Goal: Task Accomplishment & Management: Use online tool/utility

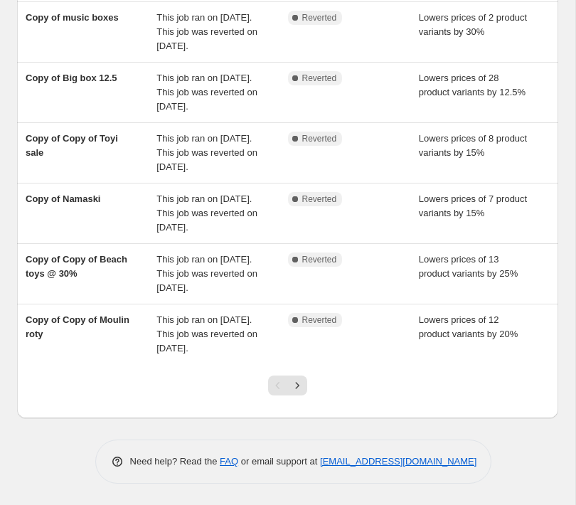
scroll to position [512, 0]
click at [299, 386] on icon "Next" at bounding box center [298, 385] width 4 height 6
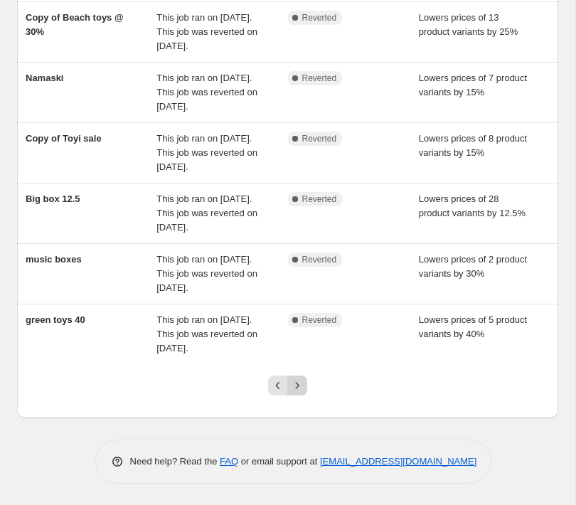
click at [299, 388] on icon "Next" at bounding box center [297, 385] width 14 height 14
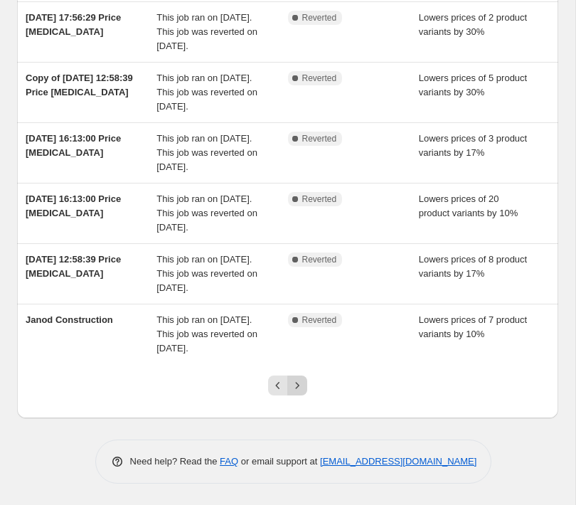
click at [299, 388] on icon "Next" at bounding box center [297, 385] width 14 height 14
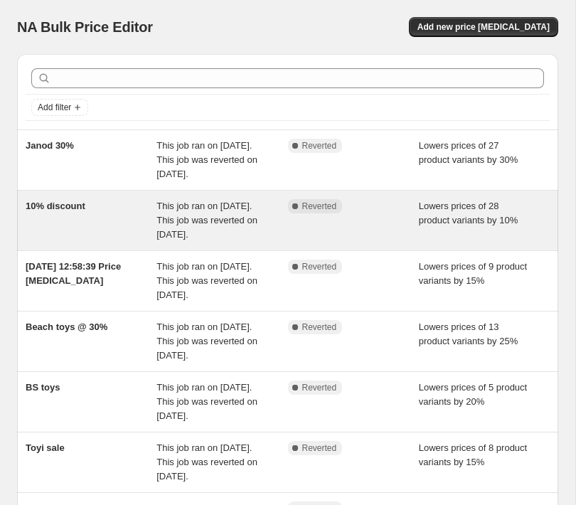
scroll to position [0, 0]
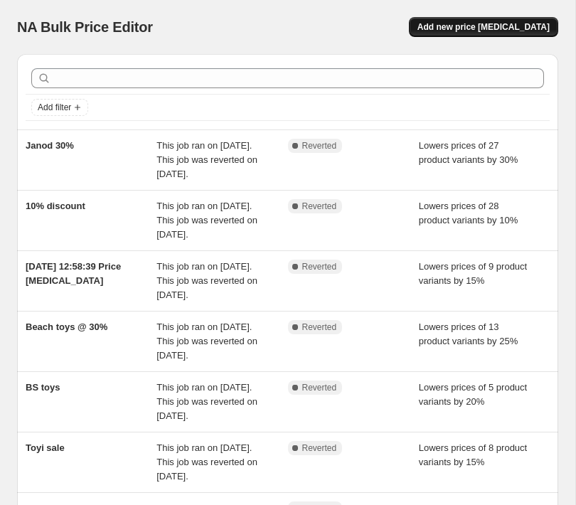
click at [464, 30] on span "Add new price [MEDICAL_DATA]" at bounding box center [483, 26] width 132 height 11
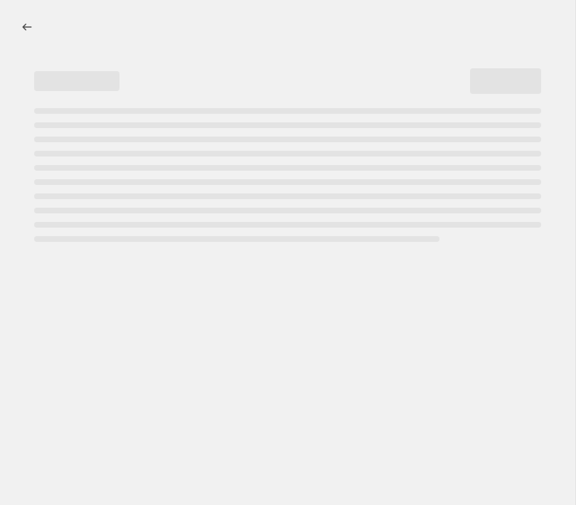
select select "percentage"
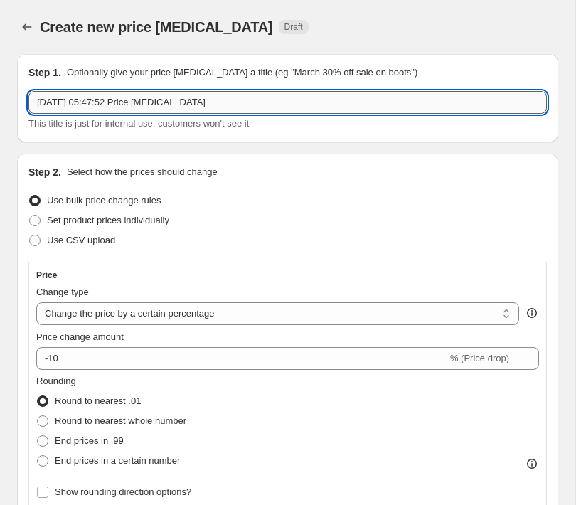
click at [235, 102] on input "28 Aug 2025 at 05:47:52 Price change job" at bounding box center [287, 102] width 518 height 23
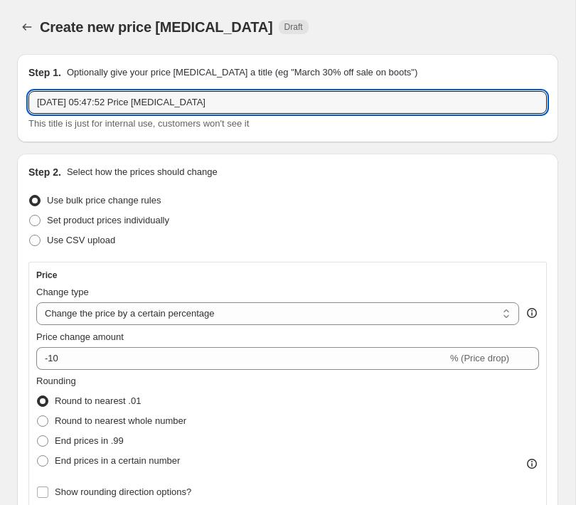
drag, startPoint x: 240, startPoint y: 103, endPoint x: 20, endPoint y: 99, distance: 220.5
click at [20, 99] on div "Step 1. Optionally give your price change job a title (eg "March 30% off sale o…" at bounding box center [287, 98] width 541 height 88
type input "Quut clearance"
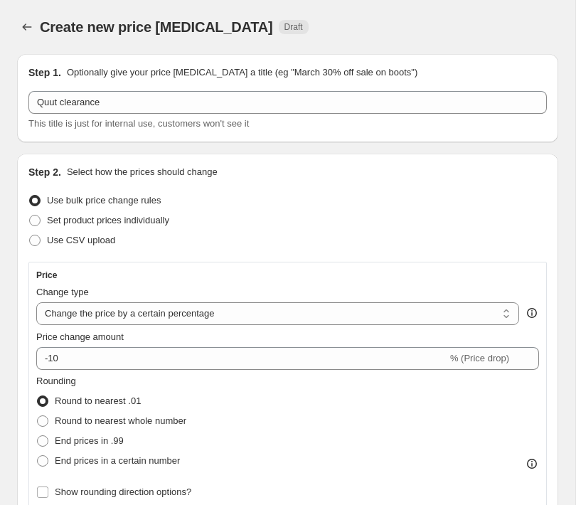
click at [255, 240] on div "Use CSV upload" at bounding box center [287, 240] width 518 height 20
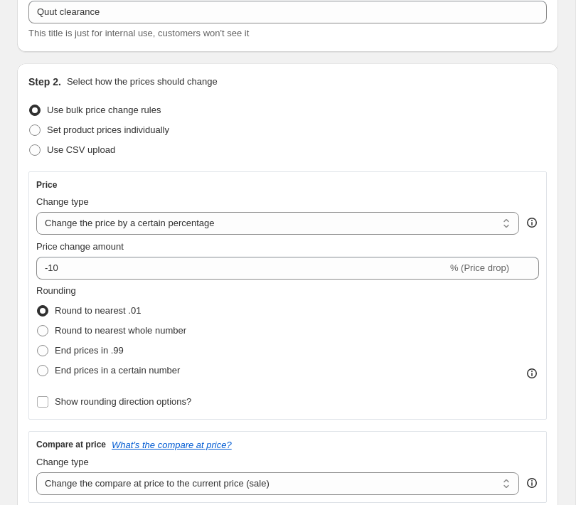
scroll to position [98, 0]
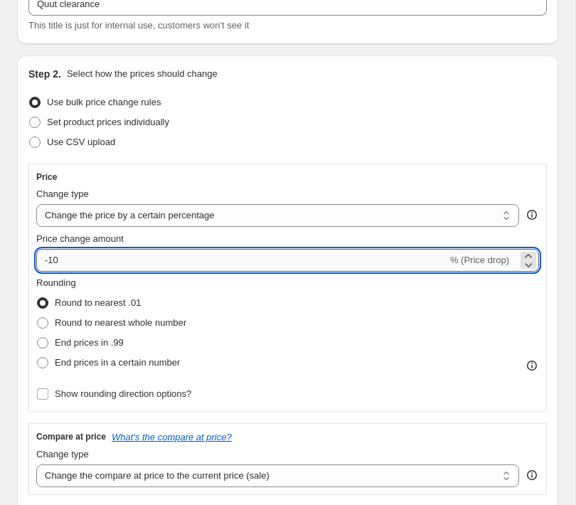
click at [65, 261] on input "-10" at bounding box center [241, 260] width 411 height 23
type input "-1"
type input "-2"
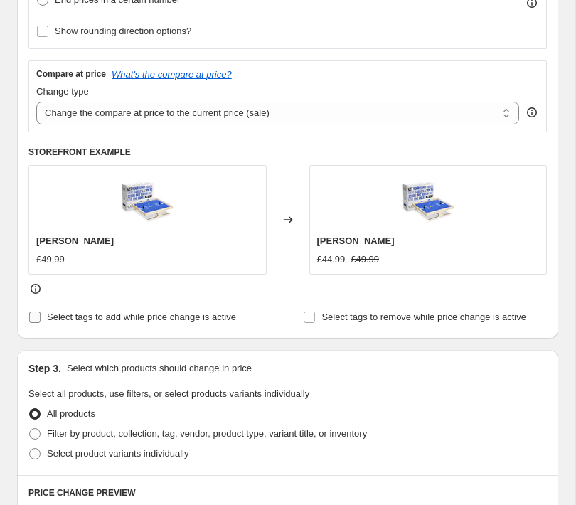
scroll to position [480, 0]
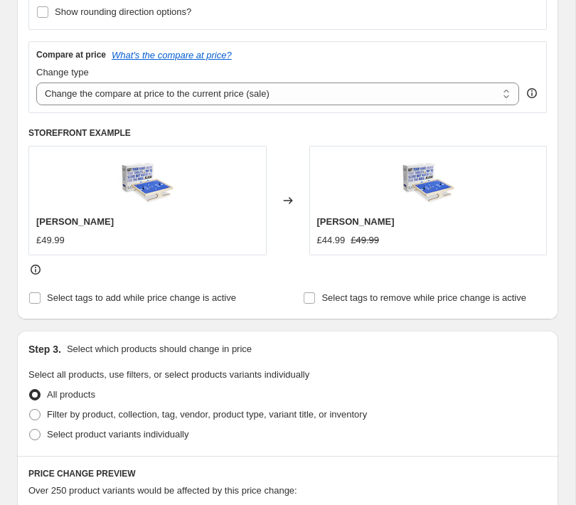
type input "-30"
drag, startPoint x: 292, startPoint y: 134, endPoint x: 201, endPoint y: 170, distance: 98.0
click at [292, 134] on h6 "STOREFRONT EXAMPLE" at bounding box center [287, 132] width 518 height 11
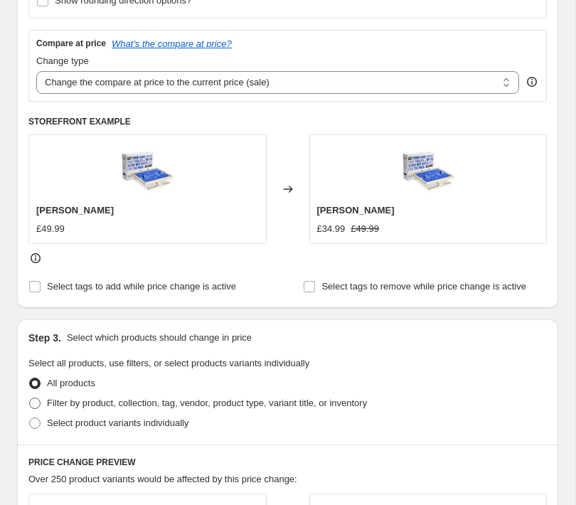
scroll to position [498, 0]
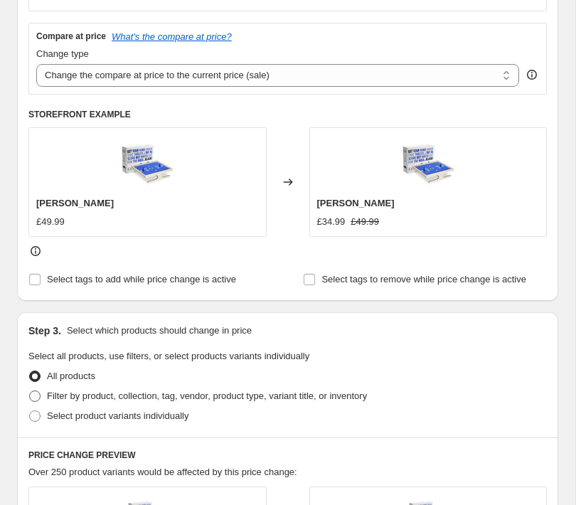
click at [76, 400] on span "Filter by product, collection, tag, vendor, product type, variant title, or inv…" at bounding box center [207, 395] width 320 height 11
click at [30, 391] on input "Filter by product, collection, tag, vendor, product type, variant title, or inv…" at bounding box center [29, 390] width 1 height 1
radio input "true"
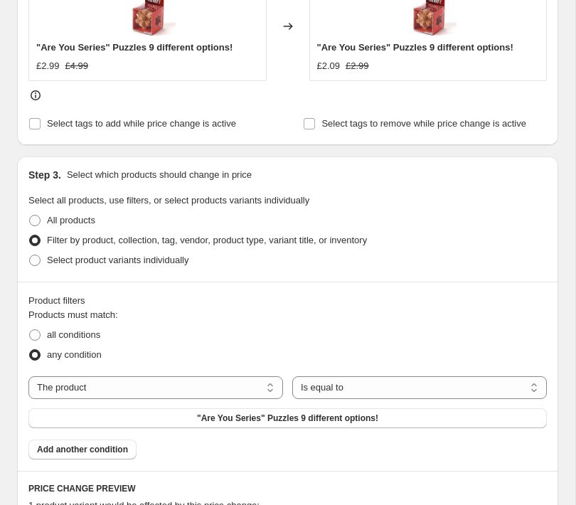
scroll to position [702, 0]
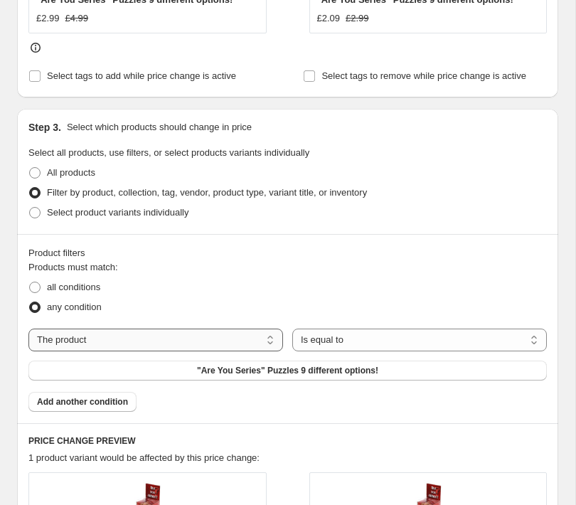
select select "vendor"
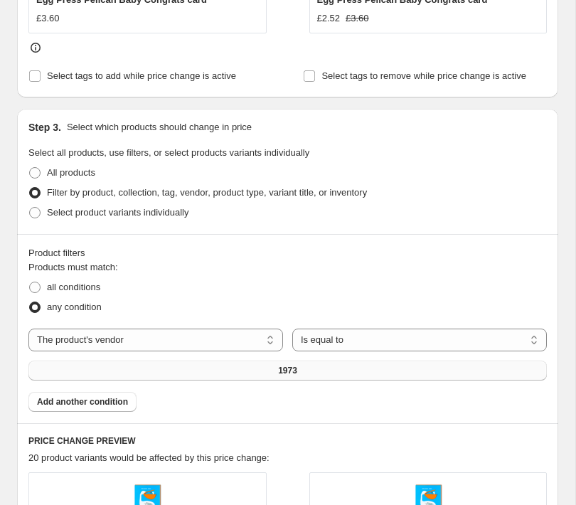
click at [269, 371] on button "1973" at bounding box center [287, 370] width 518 height 20
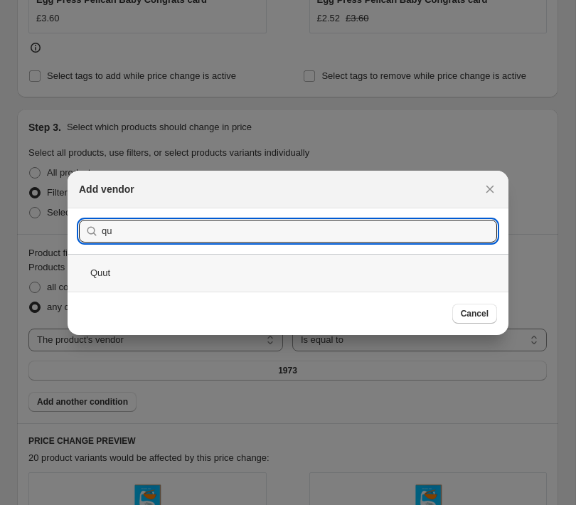
type input "qu"
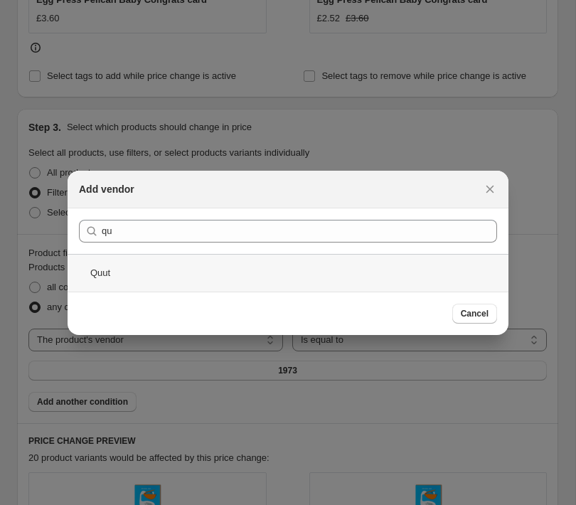
click at [87, 272] on div "Quut" at bounding box center [288, 273] width 441 height 38
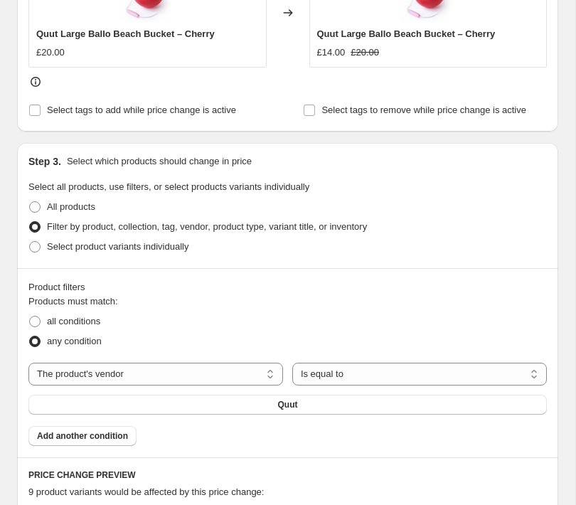
scroll to position [663, 0]
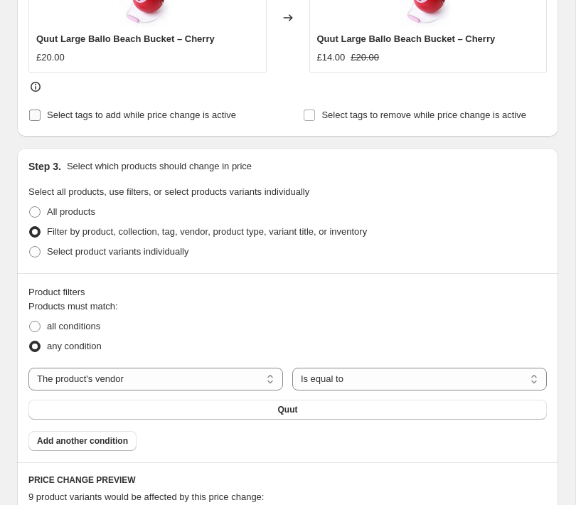
click at [34, 116] on input "Select tags to add while price change is active" at bounding box center [34, 114] width 11 height 11
checkbox input "true"
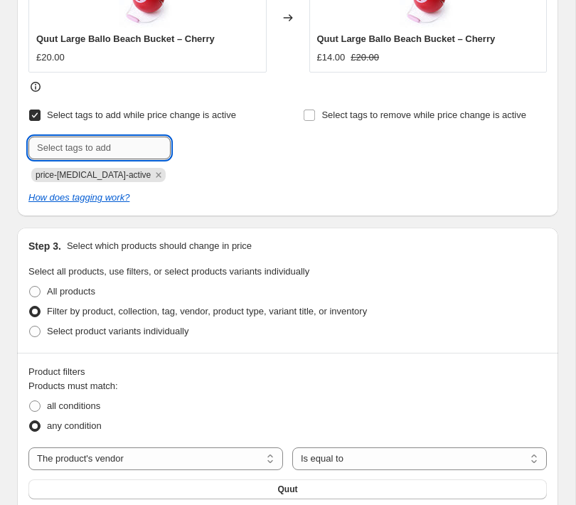
click at [125, 151] on input "text" at bounding box center [99, 148] width 142 height 23
type input "Sale"
click at [186, 146] on b "Add" at bounding box center [191, 146] width 16 height 10
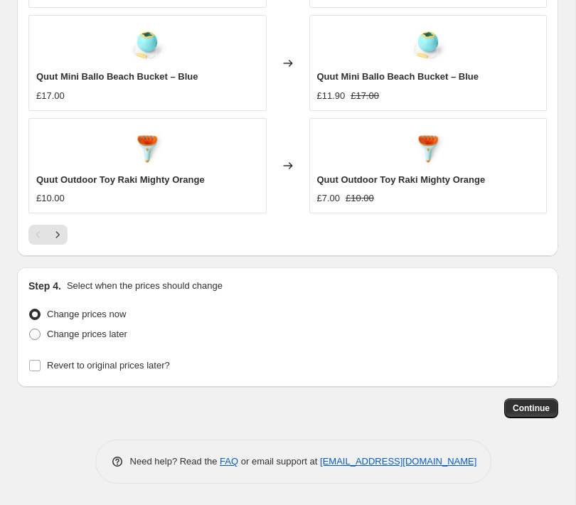
scroll to position [1575, 0]
click at [83, 336] on span "Change prices later" at bounding box center [87, 333] width 80 height 11
click at [30, 329] on input "Change prices later" at bounding box center [29, 328] width 1 height 1
radio input "true"
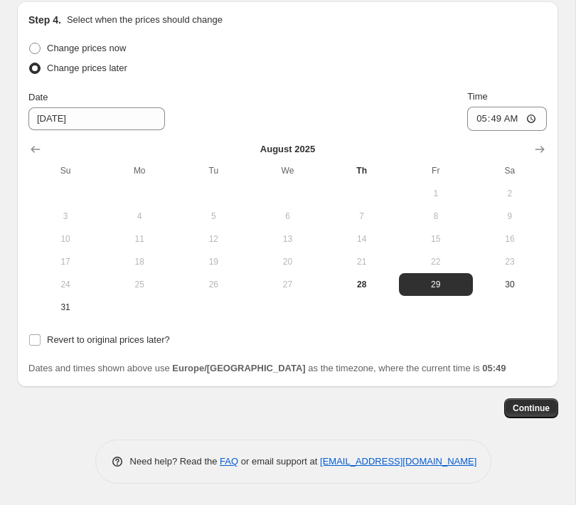
scroll to position [1842, 0]
click at [353, 285] on span "28" at bounding box center [362, 284] width 63 height 11
type input "8/28/2025"
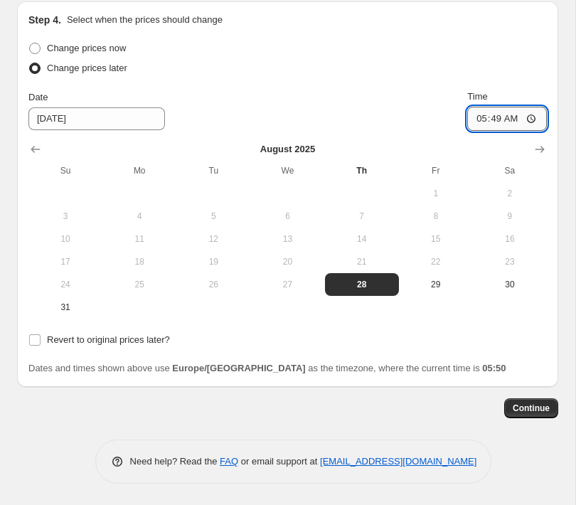
click at [523, 119] on input "05:49" at bounding box center [507, 119] width 80 height 24
click at [525, 119] on input "09:49" at bounding box center [507, 119] width 80 height 24
type input "09:00"
click at [109, 44] on span "Change prices now" at bounding box center [86, 48] width 79 height 11
click at [30, 43] on input "Change prices now" at bounding box center [29, 43] width 1 height 1
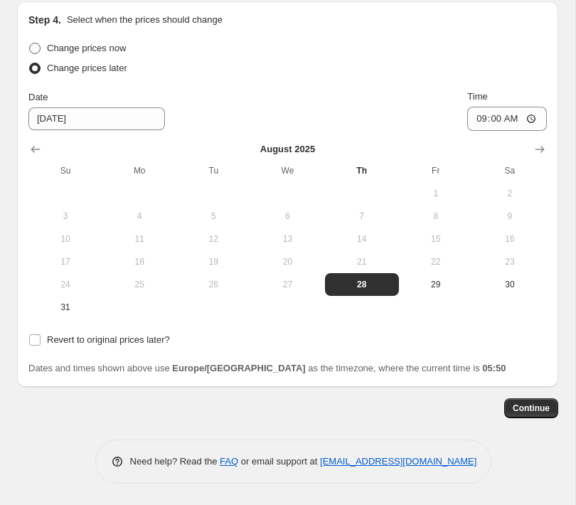
radio input "true"
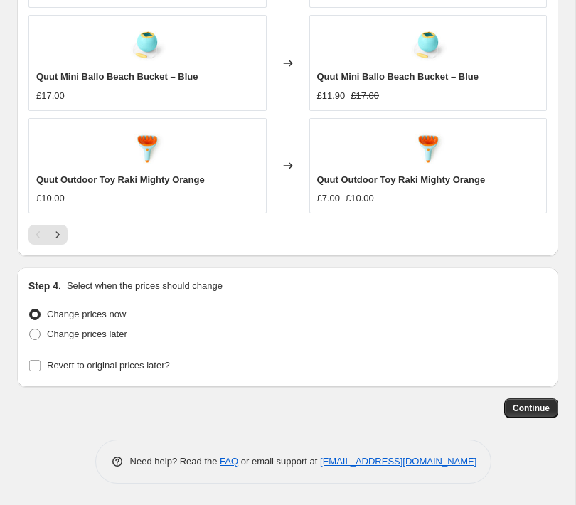
scroll to position [1575, 0]
click at [120, 366] on span "Revert to original prices later?" at bounding box center [108, 365] width 123 height 11
click at [41, 366] on input "Revert to original prices later?" at bounding box center [34, 365] width 11 height 11
checkbox input "true"
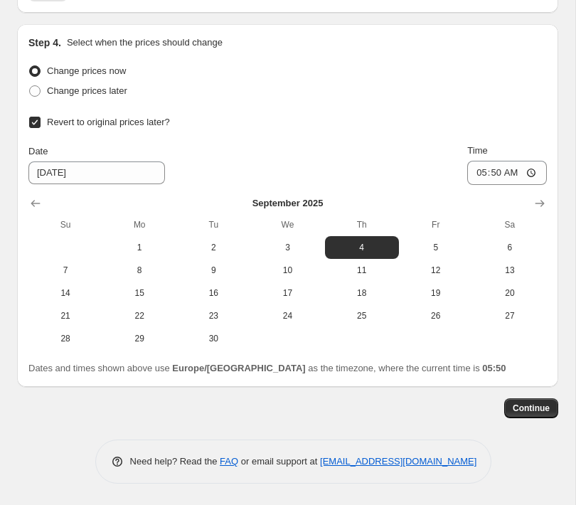
scroll to position [1819, 0]
click at [141, 270] on span "8" at bounding box center [139, 269] width 63 height 11
type input "[DATE]"
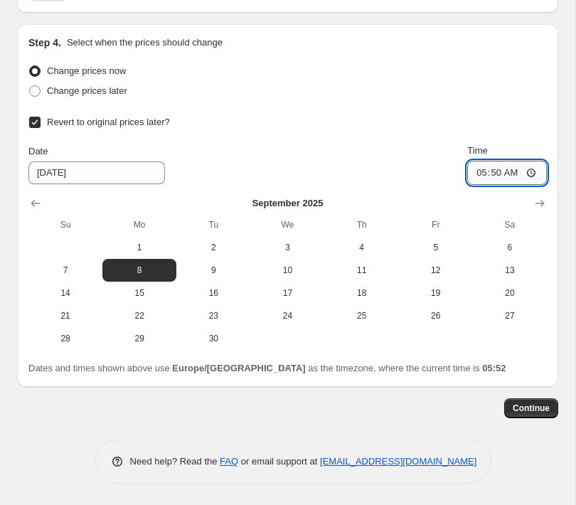
click at [513, 176] on input "05:50" at bounding box center [507, 173] width 80 height 24
type input "23:50"
click at [403, 126] on div "Revert to original prices later?" at bounding box center [287, 122] width 518 height 20
click at [543, 412] on span "Continue" at bounding box center [531, 407] width 37 height 11
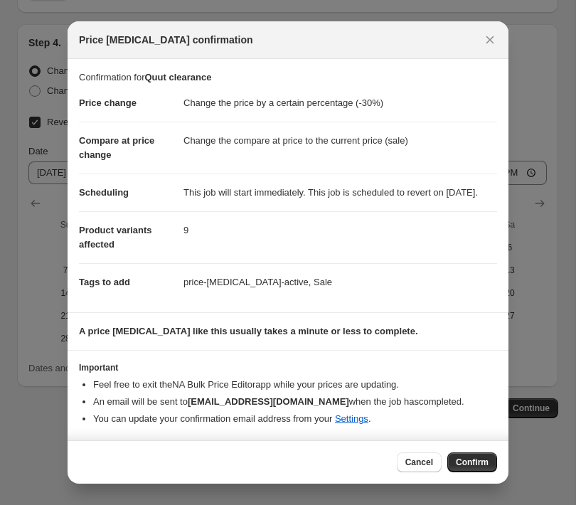
click at [477, 461] on span "Confirm" at bounding box center [472, 461] width 33 height 11
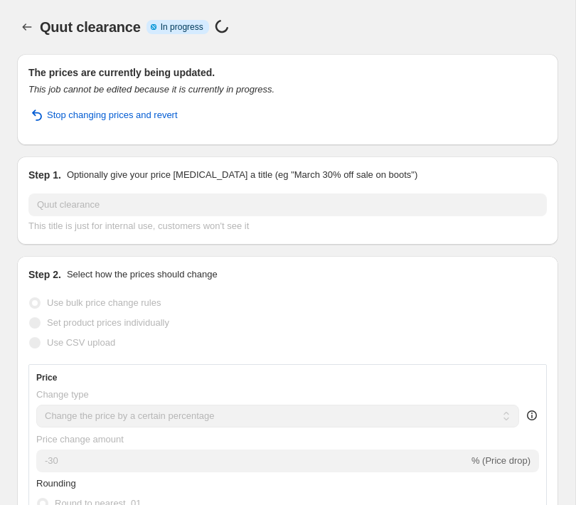
select select "percentage"
select select "vendor"
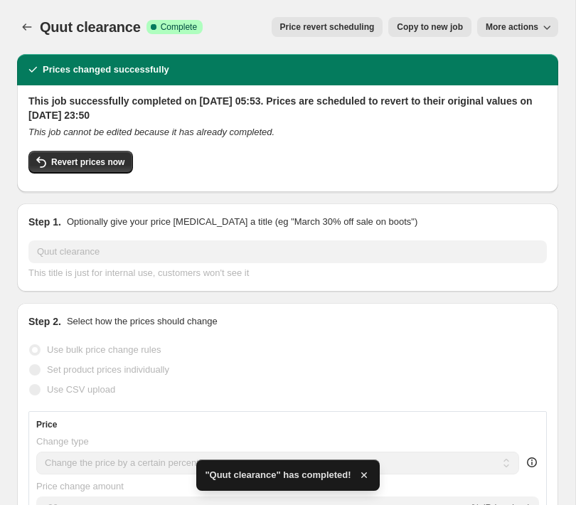
click at [536, 28] on span "More actions" at bounding box center [512, 26] width 53 height 11
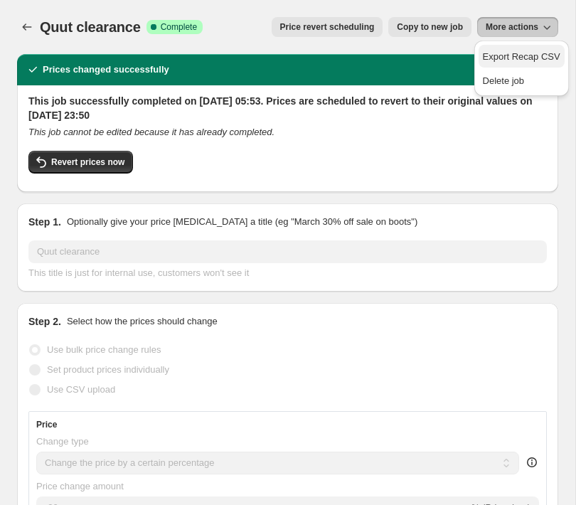
click at [525, 53] on span "Export Recap CSV" at bounding box center [522, 56] width 78 height 11
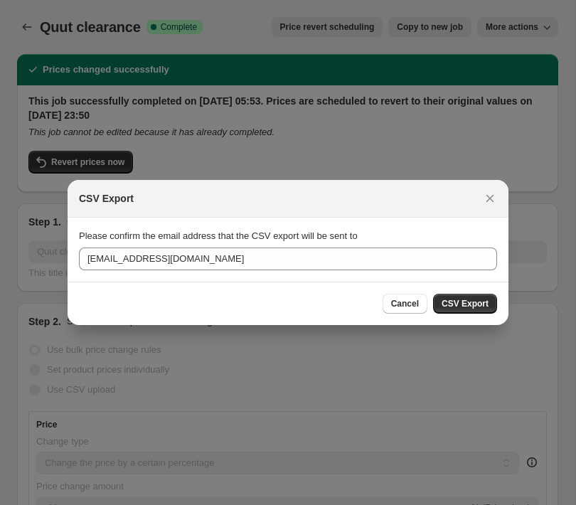
click at [462, 307] on span "CSV Export" at bounding box center [465, 303] width 47 height 11
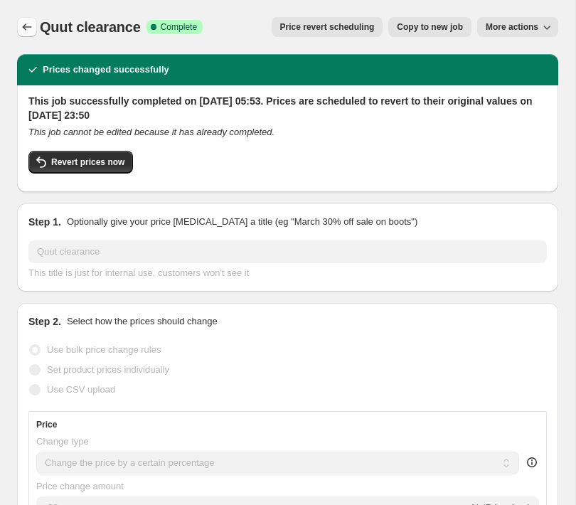
click at [26, 26] on icon "Price change jobs" at bounding box center [27, 27] width 14 height 14
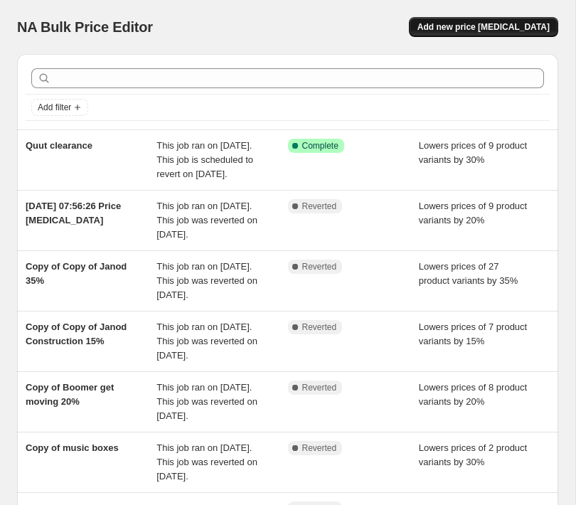
click at [466, 31] on span "Add new price [MEDICAL_DATA]" at bounding box center [483, 26] width 132 height 11
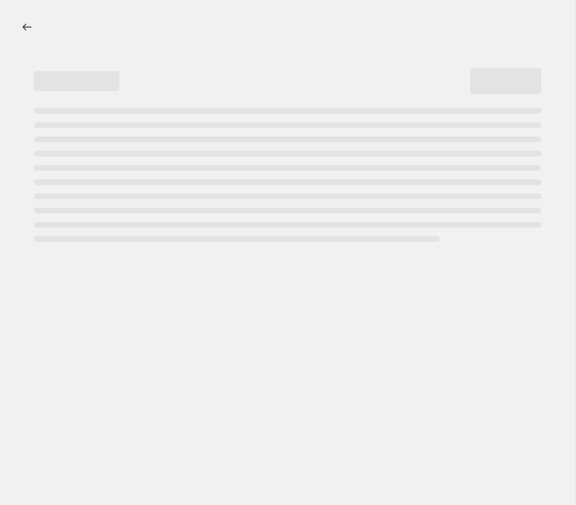
select select "percentage"
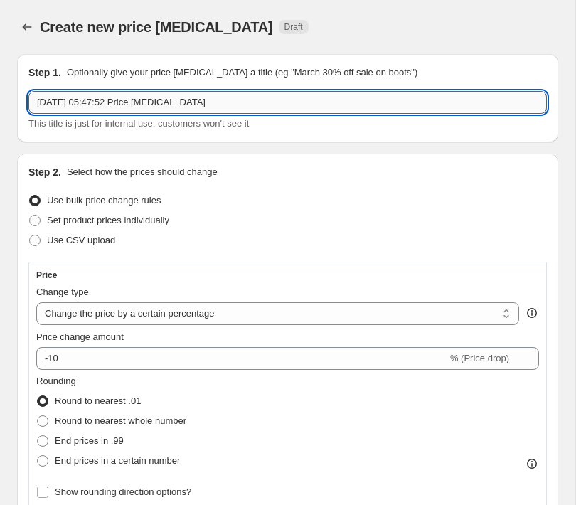
click at [253, 102] on input "28 Aug 2025 at 05:47:52 Price change job" at bounding box center [287, 102] width 518 height 23
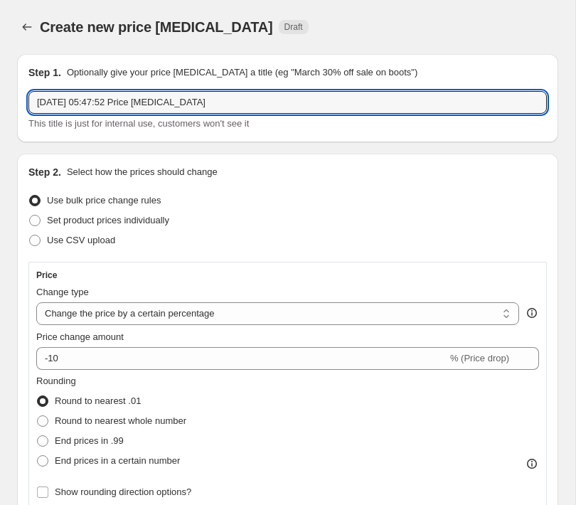
drag, startPoint x: 203, startPoint y: 102, endPoint x: -94, endPoint y: 98, distance: 296.5
click at [0, 98] on html "Home Settings Plans Skip to content Create new price change job. This page is r…" at bounding box center [288, 252] width 576 height 505
type input "green toys"
drag, startPoint x: 263, startPoint y: 214, endPoint x: 233, endPoint y: 235, distance: 36.9
click at [263, 215] on div "Set product prices individually" at bounding box center [287, 220] width 518 height 20
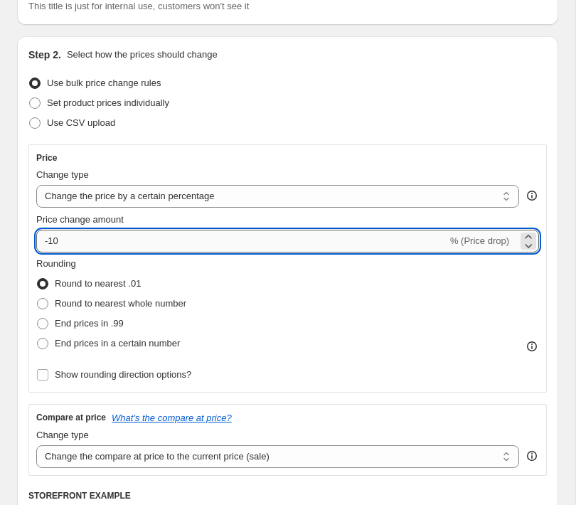
click at [94, 245] on input "-10" at bounding box center [241, 241] width 411 height 23
type input "-1"
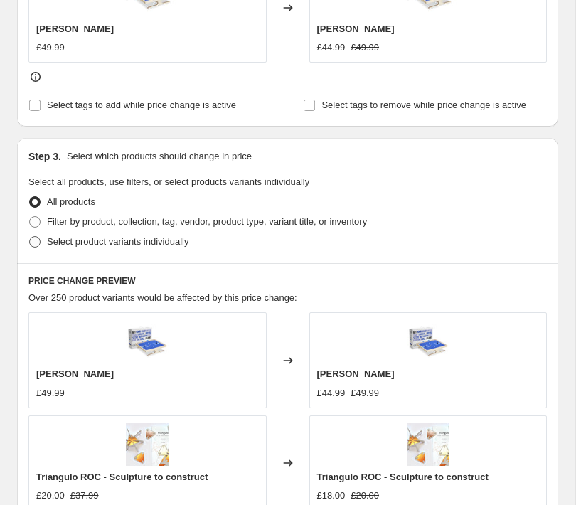
scroll to position [675, 0]
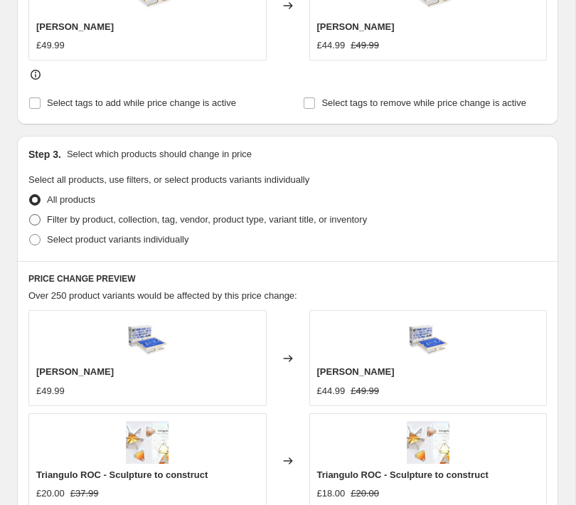
type input "-30"
click at [61, 224] on span "Filter by product, collection, tag, vendor, product type, variant title, or inv…" at bounding box center [207, 219] width 320 height 11
click at [30, 215] on input "Filter by product, collection, tag, vendor, product type, variant title, or inv…" at bounding box center [29, 214] width 1 height 1
radio input "true"
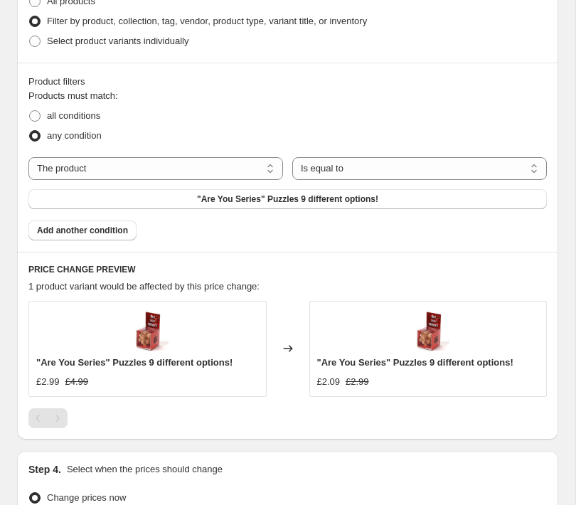
scroll to position [881, 0]
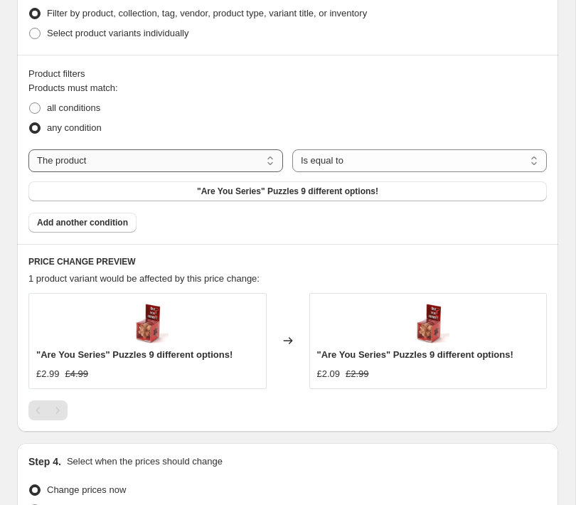
select select "vendor"
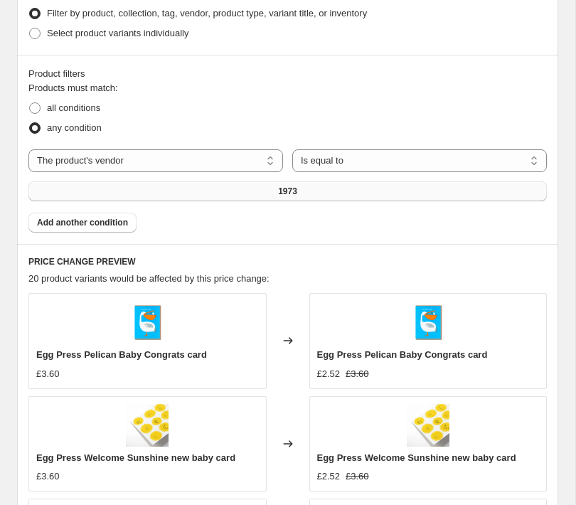
click at [230, 196] on button "1973" at bounding box center [287, 191] width 518 height 20
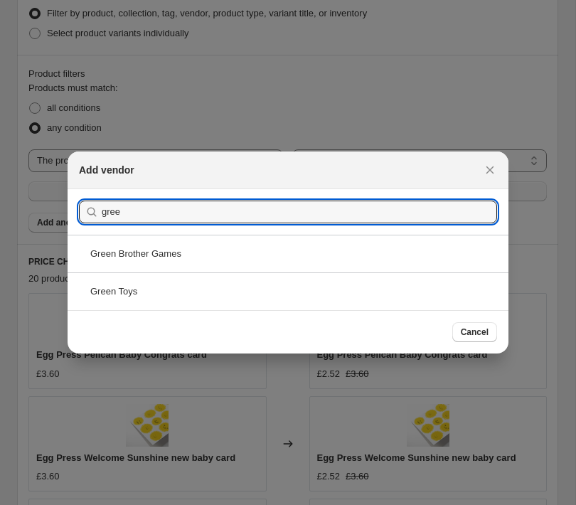
type input "free"
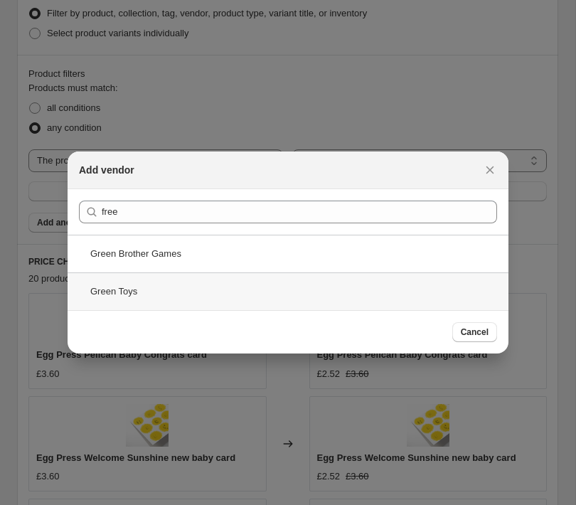
drag, startPoint x: 230, startPoint y: 196, endPoint x: 114, endPoint y: 291, distance: 149.6
click at [114, 291] on div "Green Toys" at bounding box center [288, 291] width 441 height 38
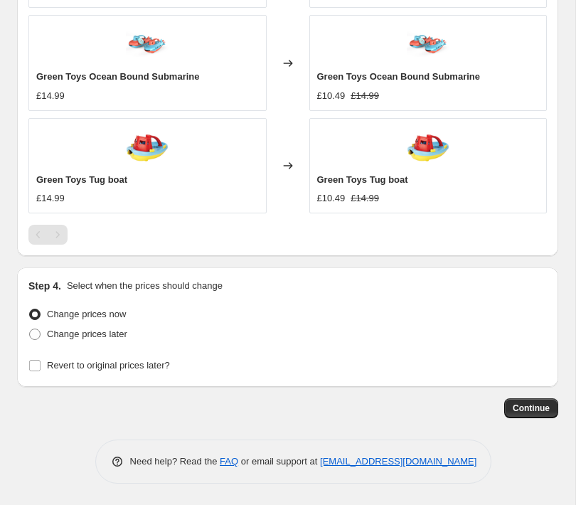
scroll to position [1467, 0]
click at [35, 364] on input "Revert to original prices later?" at bounding box center [34, 365] width 11 height 11
checkbox input "true"
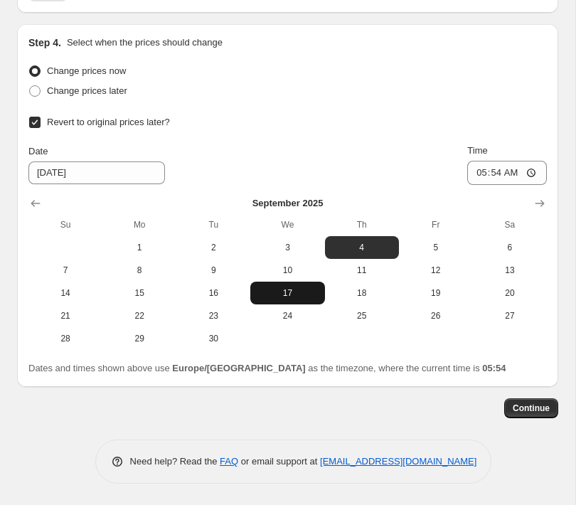
scroll to position [1711, 0]
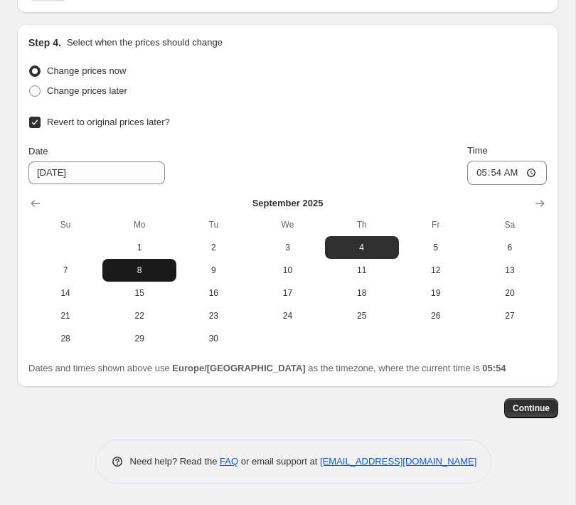
click at [137, 267] on span "8" at bounding box center [139, 269] width 63 height 11
type input "[DATE]"
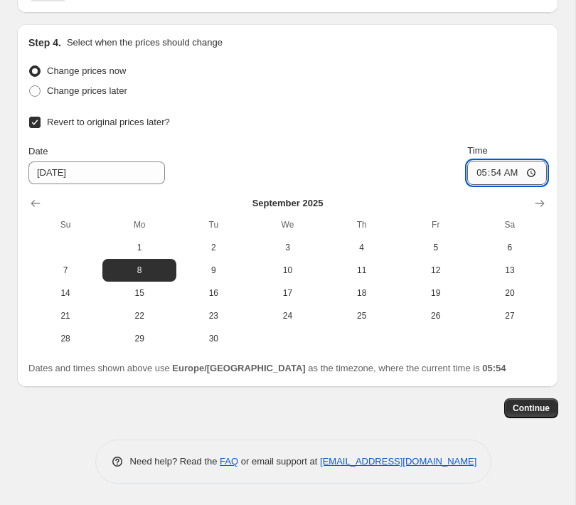
click at [513, 172] on input "05:54" at bounding box center [507, 173] width 80 height 24
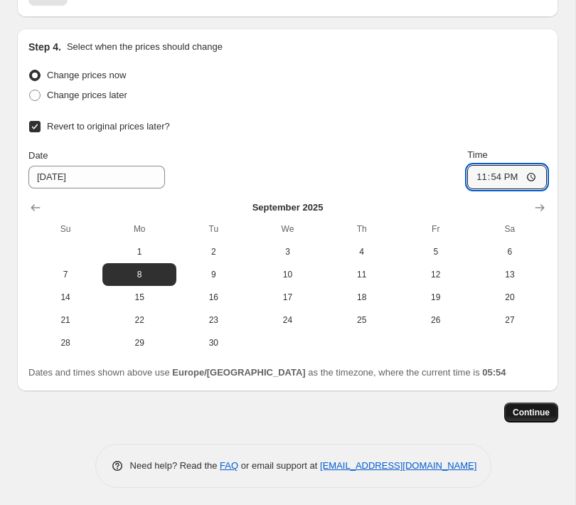
scroll to position [1704, 0]
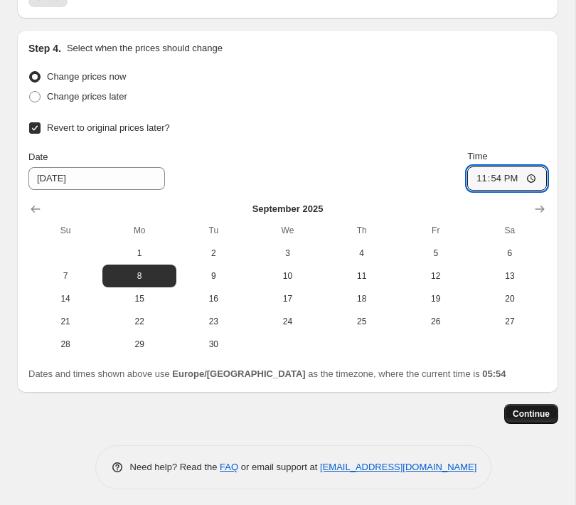
type input "23:54"
click at [538, 415] on span "Continue" at bounding box center [531, 413] width 37 height 11
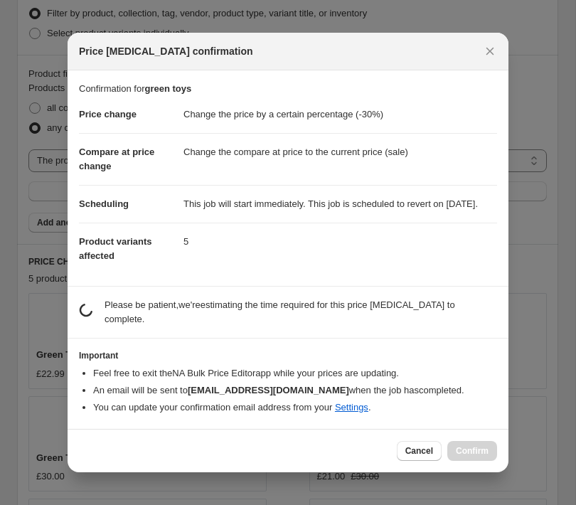
scroll to position [1702, 0]
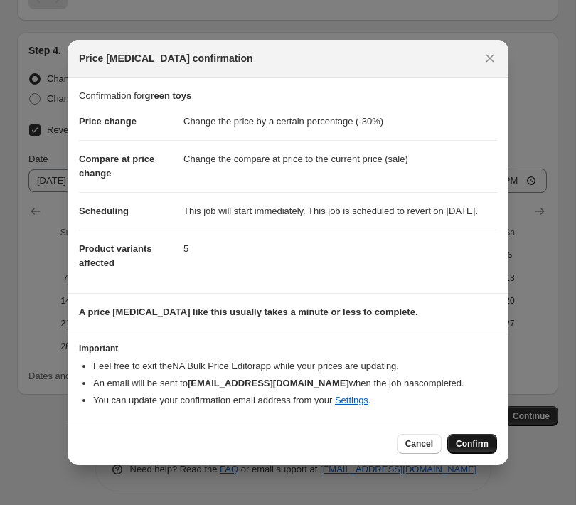
click at [470, 449] on span "Confirm" at bounding box center [472, 443] width 33 height 11
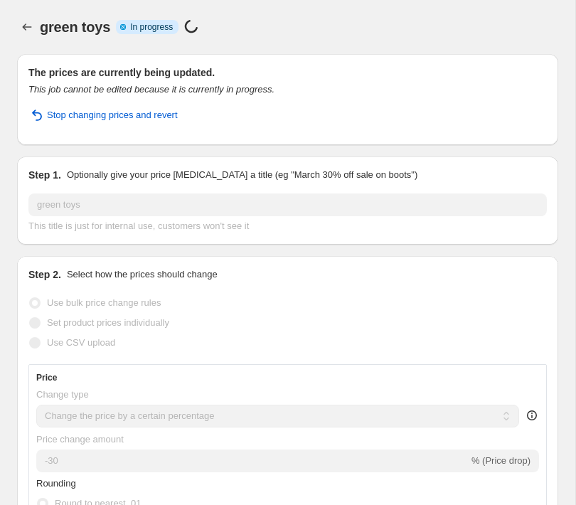
select select "percentage"
select select "vendor"
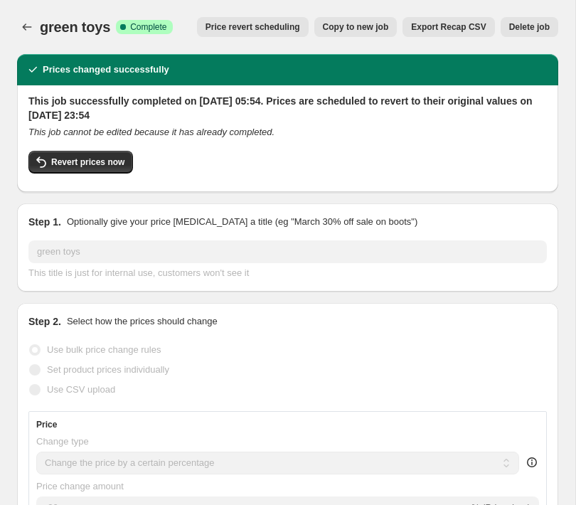
click at [438, 26] on span "Export Recap CSV" at bounding box center [448, 26] width 75 height 11
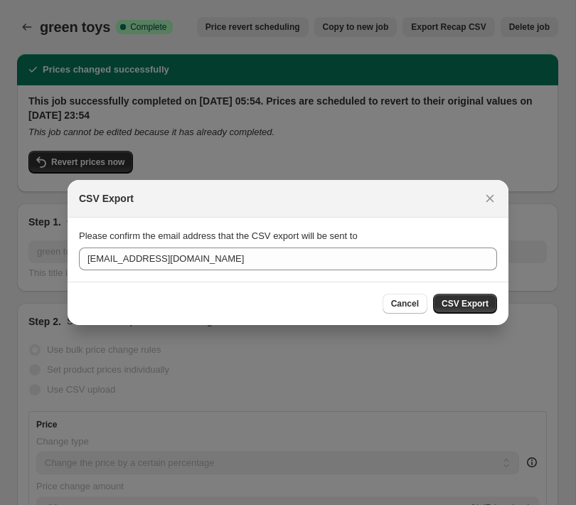
click at [455, 305] on span "CSV Export" at bounding box center [465, 303] width 47 height 11
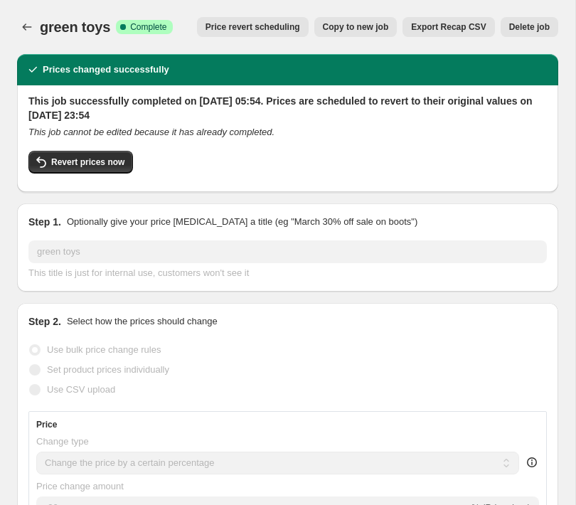
click at [442, 25] on span "Export Recap CSV" at bounding box center [448, 26] width 75 height 11
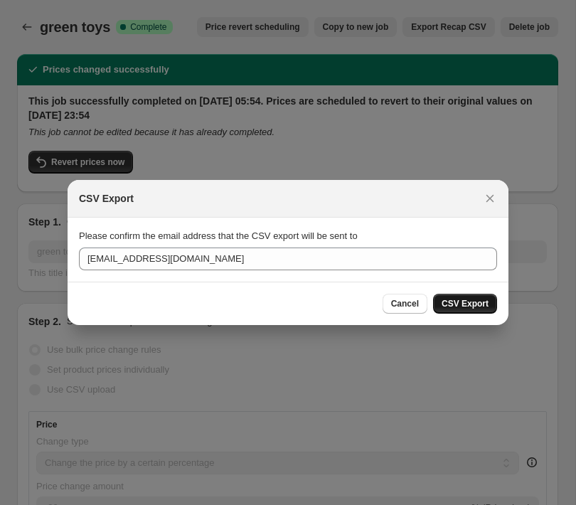
click at [461, 309] on span "CSV Export" at bounding box center [465, 303] width 47 height 11
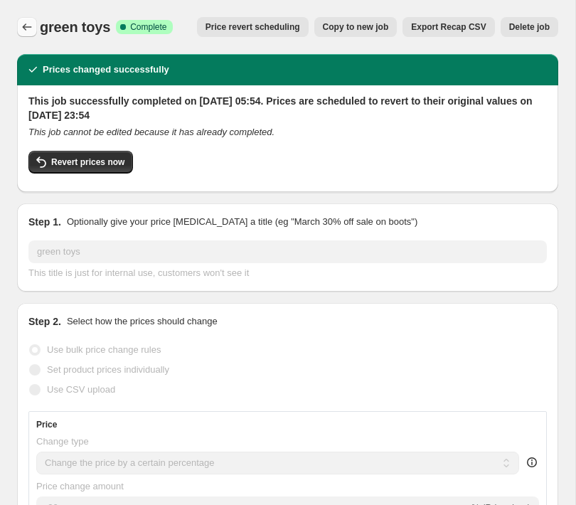
click at [28, 29] on icon "Price change jobs" at bounding box center [27, 27] width 14 height 14
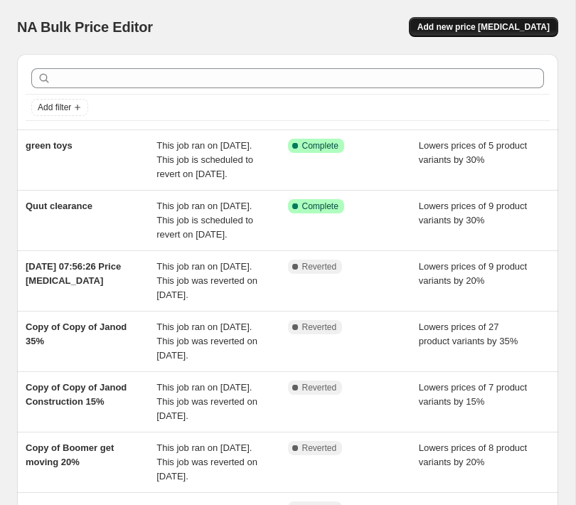
click at [468, 31] on span "Add new price [MEDICAL_DATA]" at bounding box center [483, 26] width 132 height 11
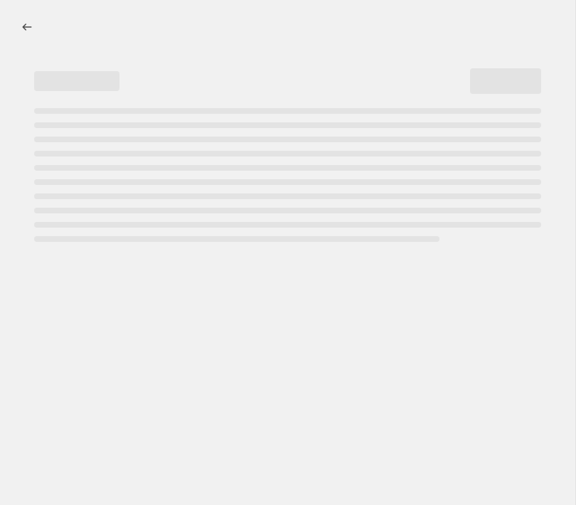
select select "percentage"
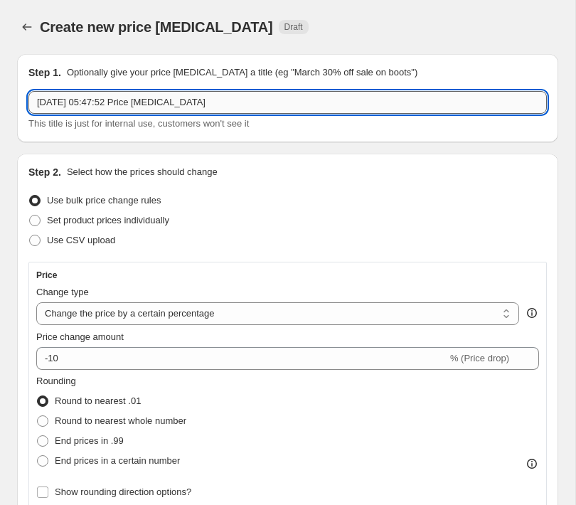
click at [221, 107] on input "28 Aug 2025 at 05:47:52 Price change job" at bounding box center [287, 102] width 518 height 23
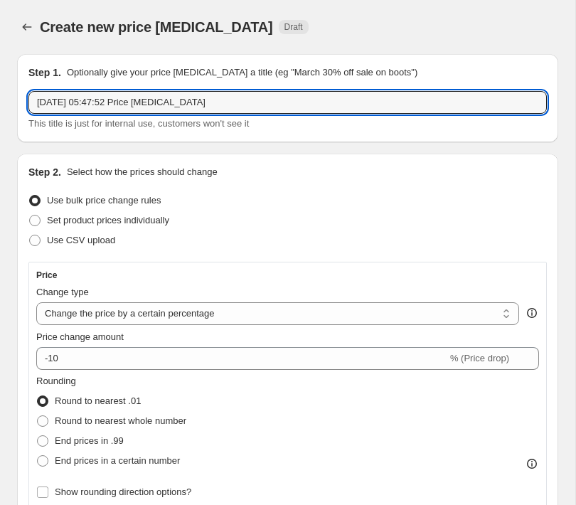
drag, startPoint x: 210, startPoint y: 104, endPoint x: 9, endPoint y: 82, distance: 201.6
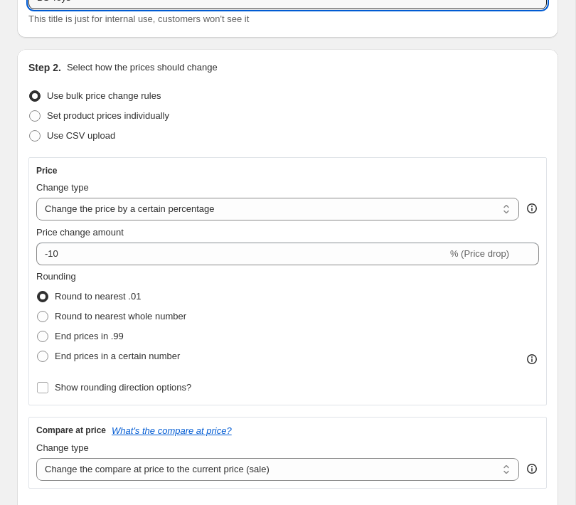
scroll to position [277, 0]
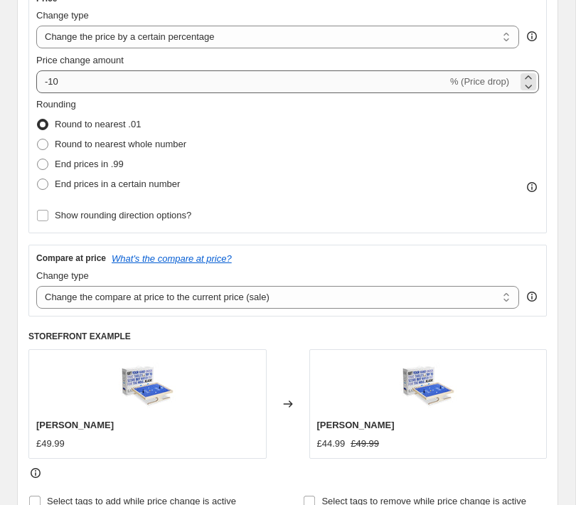
type input "BS Toys"
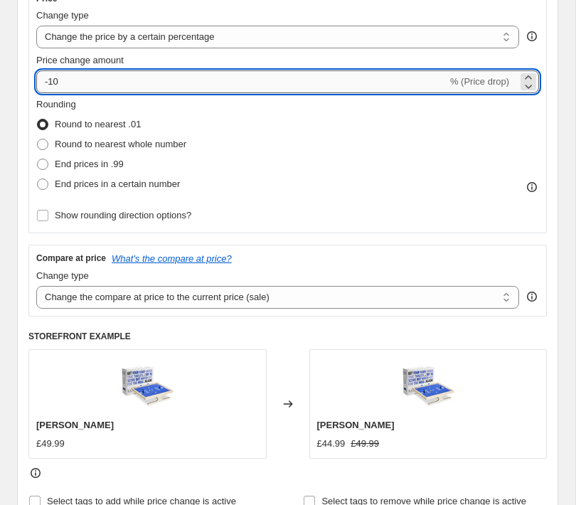
click at [65, 86] on input "-10" at bounding box center [241, 81] width 411 height 23
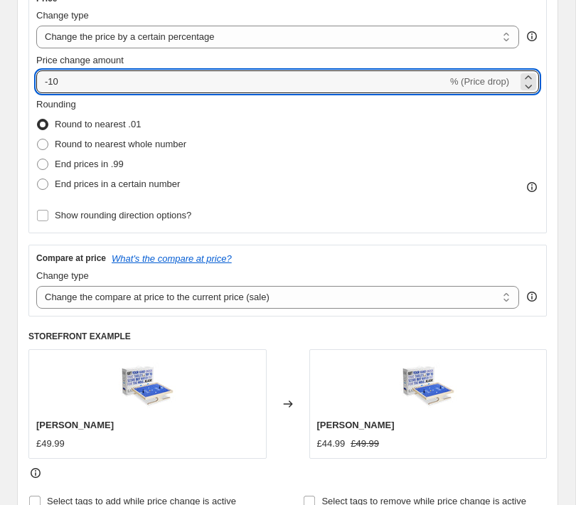
click at [19, 82] on div "Step 2. Select how the prices should change Use bulk price change rules Set pro…" at bounding box center [287, 200] width 541 height 646
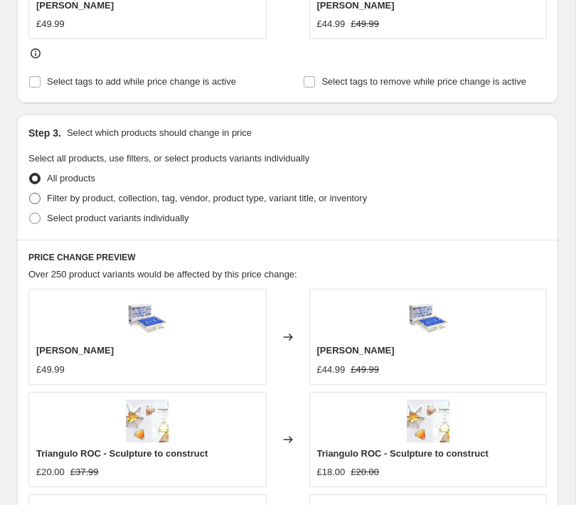
scroll to position [648, 0]
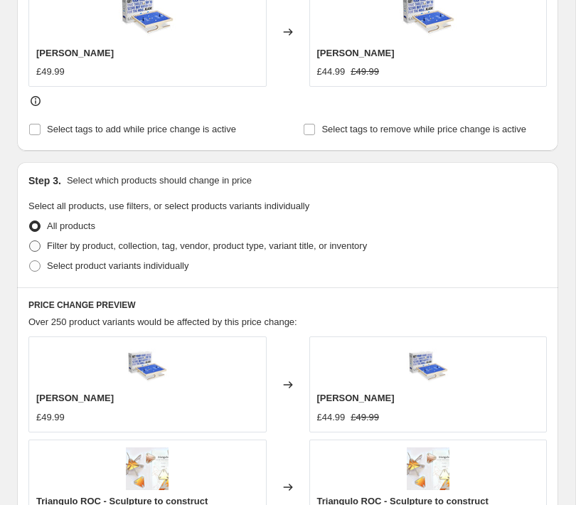
type input "-30"
click at [36, 245] on span at bounding box center [34, 245] width 11 height 11
click at [30, 241] on input "Filter by product, collection, tag, vendor, product type, variant title, or inv…" at bounding box center [29, 240] width 1 height 1
radio input "true"
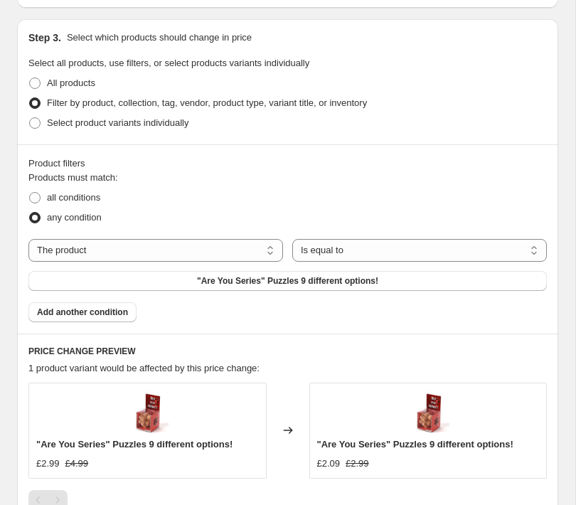
scroll to position [895, 0]
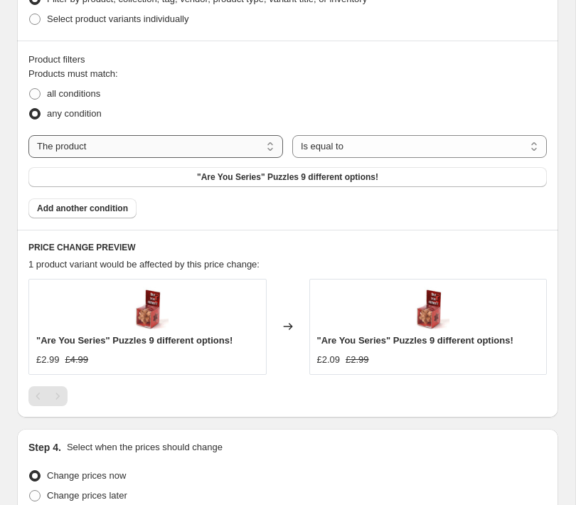
select select "vendor"
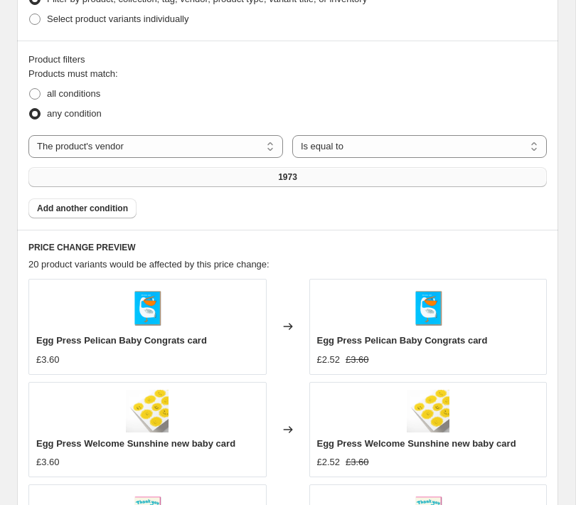
click at [247, 178] on button "1973" at bounding box center [287, 177] width 518 height 20
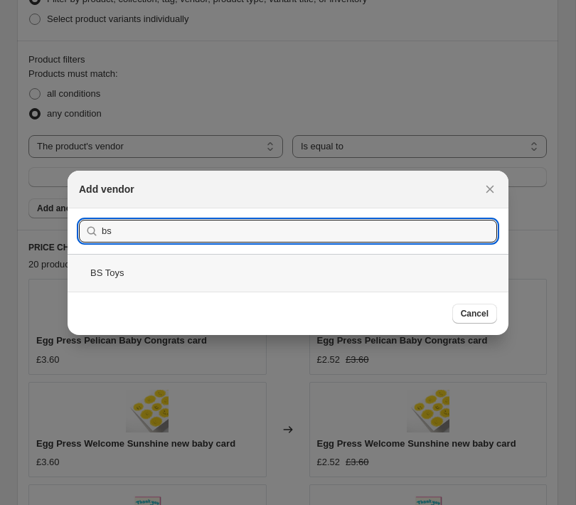
type input "bs"
click at [94, 272] on div "BS Toys" at bounding box center [288, 273] width 441 height 38
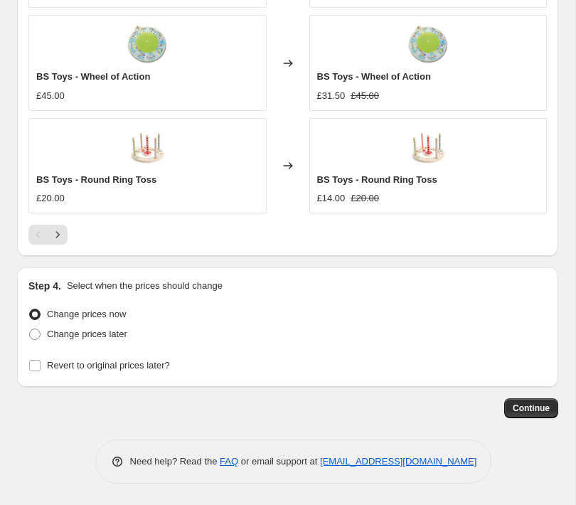
scroll to position [1467, 0]
click at [39, 367] on input "Revert to original prices later?" at bounding box center [34, 365] width 11 height 11
checkbox input "true"
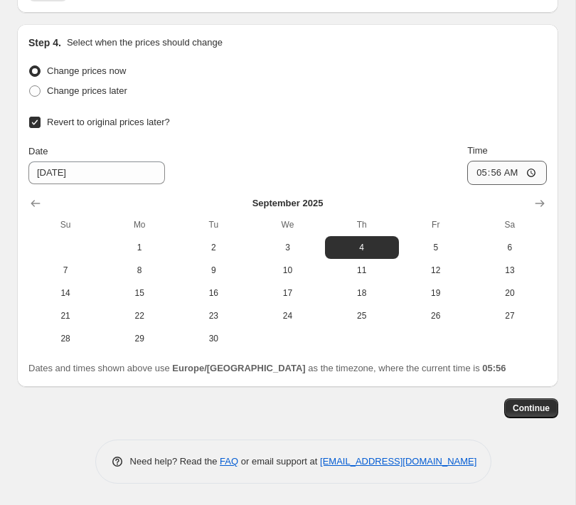
scroll to position [1711, 0]
click at [515, 173] on input "05:56" at bounding box center [507, 173] width 80 height 24
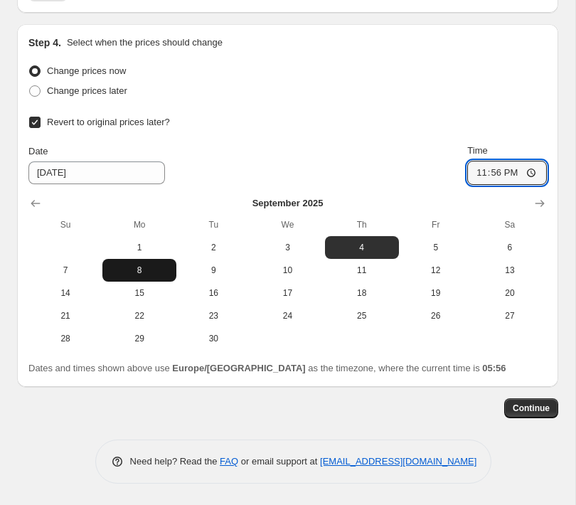
type input "23:56"
click at [135, 264] on span "8" at bounding box center [139, 269] width 63 height 11
type input "[DATE]"
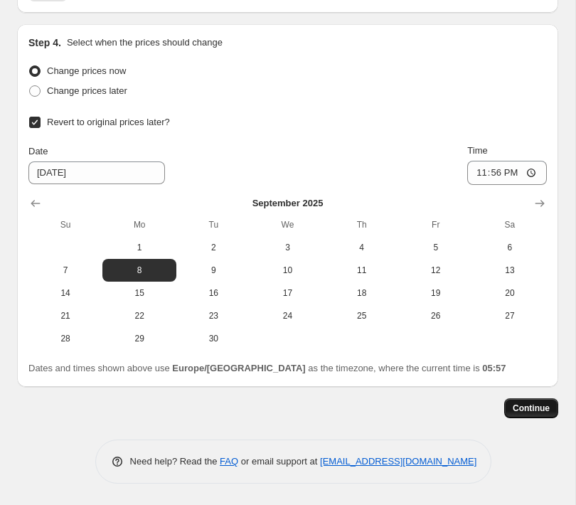
click at [525, 405] on span "Continue" at bounding box center [531, 407] width 37 height 11
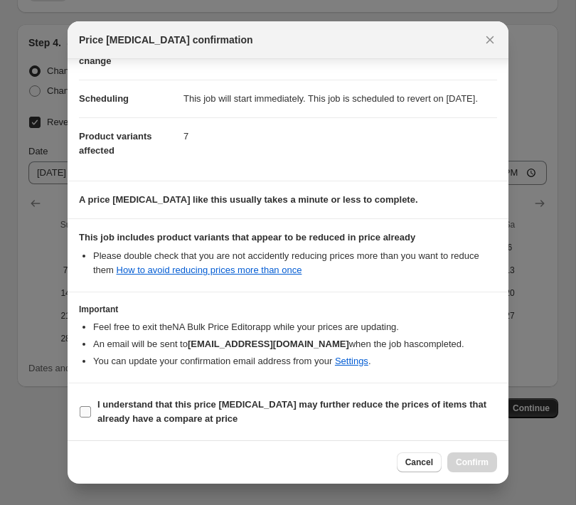
scroll to position [108, 0]
drag, startPoint x: 115, startPoint y: 400, endPoint x: 123, endPoint y: 401, distance: 7.9
click at [116, 401] on b "I understand that this price [MEDICAL_DATA] may further reduce the prices of it…" at bounding box center [291, 411] width 389 height 25
click at [91, 406] on input "I understand that this price [MEDICAL_DATA] may further reduce the prices of it…" at bounding box center [85, 411] width 11 height 11
checkbox input "true"
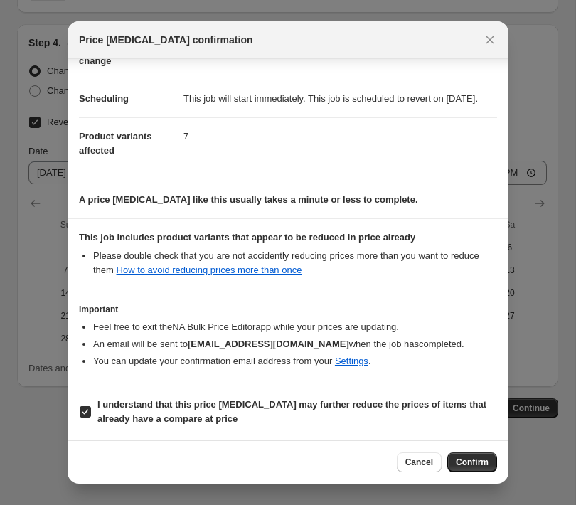
click at [467, 461] on span "Confirm" at bounding box center [472, 461] width 33 height 11
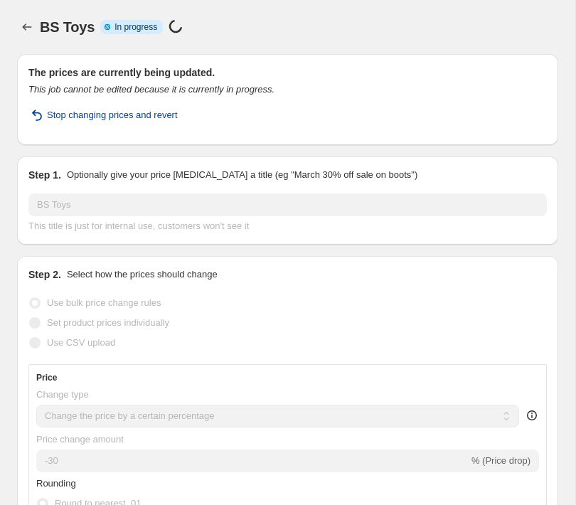
select select "percentage"
select select "vendor"
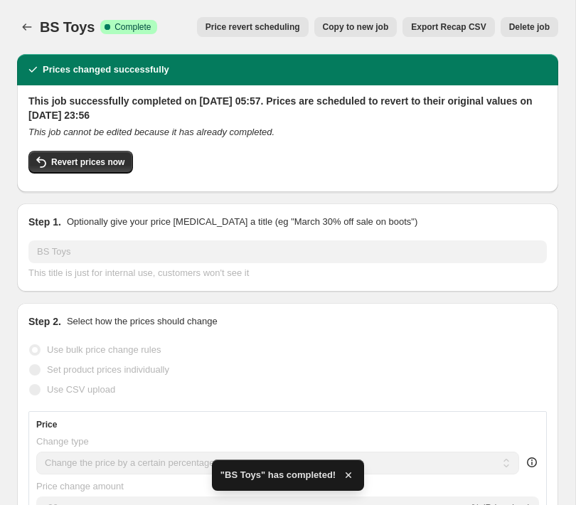
click at [449, 26] on span "Export Recap CSV" at bounding box center [448, 26] width 75 height 11
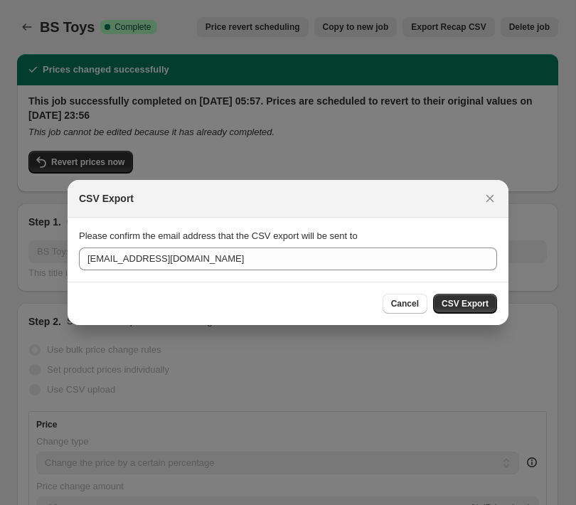
click at [458, 301] on span "CSV Export" at bounding box center [465, 303] width 47 height 11
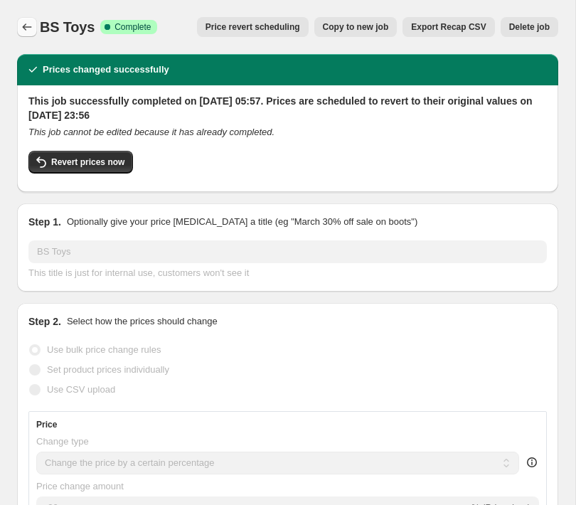
click at [27, 27] on icon "Price change jobs" at bounding box center [27, 27] width 14 height 14
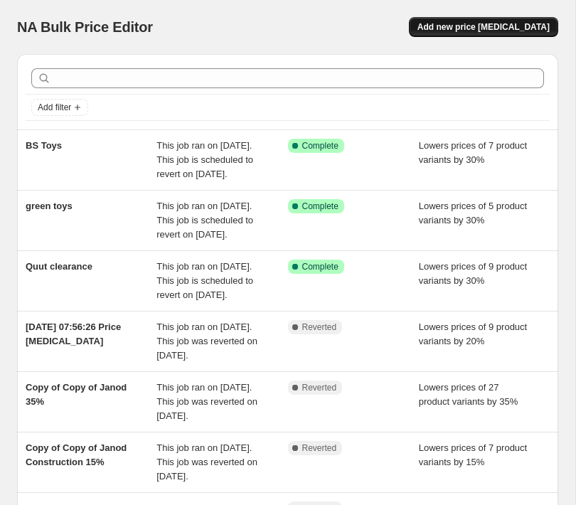
click at [470, 29] on span "Add new price [MEDICAL_DATA]" at bounding box center [483, 26] width 132 height 11
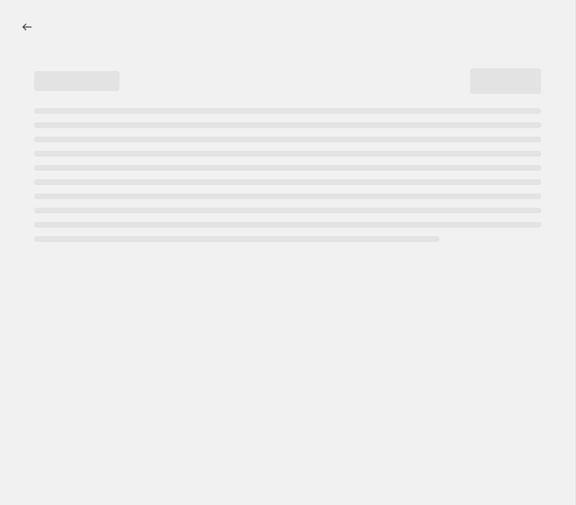
select select "percentage"
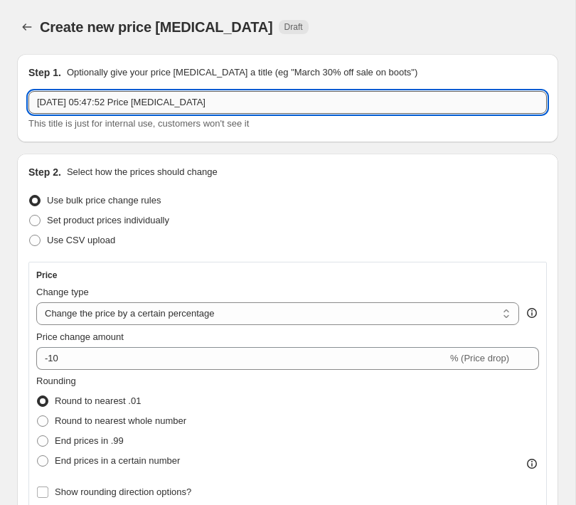
click at [112, 108] on input "28 Aug 2025 at 05:47:52 Price change job" at bounding box center [287, 102] width 518 height 23
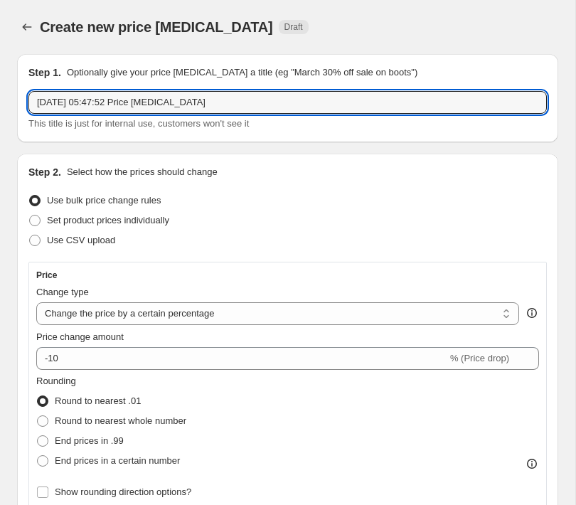
drag, startPoint x: 238, startPoint y: 96, endPoint x: -23, endPoint y: 96, distance: 261.7
click at [0, 96] on html "Home Settings Plans Skip to content Create new price change job. This page is r…" at bounding box center [288, 252] width 576 height 505
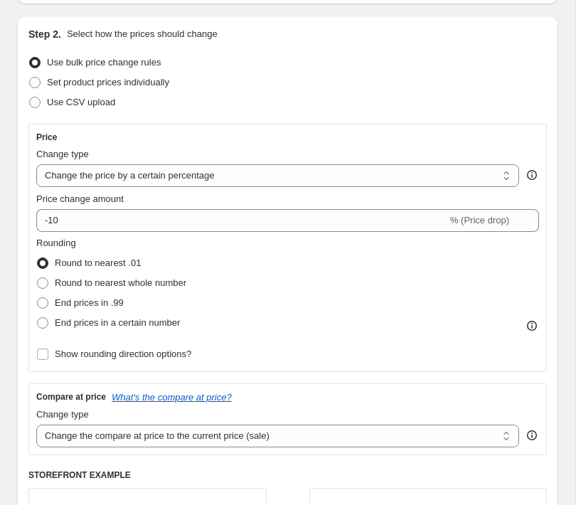
scroll to position [148, 0]
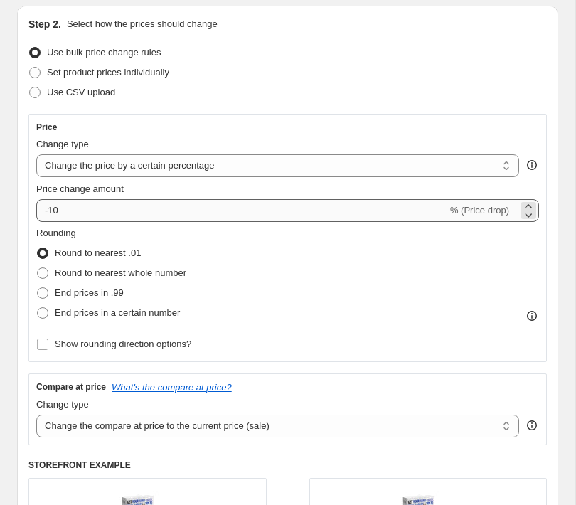
type input "[PERSON_NAME]"
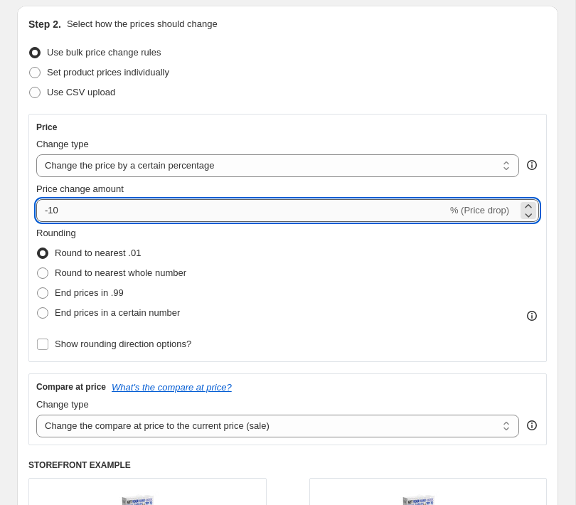
click at [61, 210] on input "-10" at bounding box center [241, 210] width 411 height 23
drag, startPoint x: 62, startPoint y: 212, endPoint x: 50, endPoint y: 210, distance: 12.3
click at [50, 210] on input "-10" at bounding box center [241, 210] width 411 height 23
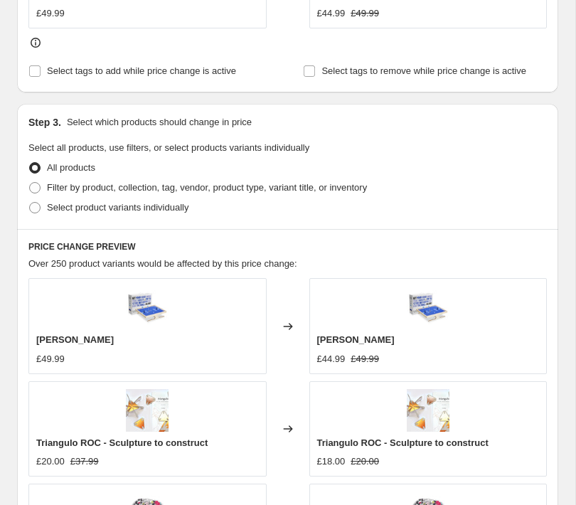
scroll to position [715, 0]
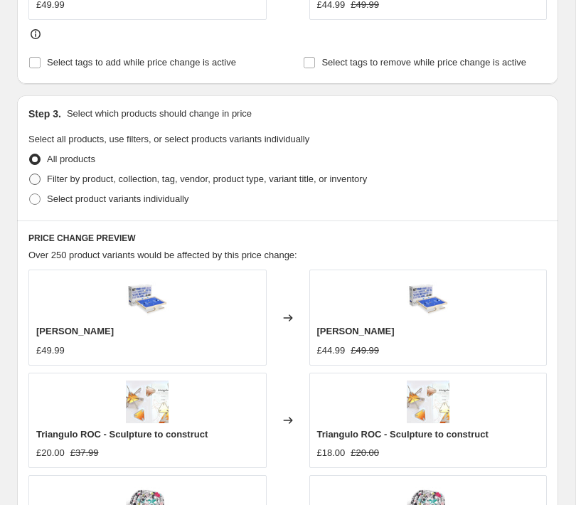
type input "-30"
click at [63, 181] on span "Filter by product, collection, tag, vendor, product type, variant title, or inv…" at bounding box center [207, 178] width 320 height 11
click at [30, 174] on input "Filter by product, collection, tag, vendor, product type, variant title, or inv…" at bounding box center [29, 173] width 1 height 1
radio input "true"
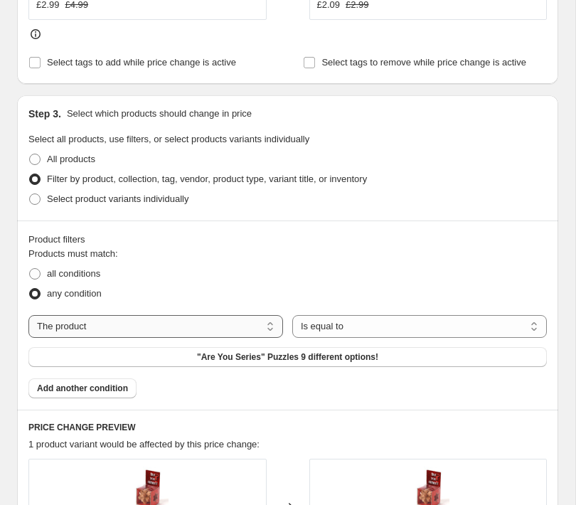
select select "vendor"
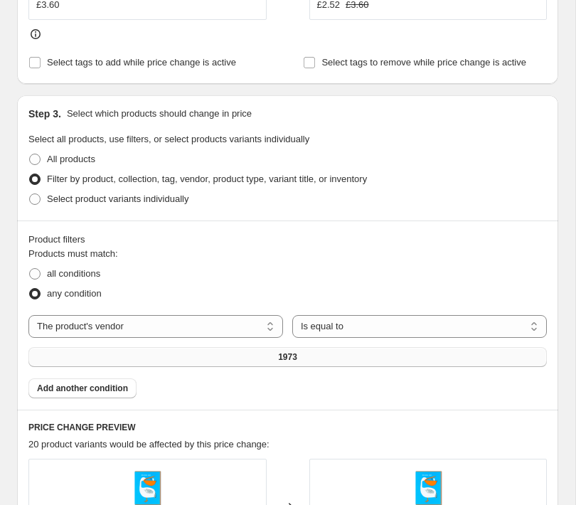
click at [333, 353] on button "1973" at bounding box center [287, 357] width 518 height 20
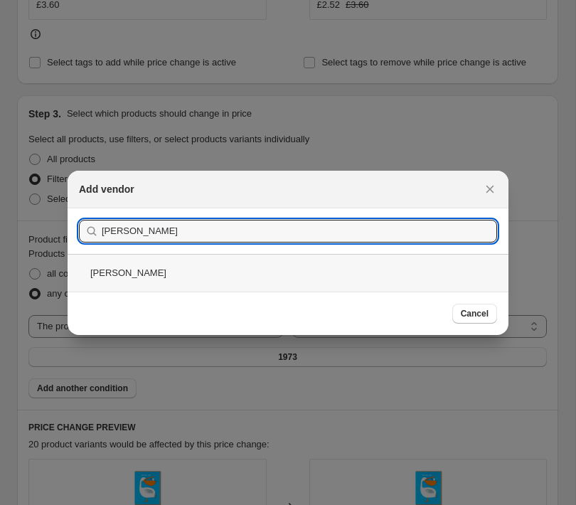
type input "moes"
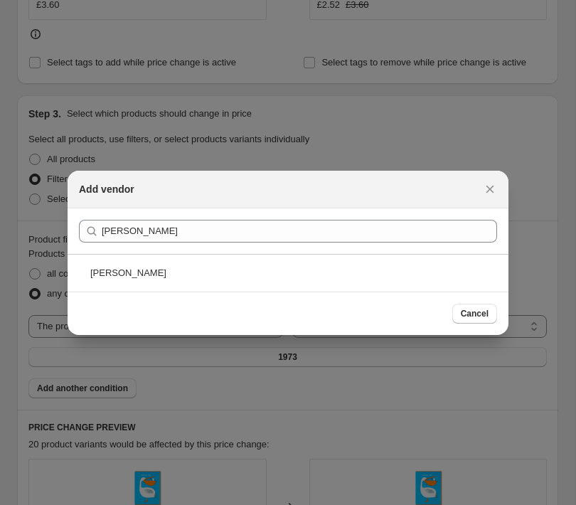
click at [98, 272] on div "[PERSON_NAME]" at bounding box center [288, 273] width 441 height 38
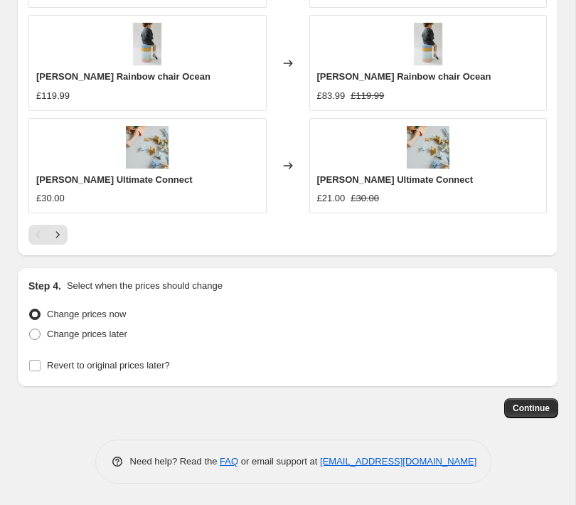
scroll to position [1359, 0]
click at [144, 366] on span "Revert to original prices later?" at bounding box center [108, 365] width 123 height 11
click at [41, 366] on input "Revert to original prices later?" at bounding box center [34, 365] width 11 height 11
checkbox input "true"
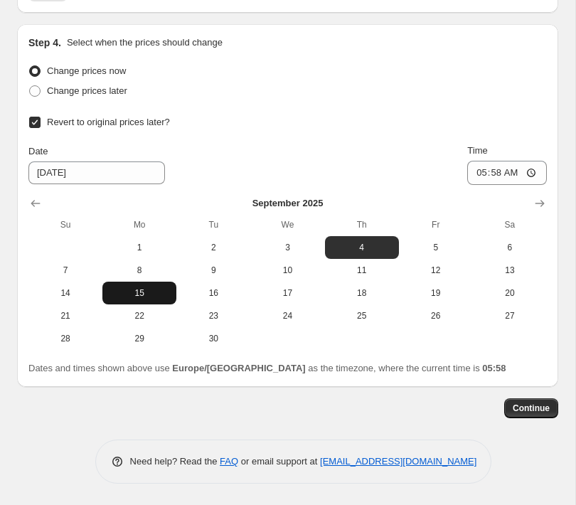
scroll to position [1603, 0]
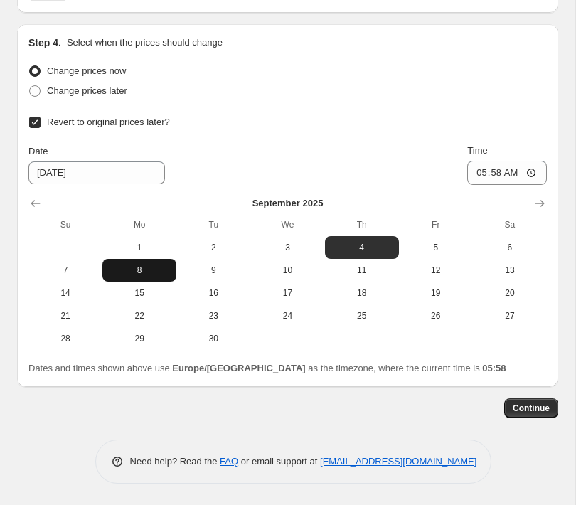
click at [139, 277] on button "8" at bounding box center [139, 270] width 74 height 23
type input "[DATE]"
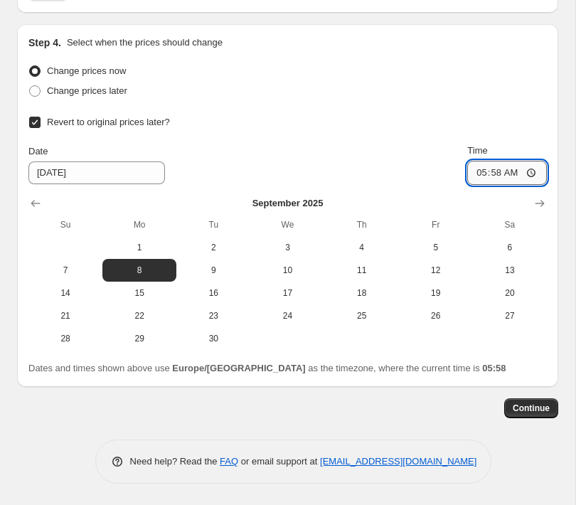
click at [511, 179] on input "05:58" at bounding box center [507, 173] width 80 height 24
click at [531, 172] on input "23:58" at bounding box center [507, 173] width 80 height 24
type input "23:58"
click at [306, 109] on div "Change prices now Change prices later Revert to original prices later? Date 9/8…" at bounding box center [287, 205] width 518 height 289
click at [533, 405] on span "Continue" at bounding box center [531, 407] width 37 height 11
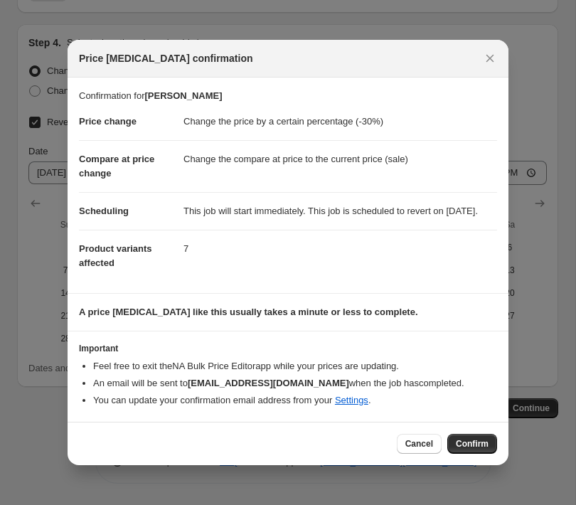
click at [469, 449] on span "Confirm" at bounding box center [472, 443] width 33 height 11
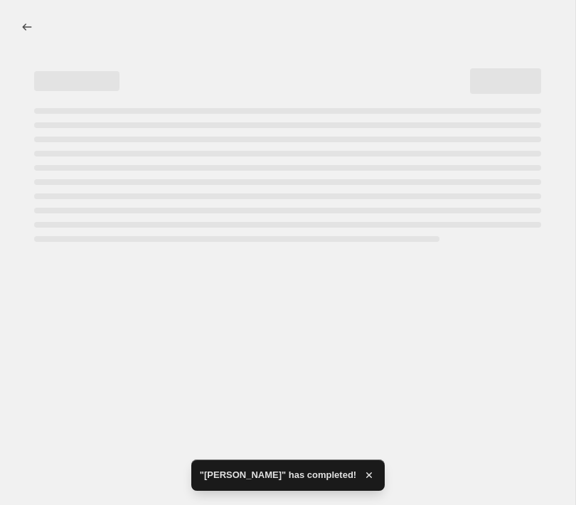
select select "percentage"
select select "vendor"
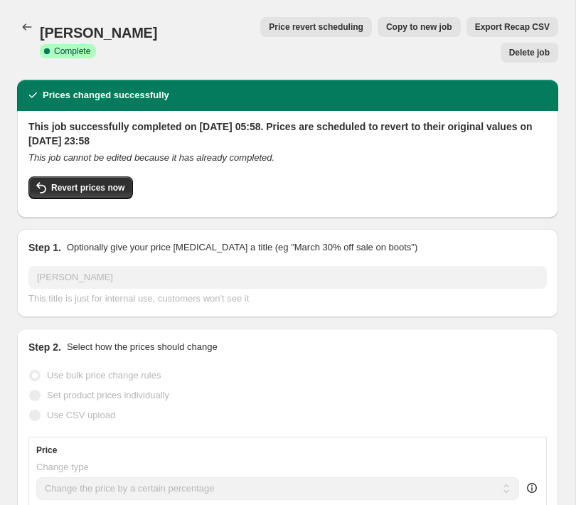
click at [175, 11] on div "Moes. This page is ready Moes Success Complete Complete Price revert scheduling…" at bounding box center [287, 40] width 541 height 80
click at [475, 28] on span "Export Recap CSV" at bounding box center [512, 26] width 75 height 11
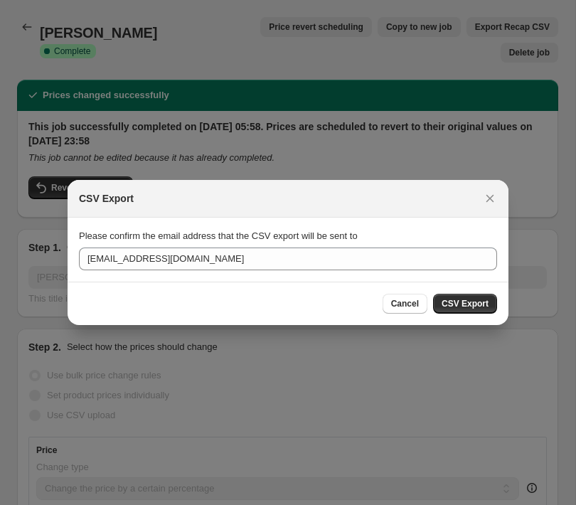
click at [455, 304] on span "CSV Export" at bounding box center [465, 303] width 47 height 11
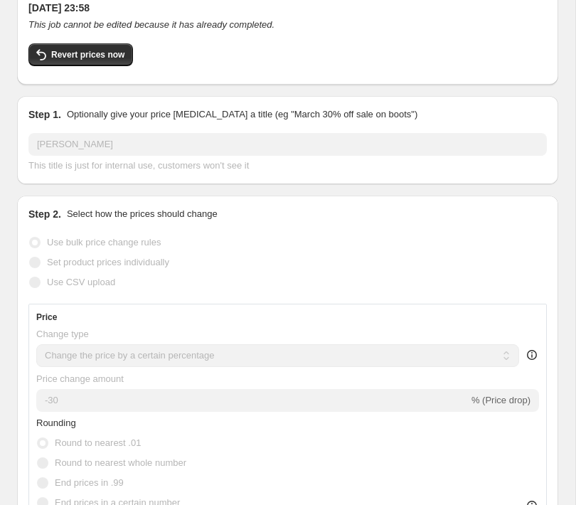
scroll to position [4, 0]
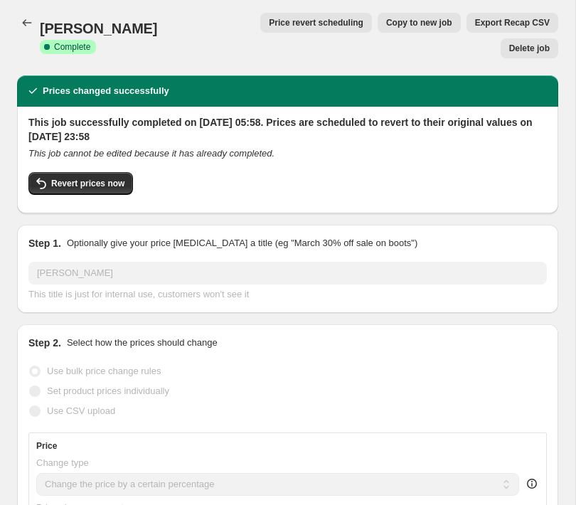
drag, startPoint x: 255, startPoint y: 42, endPoint x: 396, endPoint y: 47, distance: 141.6
click at [254, 42] on div "Moes. This page is ready Moes Success Complete Complete Price revert scheduling…" at bounding box center [287, 36] width 541 height 80
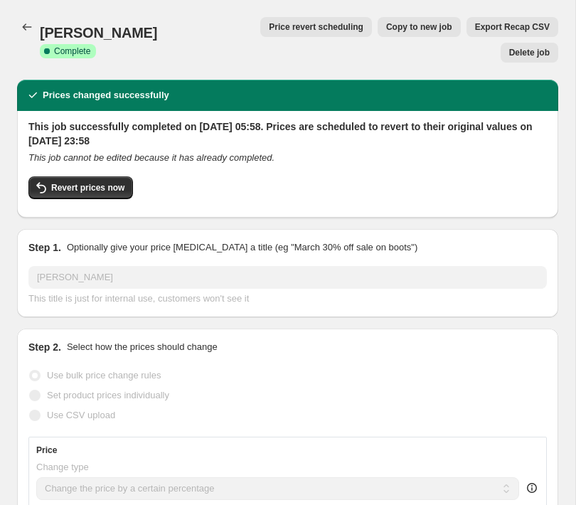
scroll to position [0, 0]
click at [28, 33] on icon "Price change jobs" at bounding box center [27, 27] width 14 height 14
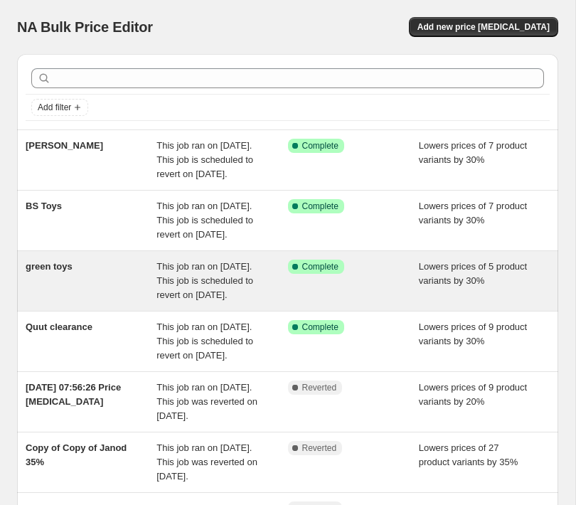
click at [92, 299] on div "green toys" at bounding box center [91, 281] width 131 height 43
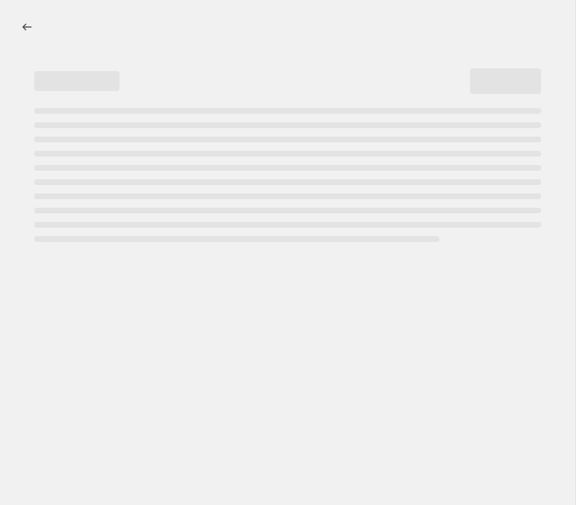
select select "percentage"
select select "vendor"
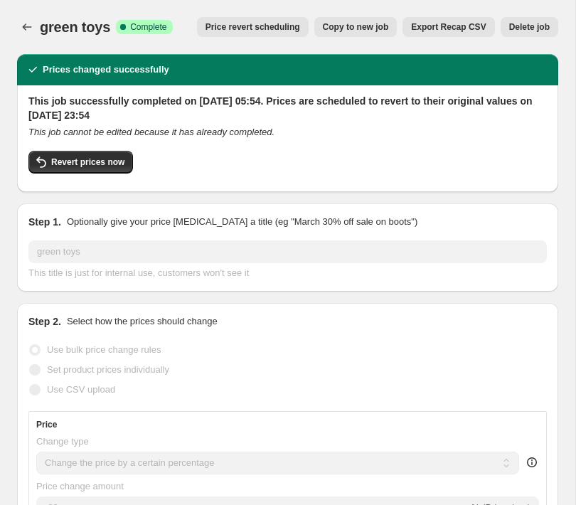
click at [515, 27] on span "Delete job" at bounding box center [529, 26] width 41 height 11
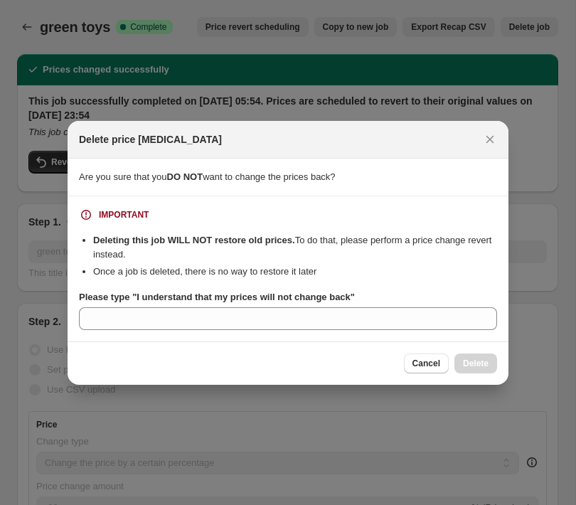
drag, startPoint x: 416, startPoint y: 365, endPoint x: 506, endPoint y: 262, distance: 137.1
click at [416, 365] on span "Cancel" at bounding box center [426, 363] width 28 height 11
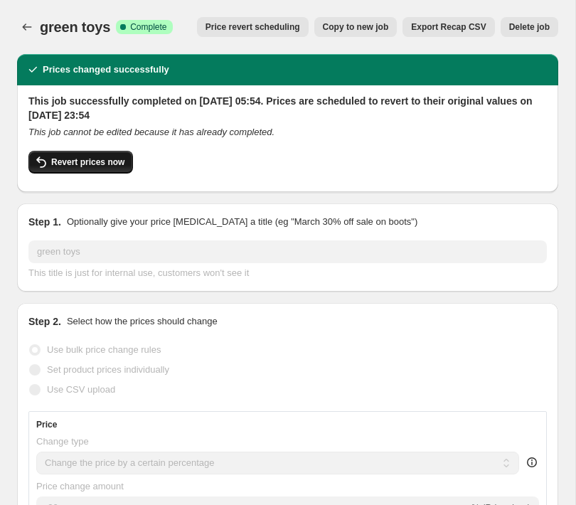
click at [92, 167] on span "Revert prices now" at bounding box center [87, 161] width 73 height 11
checkbox input "false"
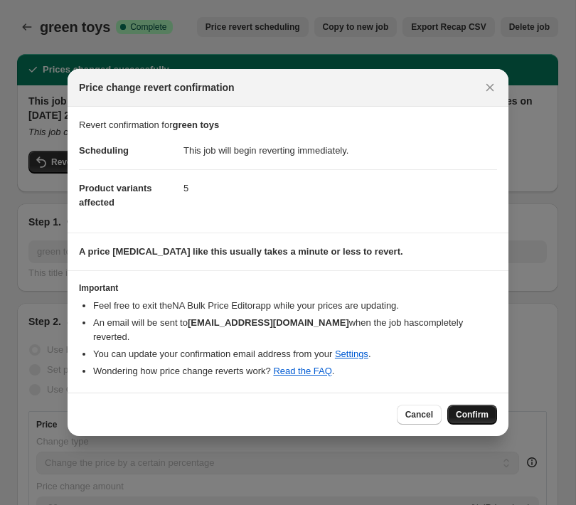
click at [471, 409] on span "Confirm" at bounding box center [472, 414] width 33 height 11
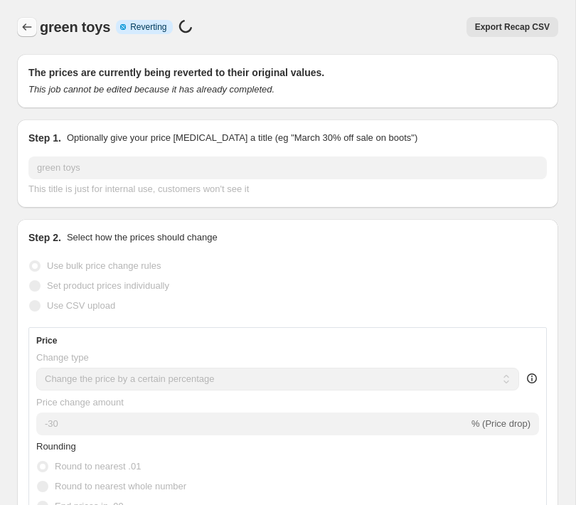
select select "percentage"
select select "vendor"
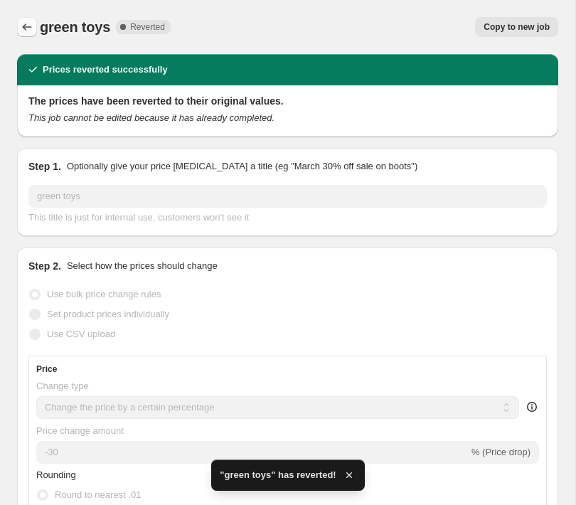
checkbox input "true"
click at [26, 30] on icon "Price change jobs" at bounding box center [27, 27] width 14 height 14
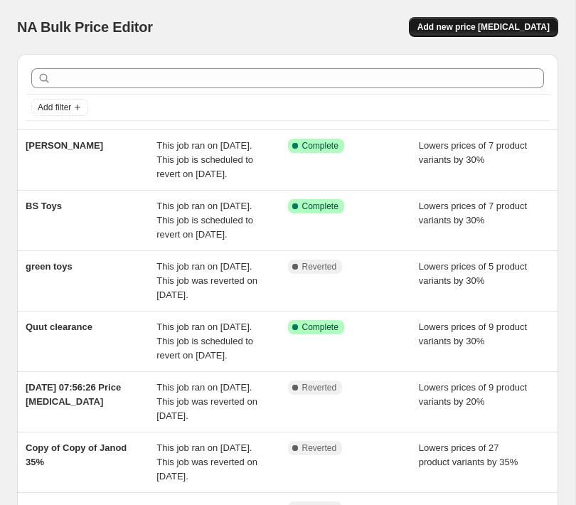
click at [471, 25] on span "Add new price [MEDICAL_DATA]" at bounding box center [483, 26] width 132 height 11
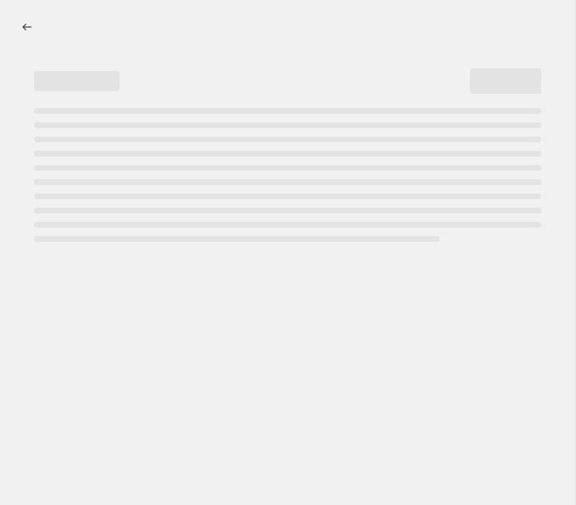
select select "percentage"
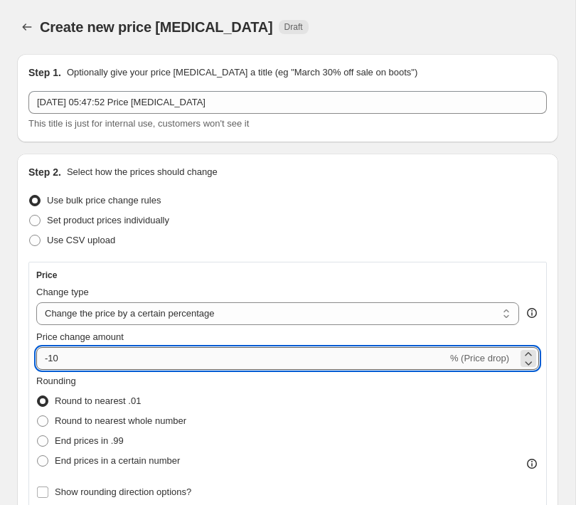
click at [72, 362] on input "-10" at bounding box center [241, 358] width 411 height 23
type input "-1"
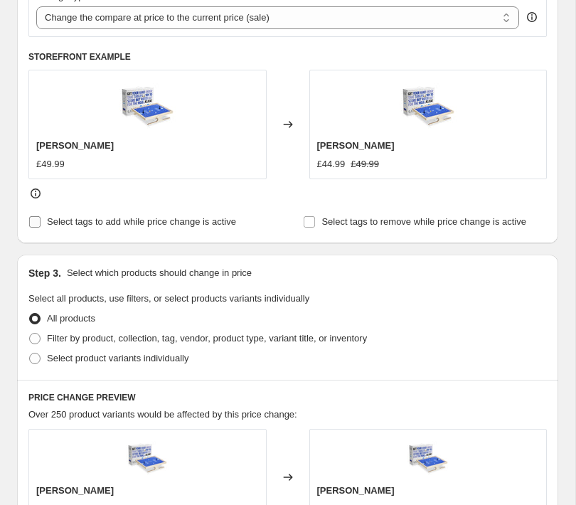
scroll to position [557, 0]
type input "-30"
click at [51, 222] on span "Select tags to add while price change is active" at bounding box center [141, 220] width 189 height 11
click at [41, 222] on input "Select tags to add while price change is active" at bounding box center [34, 220] width 11 height 11
checkbox input "true"
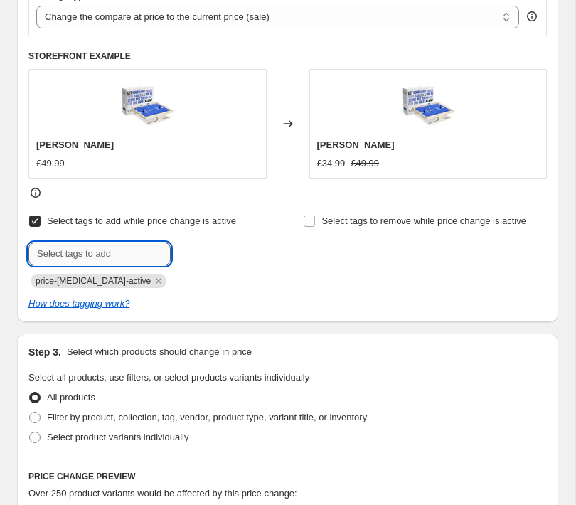
click at [57, 250] on input "text" at bounding box center [99, 253] width 142 height 23
type input "Sale"
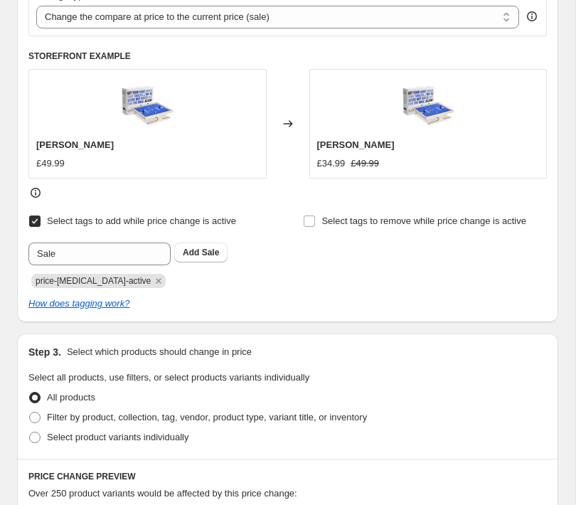
click at [235, 324] on div "Step 1. Optionally give your price change job a title (eg "March 30% off sale o…" at bounding box center [282, 352] width 552 height 1733
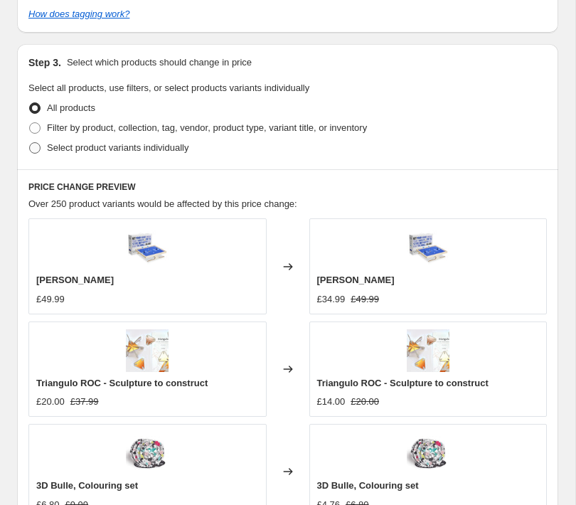
scroll to position [845, 0]
click at [100, 129] on span "Filter by product, collection, tag, vendor, product type, variant title, or inv…" at bounding box center [207, 128] width 320 height 11
click at [30, 124] on input "Filter by product, collection, tag, vendor, product type, variant title, or inv…" at bounding box center [29, 123] width 1 height 1
radio input "true"
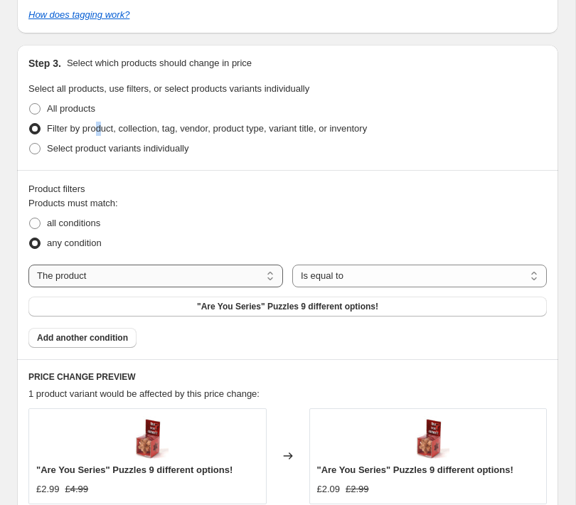
select select "vendor"
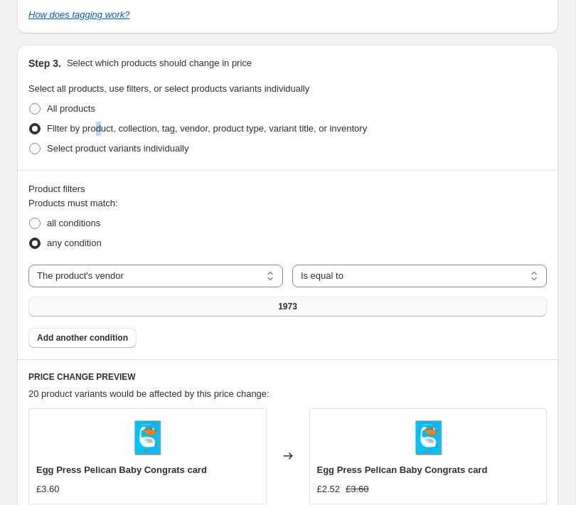
click at [360, 304] on button "1973" at bounding box center [287, 306] width 518 height 20
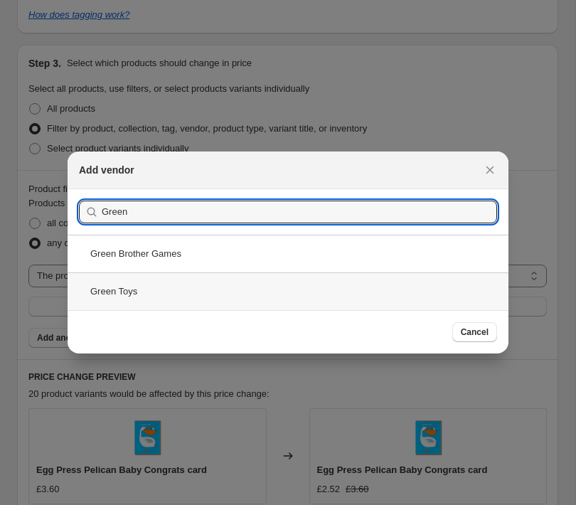
type input "Green"
click at [158, 290] on div "Green Toys" at bounding box center [288, 291] width 441 height 38
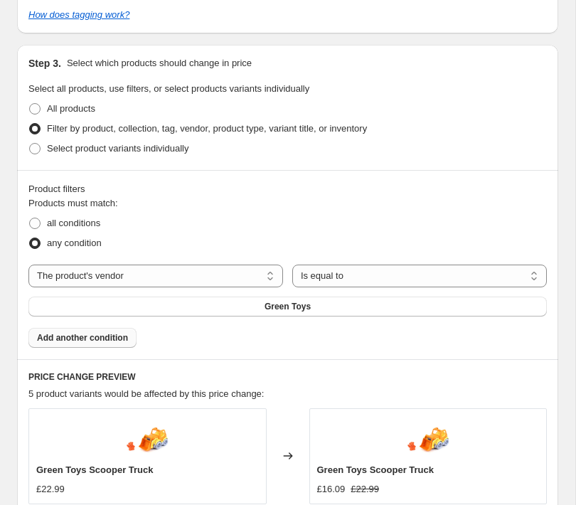
click at [122, 341] on span "Add another condition" at bounding box center [82, 337] width 91 height 11
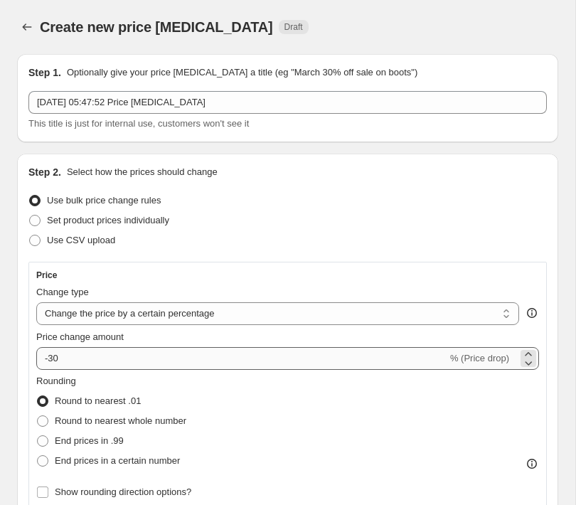
scroll to position [0, 0]
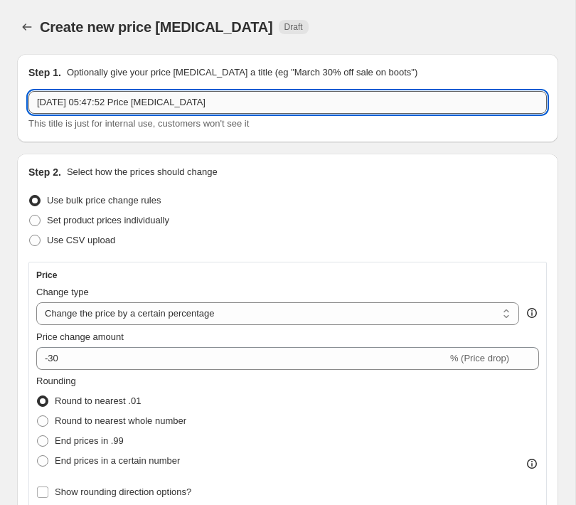
click at [237, 107] on input "28 Aug 2025 at 05:47:52 Price change job" at bounding box center [287, 102] width 518 height 23
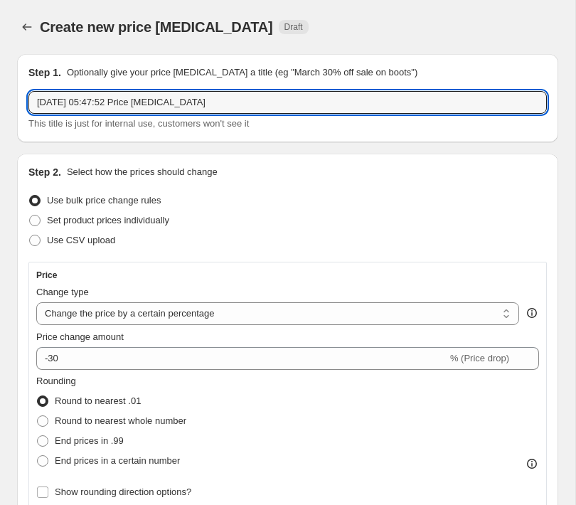
drag, startPoint x: 171, startPoint y: 102, endPoint x: -41, endPoint y: 100, distance: 211.2
click at [0, 100] on html "Home Settings Plans Skip to content Create new price change job. This page is r…" at bounding box center [288, 252] width 576 height 505
type input "Outdoor toy brands"
click at [21, 28] on icon "Price change jobs" at bounding box center [27, 27] width 14 height 14
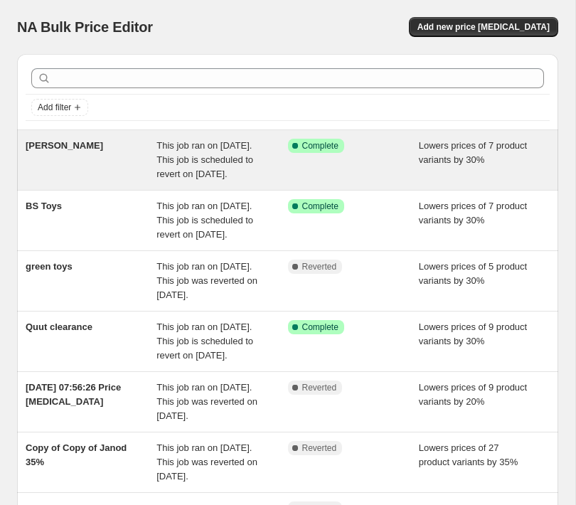
click at [464, 161] on span "Lowers prices of 7 product variants by 30%" at bounding box center [473, 152] width 108 height 25
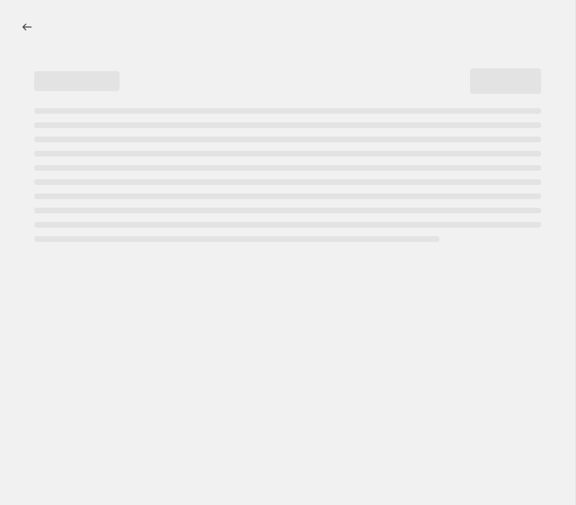
select select "percentage"
select select "vendor"
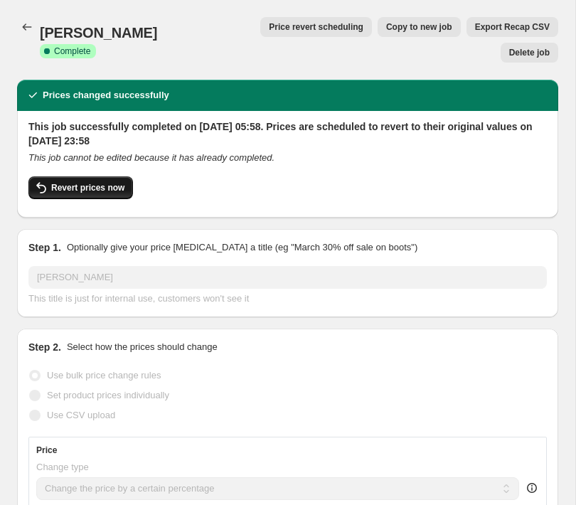
click at [90, 182] on span "Revert prices now" at bounding box center [87, 187] width 73 height 11
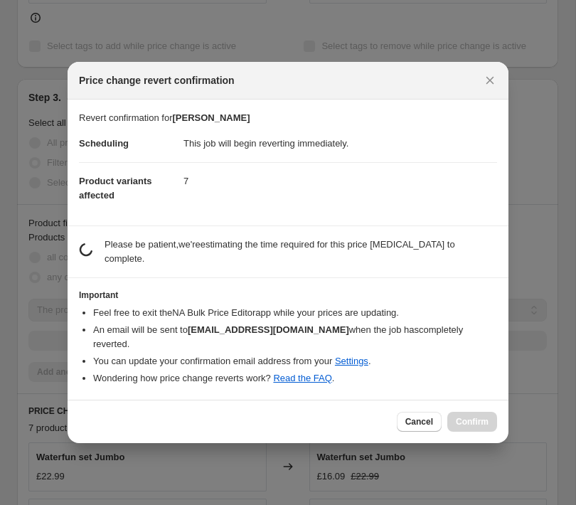
checkbox input "false"
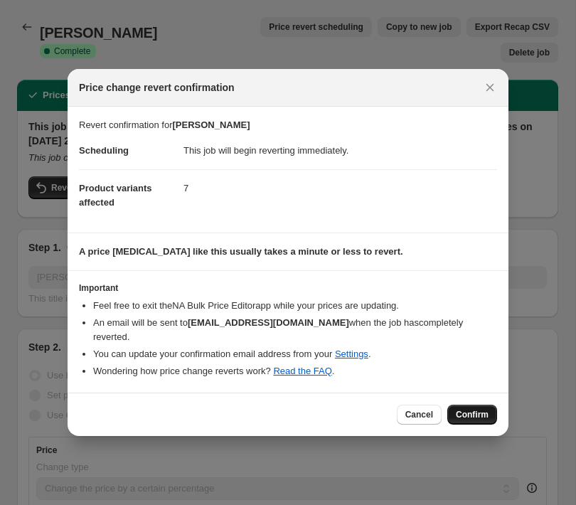
click at [480, 409] on span "Confirm" at bounding box center [472, 414] width 33 height 11
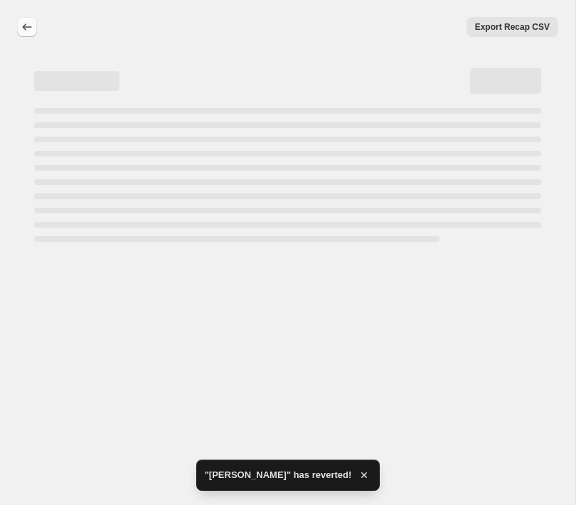
select select "percentage"
select select "vendor"
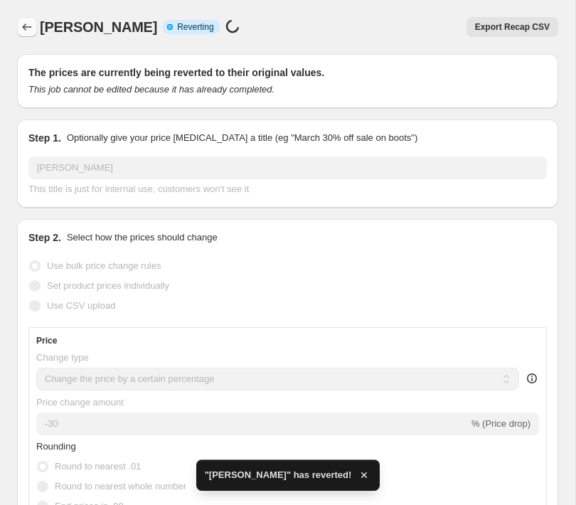
checkbox input "true"
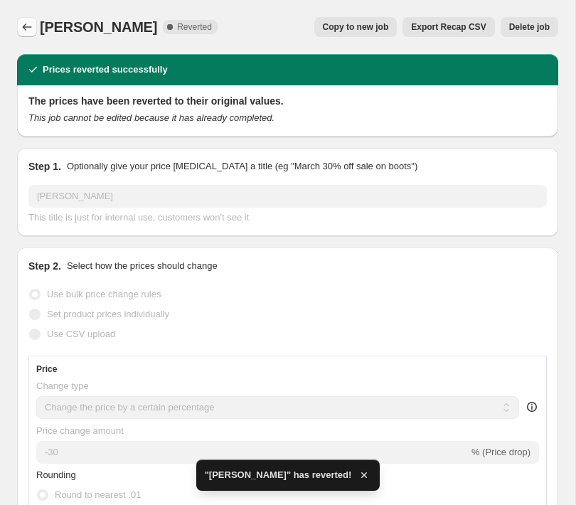
click at [31, 26] on icon "Price change jobs" at bounding box center [27, 27] width 14 height 14
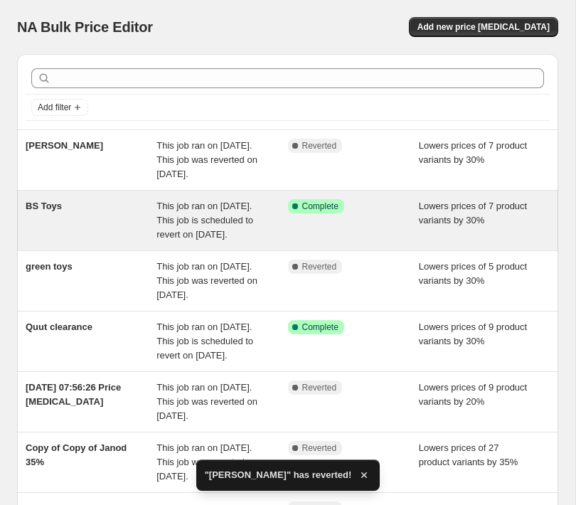
click at [213, 242] on div "This job ran on [DATE]. This job is scheduled to revert on [DATE]." at bounding box center [221, 220] width 131 height 43
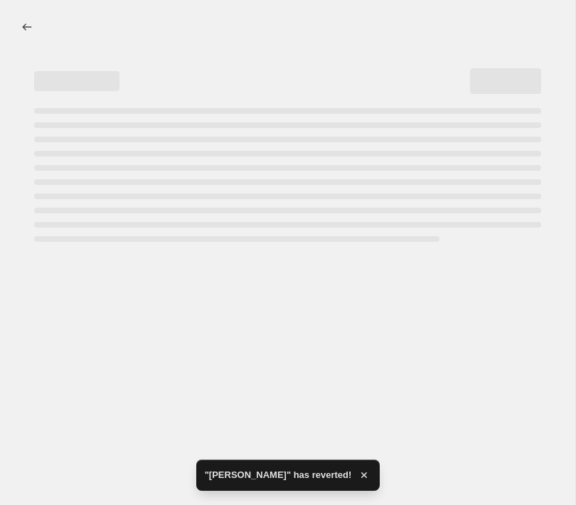
select select "percentage"
select select "vendor"
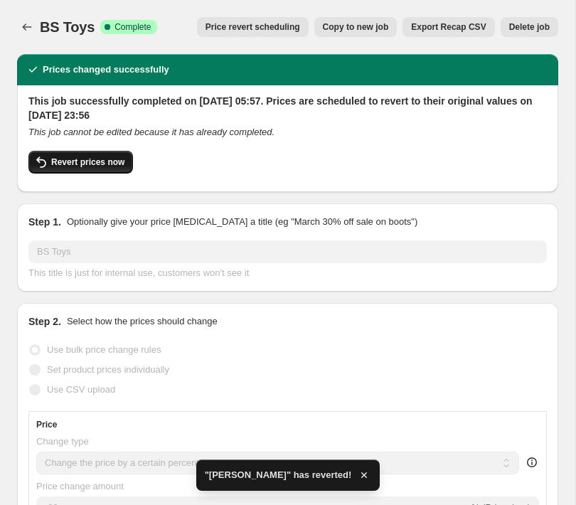
click at [50, 161] on button "Revert prices now" at bounding box center [80, 162] width 105 height 23
checkbox input "false"
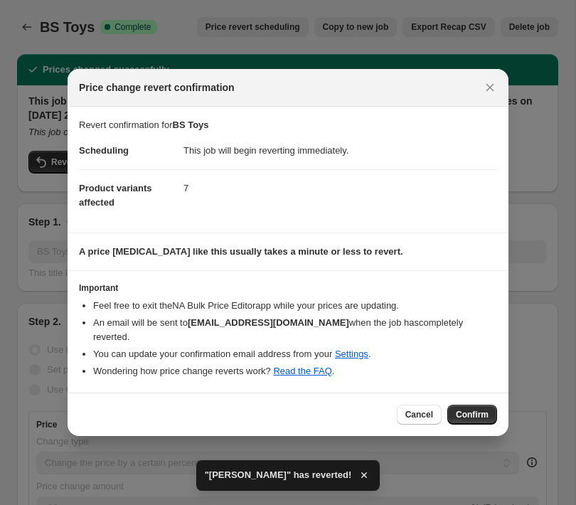
click at [472, 409] on span "Confirm" at bounding box center [472, 414] width 33 height 11
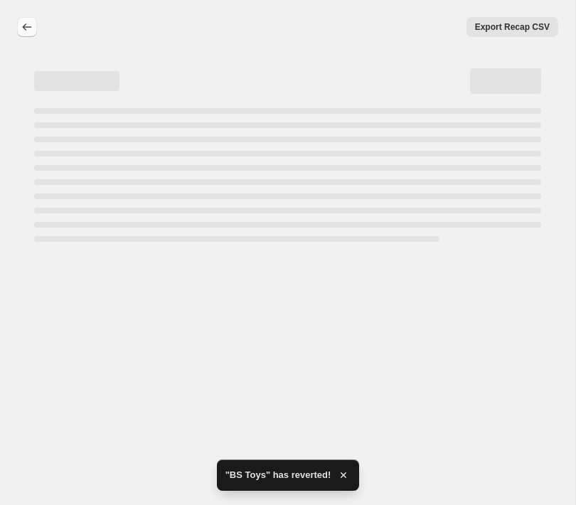
select select "percentage"
select select "vendor"
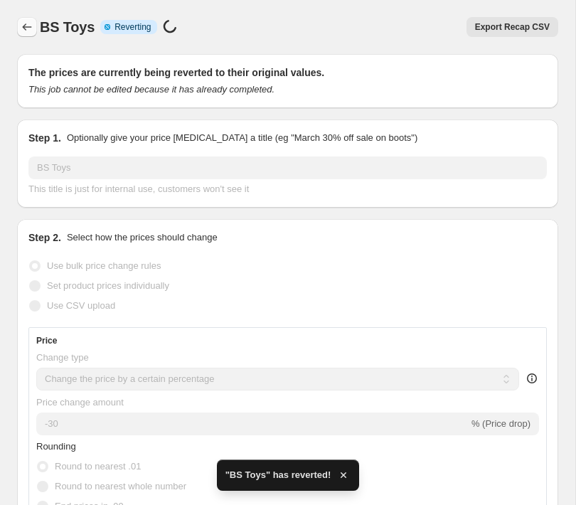
checkbox input "true"
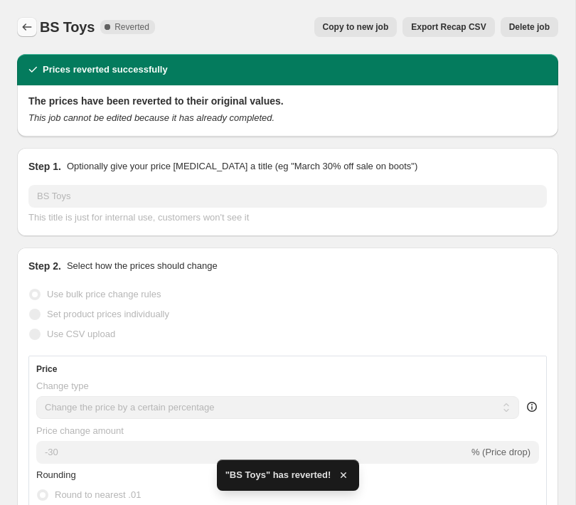
click at [27, 24] on icon "Price change jobs" at bounding box center [27, 27] width 14 height 14
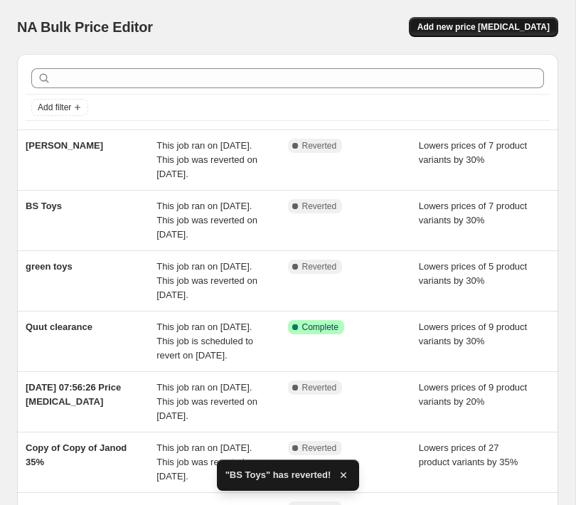
click at [473, 33] on button "Add new price [MEDICAL_DATA]" at bounding box center [483, 27] width 149 height 20
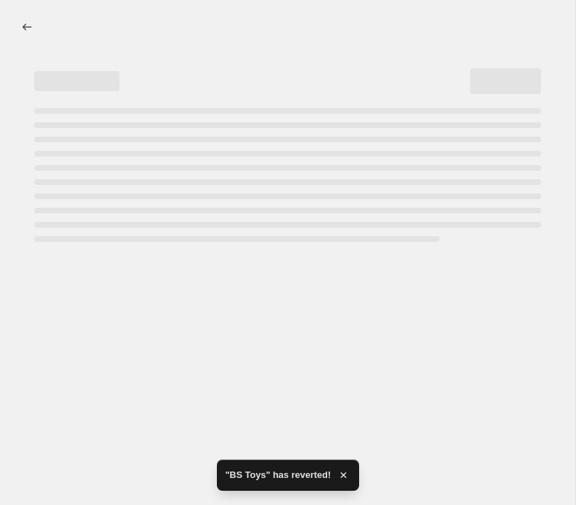
select select "percentage"
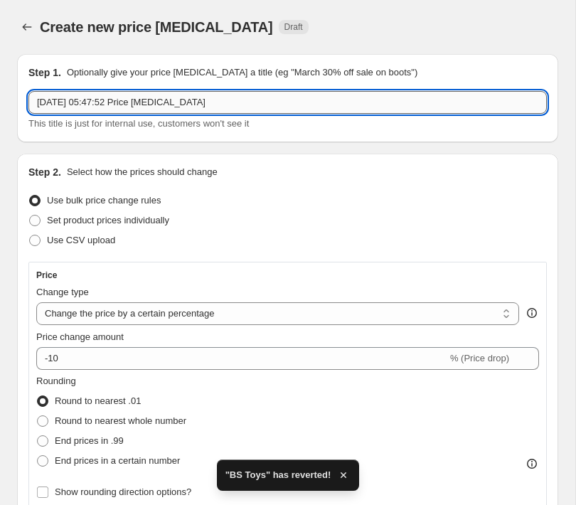
click at [299, 97] on input "28 Aug 2025 at 05:47:52 Price change job" at bounding box center [287, 102] width 518 height 23
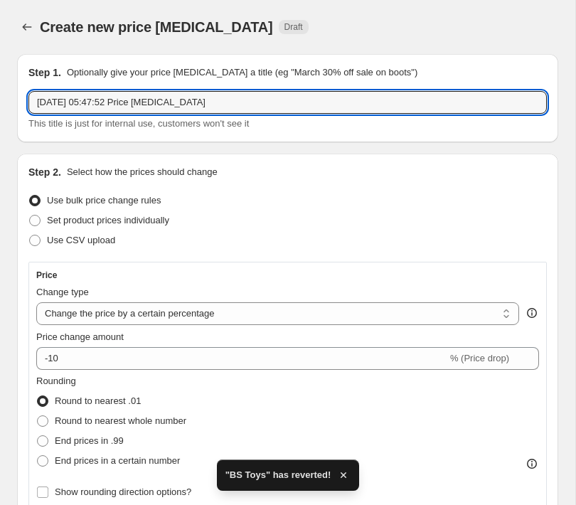
drag, startPoint x: 294, startPoint y: 97, endPoint x: -247, endPoint y: 74, distance: 540.9
click at [0, 74] on html "Home Settings Plans Skip to content Create new price change job. This page is r…" at bounding box center [288, 252] width 576 height 505
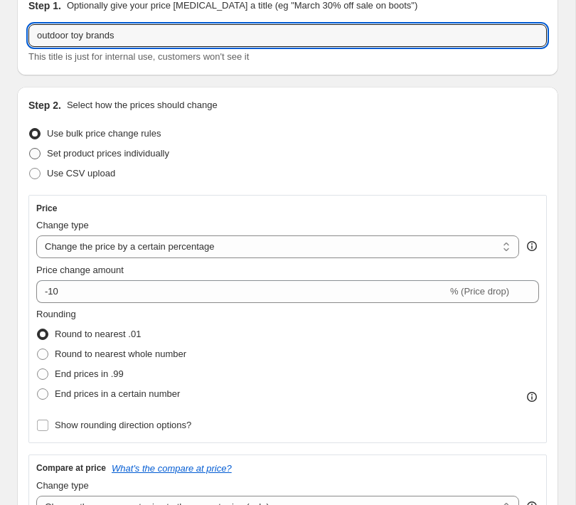
scroll to position [68, 0]
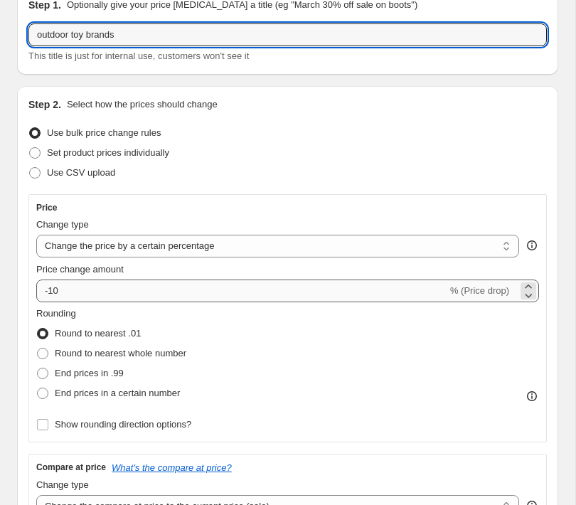
type input "outdoor toy brands"
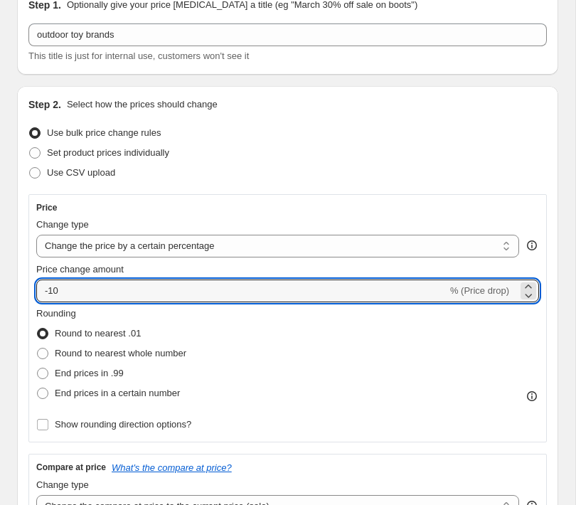
drag, startPoint x: 71, startPoint y: 284, endPoint x: 71, endPoint y: 302, distance: 17.8
click at [70, 287] on input "-10" at bounding box center [241, 290] width 411 height 23
type input "-1"
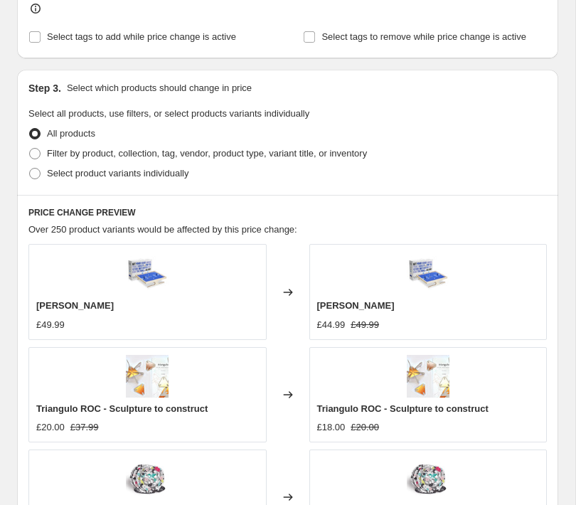
scroll to position [742, 0]
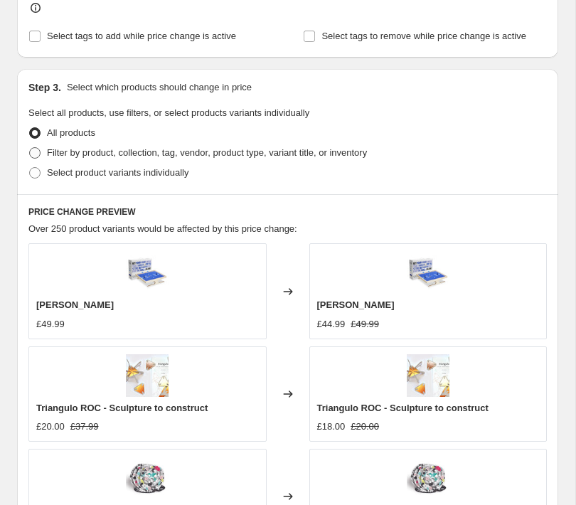
type input "-30"
click at [180, 153] on span "Filter by product, collection, tag, vendor, product type, variant title, or inv…" at bounding box center [207, 152] width 320 height 11
click at [30, 148] on input "Filter by product, collection, tag, vendor, product type, variant title, or inv…" at bounding box center [29, 147] width 1 height 1
radio input "true"
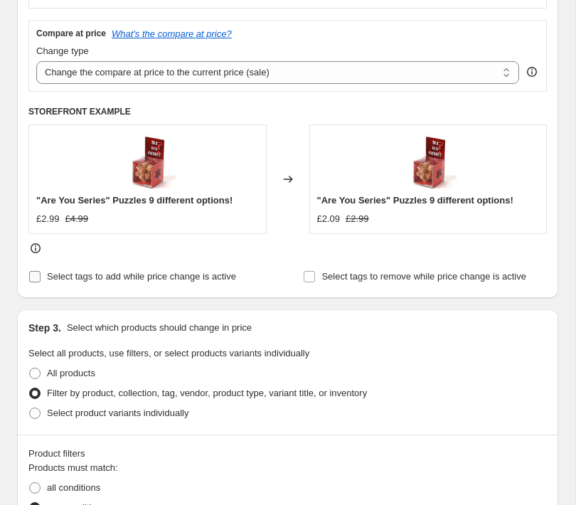
scroll to position [498, 0]
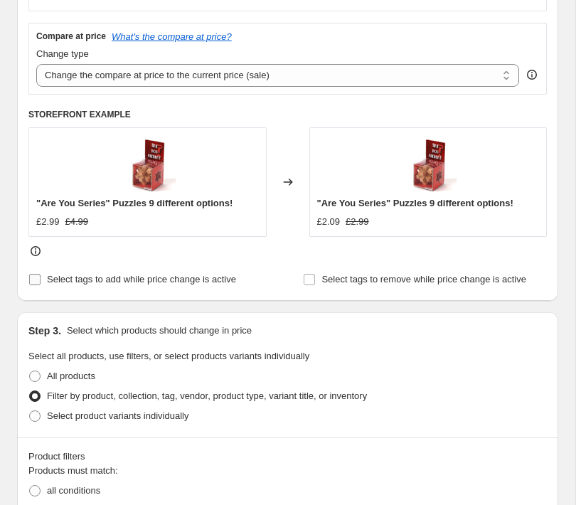
click at [65, 280] on span "Select tags to add while price change is active" at bounding box center [141, 279] width 189 height 11
click at [41, 280] on input "Select tags to add while price change is active" at bounding box center [34, 279] width 11 height 11
checkbox input "true"
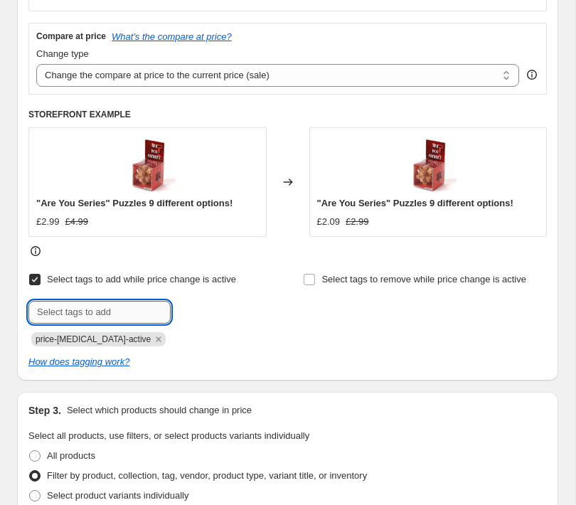
click at [60, 311] on input "text" at bounding box center [99, 312] width 142 height 23
type input "Sale"
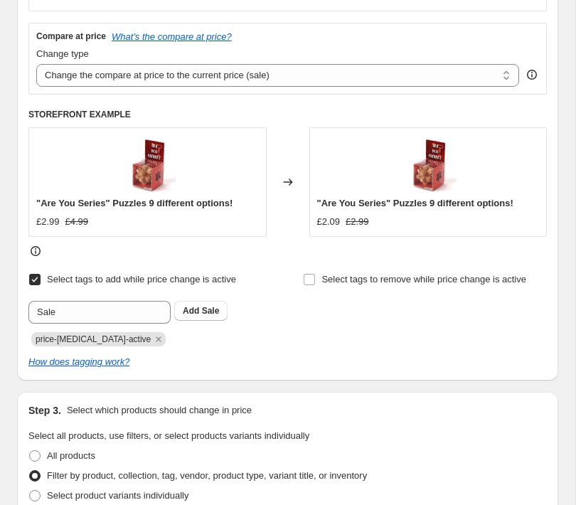
drag, startPoint x: 411, startPoint y: 346, endPoint x: 401, endPoint y: 351, distance: 10.8
click at [410, 346] on div "Select tags to add while price change is active Submit Sale Add Sale price-chan…" at bounding box center [287, 319] width 518 height 100
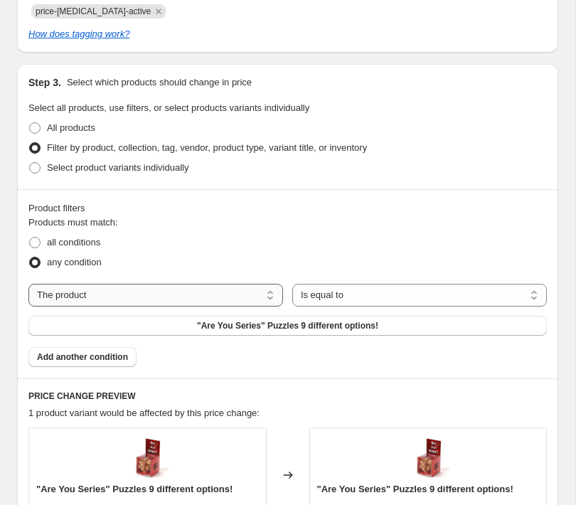
scroll to position [828, 0]
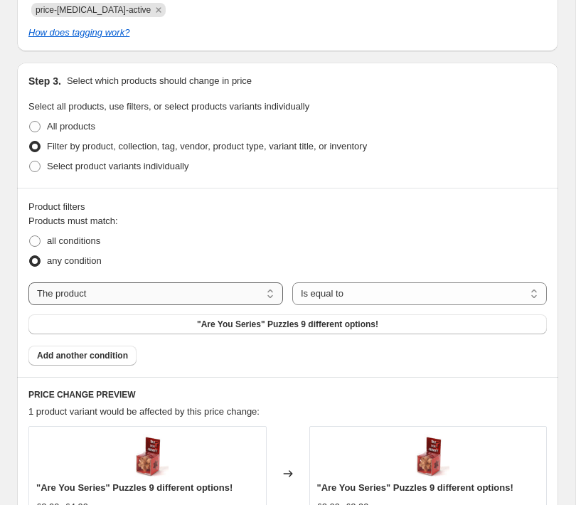
select select "vendor"
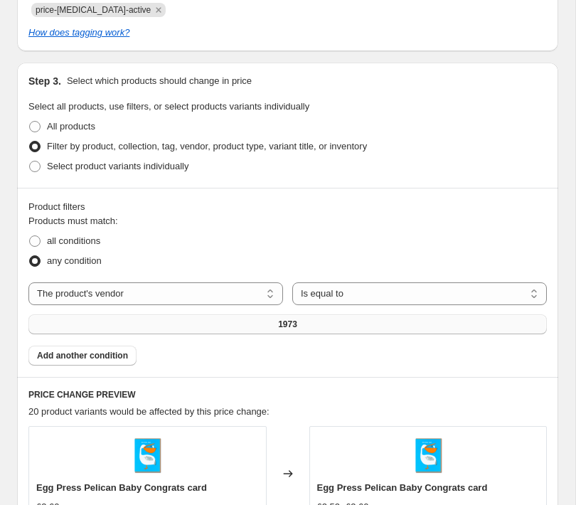
click at [228, 324] on button "1973" at bounding box center [287, 324] width 518 height 20
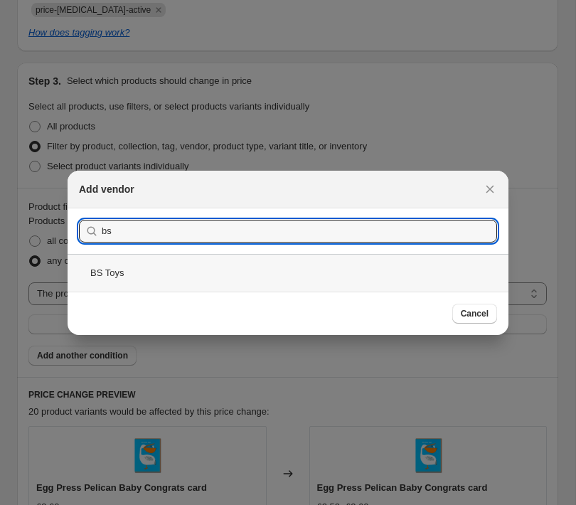
type input "bs"
drag, startPoint x: 93, startPoint y: 268, endPoint x: 129, endPoint y: 270, distance: 36.3
click at [93, 268] on div "BS Toys" at bounding box center [288, 273] width 441 height 38
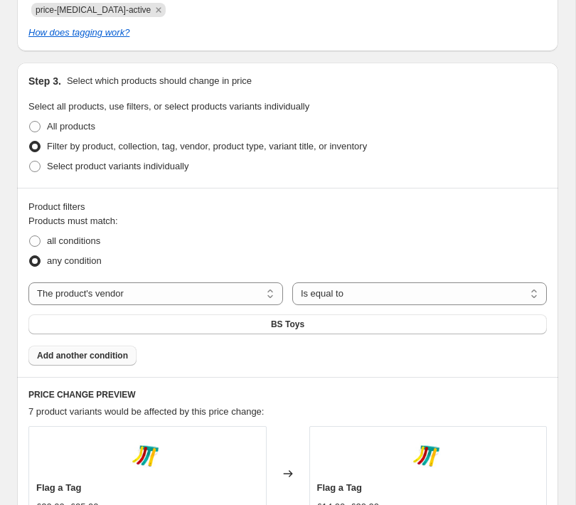
click at [88, 358] on span "Add another condition" at bounding box center [82, 355] width 91 height 11
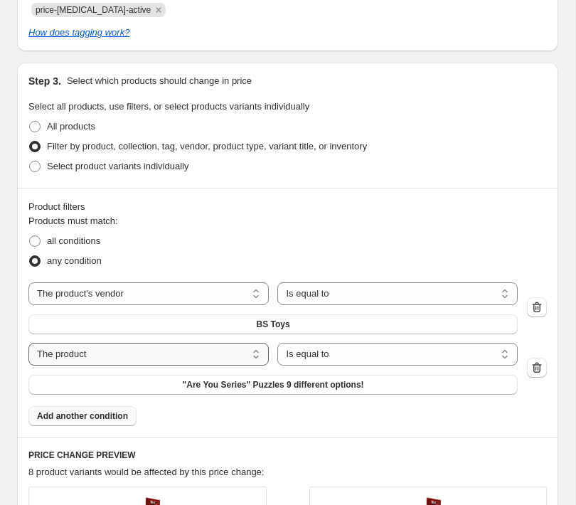
select select "vendor"
click at [237, 390] on button "1973" at bounding box center [272, 385] width 489 height 20
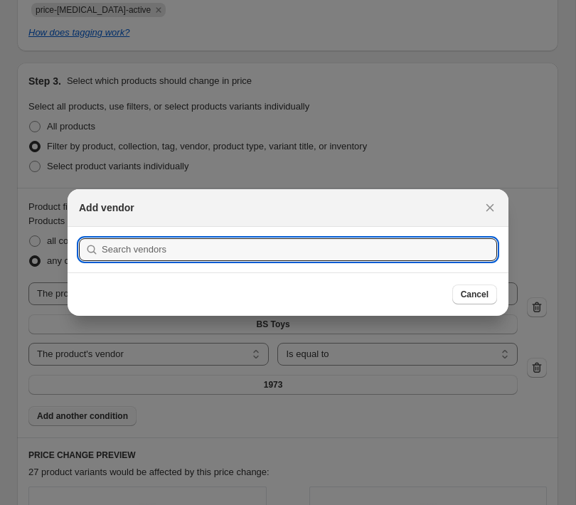
type input "q"
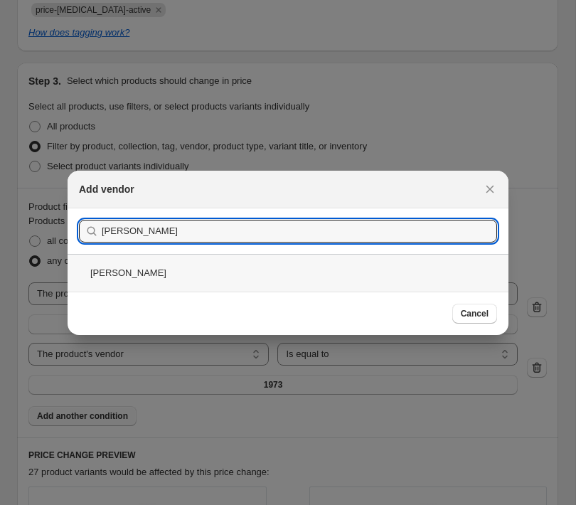
type input "moes"
drag, startPoint x: 97, startPoint y: 276, endPoint x: 142, endPoint y: 284, distance: 46.2
click at [97, 277] on div "[PERSON_NAME]" at bounding box center [288, 273] width 441 height 38
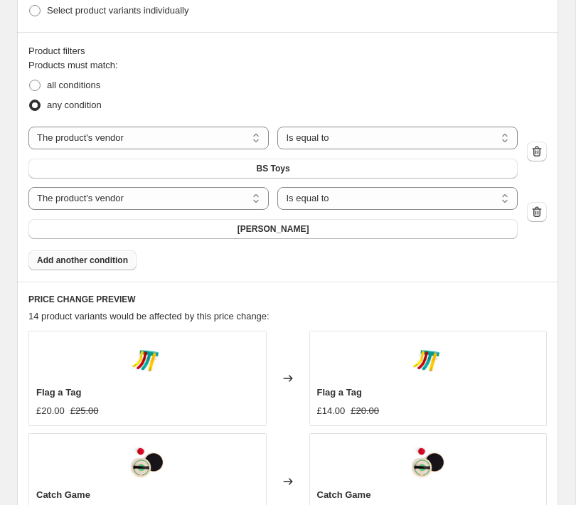
scroll to position [1023, 0]
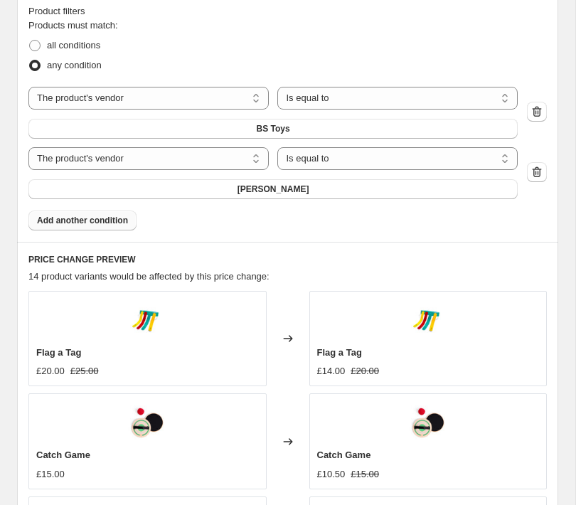
click at [62, 224] on span "Add another condition" at bounding box center [82, 220] width 91 height 11
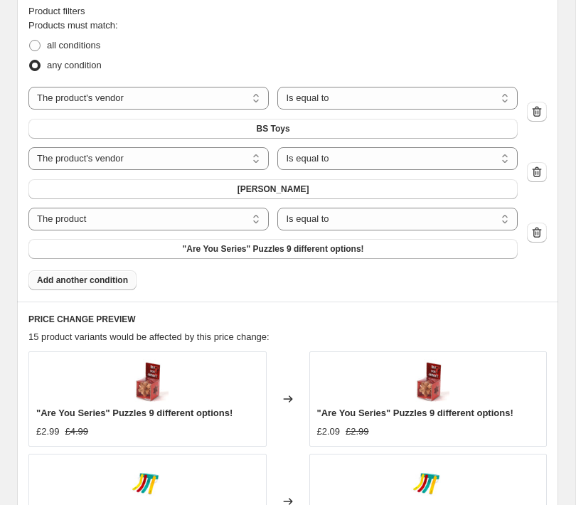
scroll to position [1026, 0]
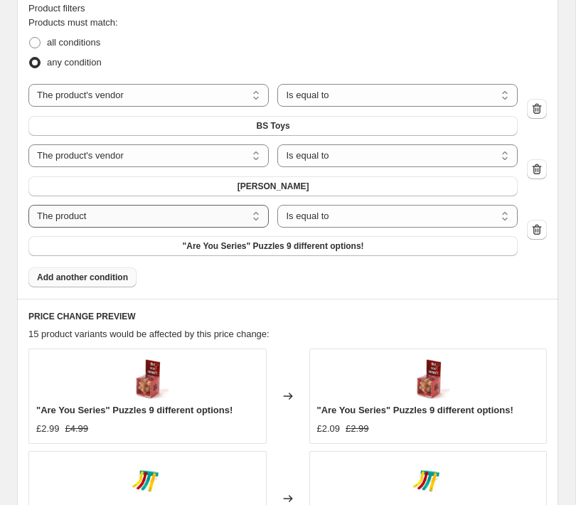
select select "vendor"
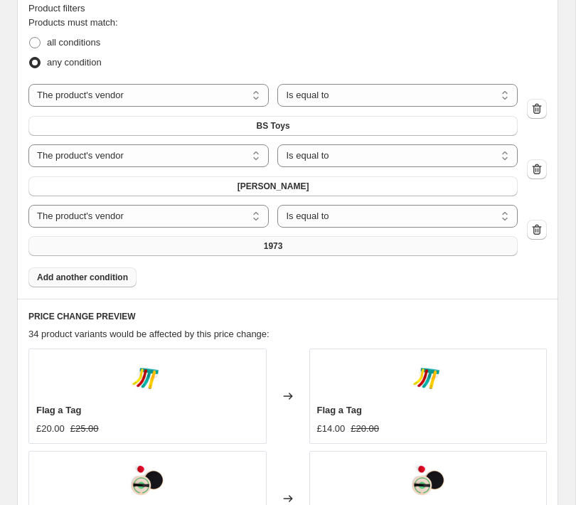
click at [304, 244] on button "1973" at bounding box center [272, 246] width 489 height 20
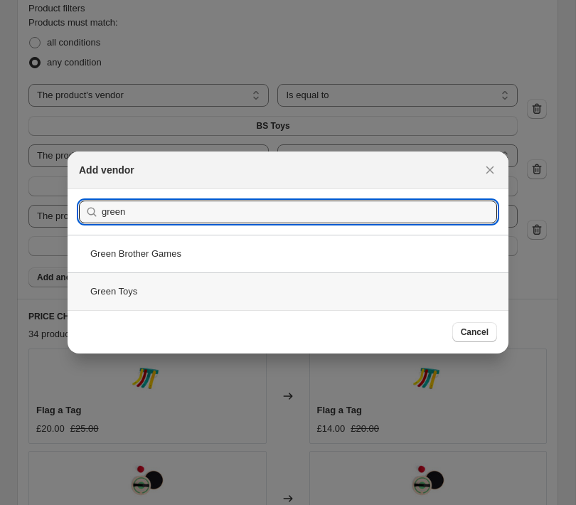
type input "green"
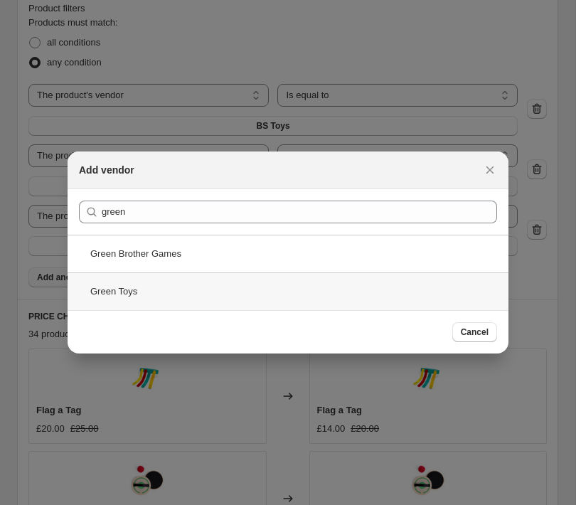
click at [192, 298] on div "Green Toys" at bounding box center [288, 291] width 441 height 38
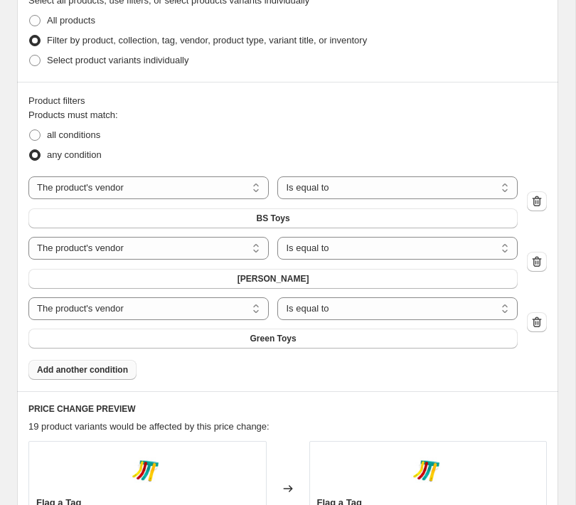
scroll to position [900, 0]
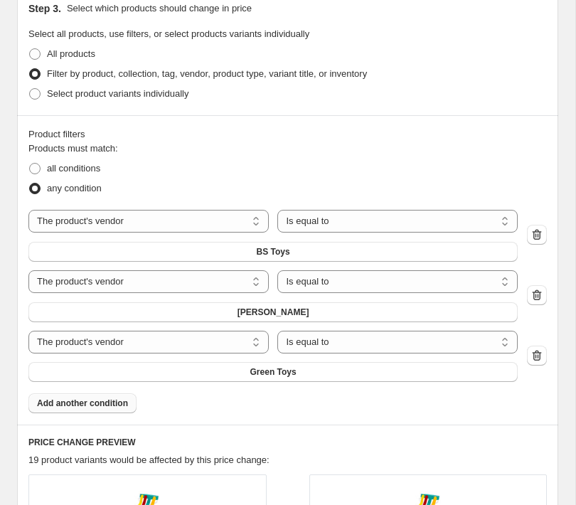
click at [57, 403] on span "Add another condition" at bounding box center [82, 402] width 91 height 11
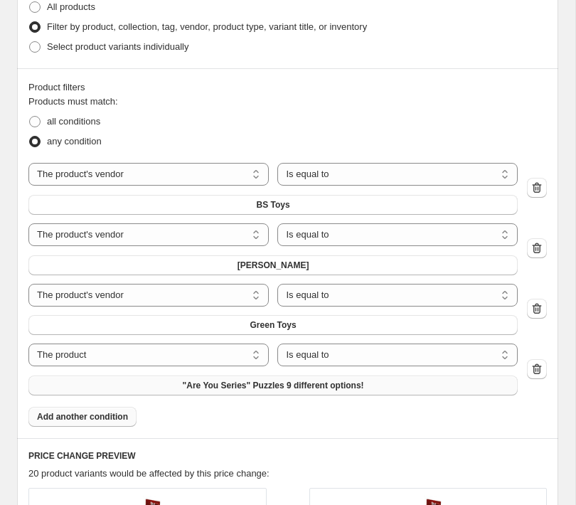
scroll to position [958, 0]
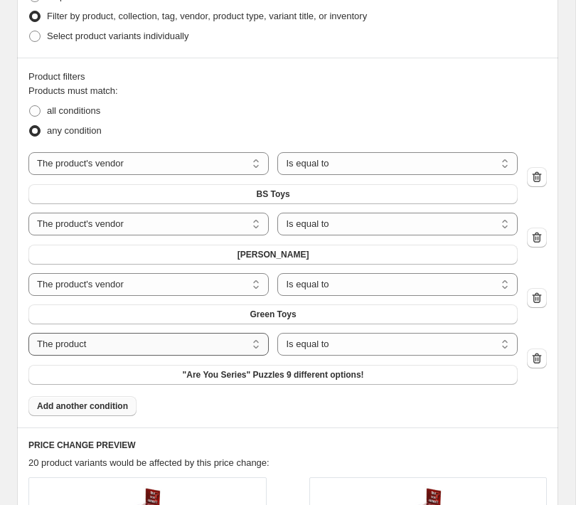
select select "vendor"
click at [292, 374] on button "1973" at bounding box center [272, 375] width 489 height 20
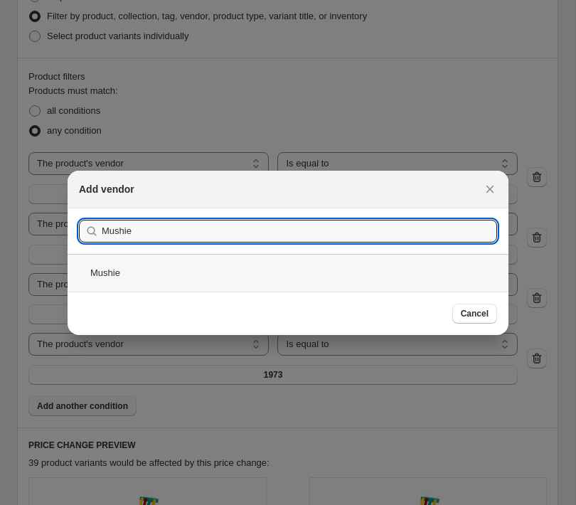
type input "Mushie"
click at [124, 277] on div "Mushie" at bounding box center [288, 273] width 441 height 38
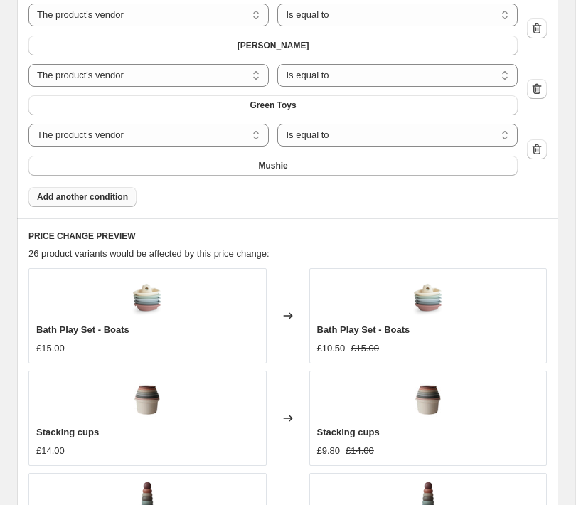
scroll to position [1167, 0]
click at [40, 200] on span "Add another condition" at bounding box center [82, 196] width 91 height 11
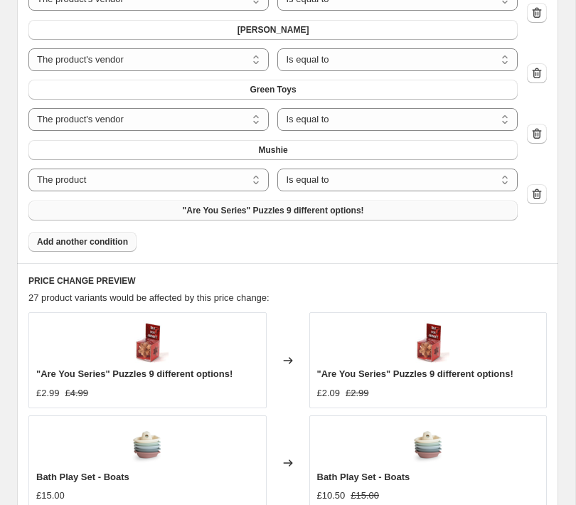
scroll to position [1192, 0]
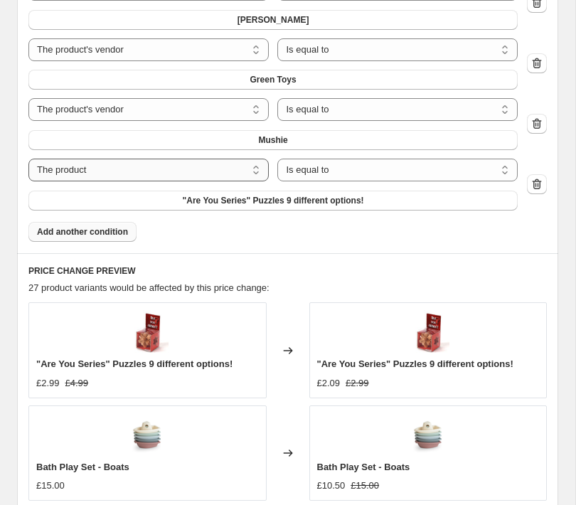
select select "vendor"
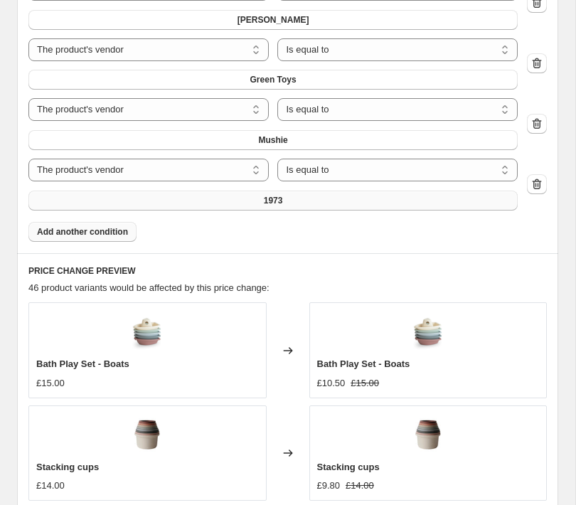
click at [194, 205] on button "1973" at bounding box center [272, 201] width 489 height 20
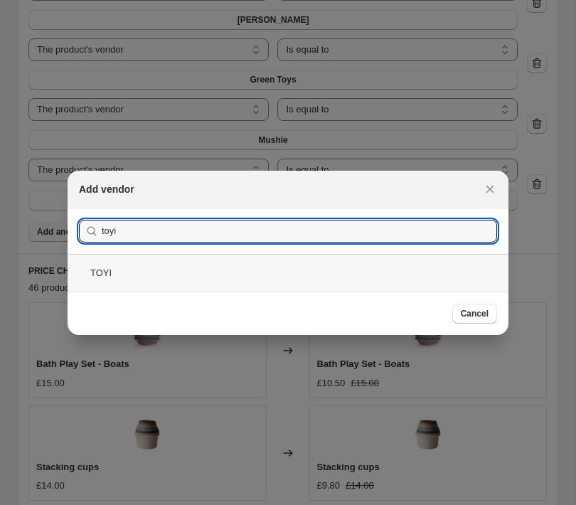
type input "toyi"
click at [89, 272] on div "TOYI" at bounding box center [288, 273] width 441 height 38
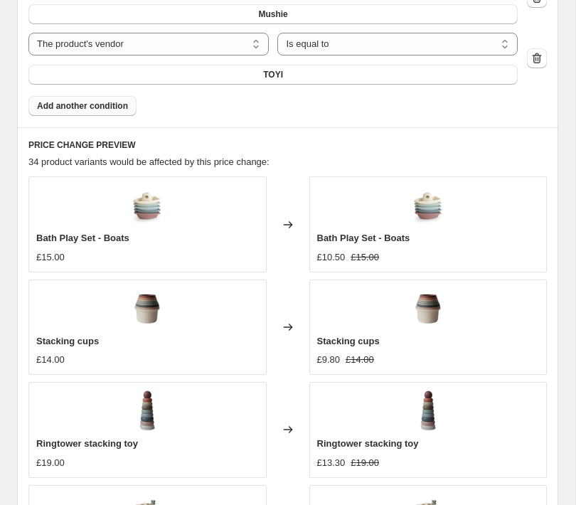
scroll to position [1319, 0]
click at [92, 106] on span "Add another condition" at bounding box center [82, 105] width 91 height 11
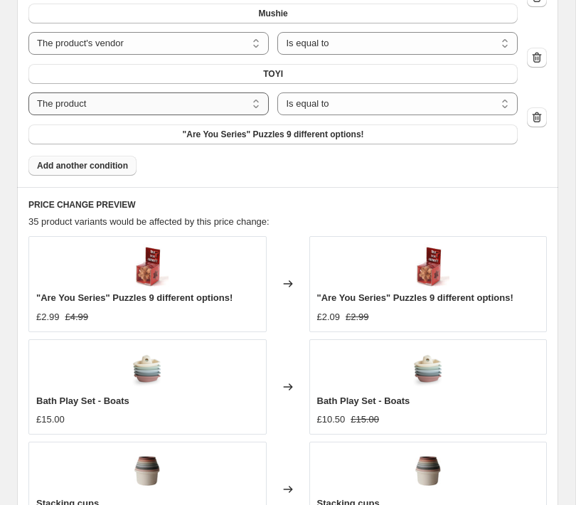
select select "vendor"
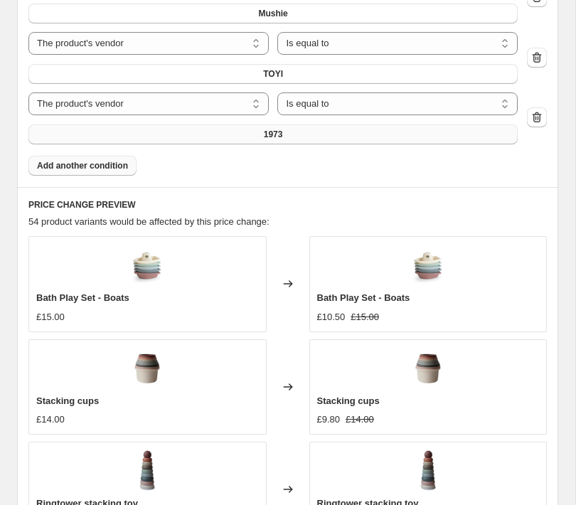
click at [247, 139] on button "1973" at bounding box center [272, 134] width 489 height 20
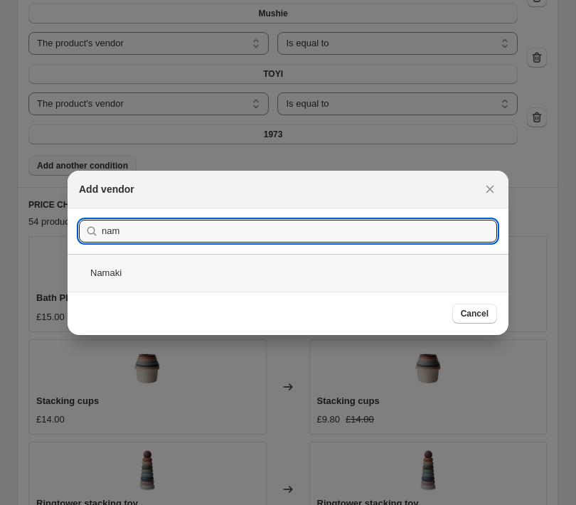
type input "nam"
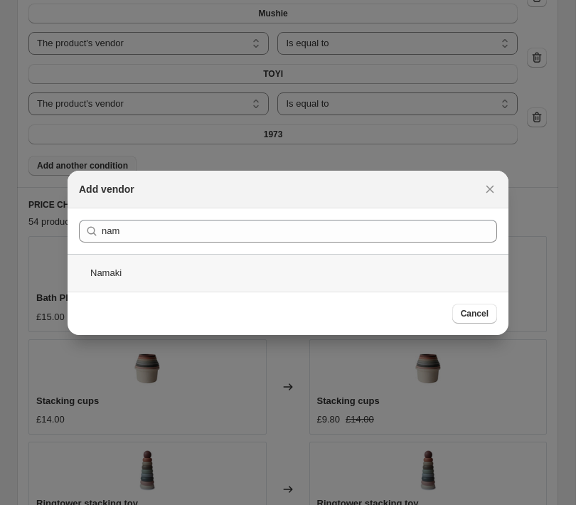
click at [152, 274] on div "Namaki" at bounding box center [288, 273] width 441 height 38
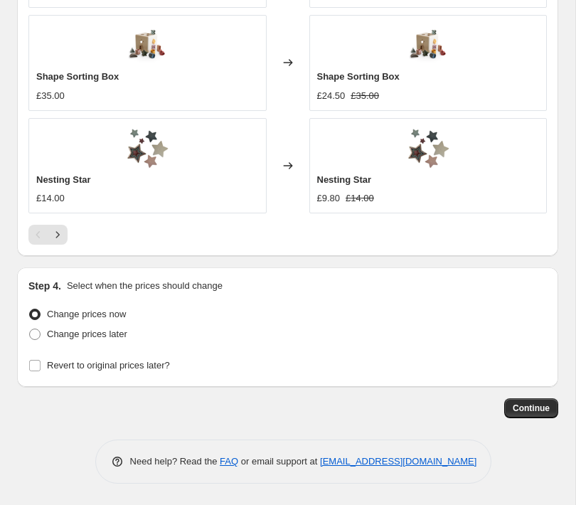
scroll to position [1848, 0]
click at [525, 412] on span "Continue" at bounding box center [531, 407] width 37 height 11
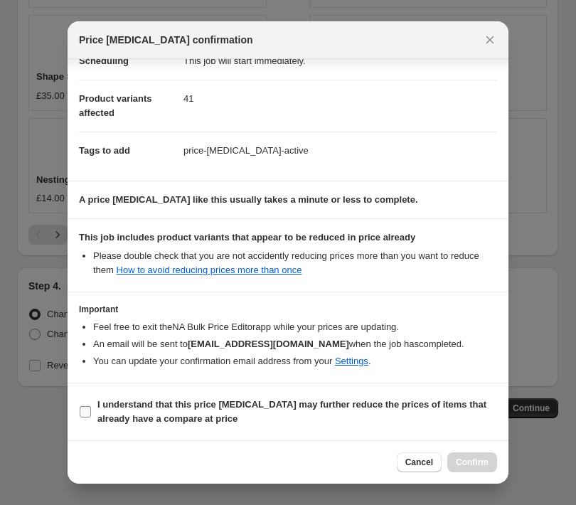
scroll to position [132, 0]
click at [85, 415] on input "I understand that this price [MEDICAL_DATA] may further reduce the prices of it…" at bounding box center [85, 411] width 11 height 11
checkbox input "true"
click at [473, 465] on span "Confirm" at bounding box center [472, 461] width 33 height 11
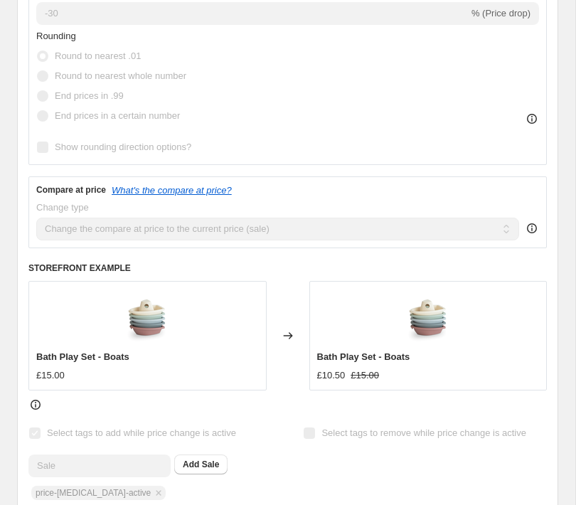
scroll to position [626, 0]
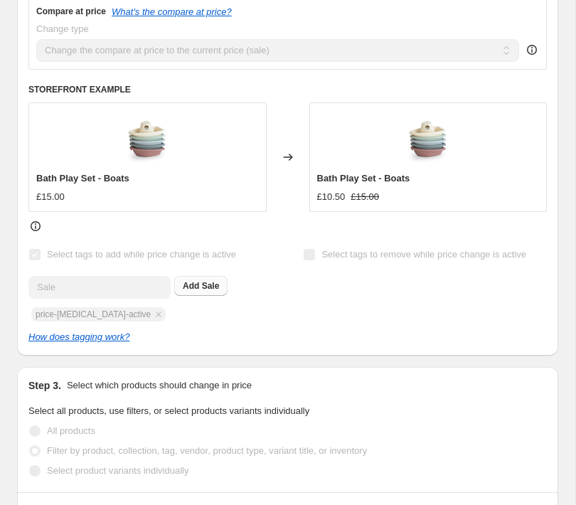
click at [196, 292] on button "Add Sale" at bounding box center [200, 286] width 53 height 20
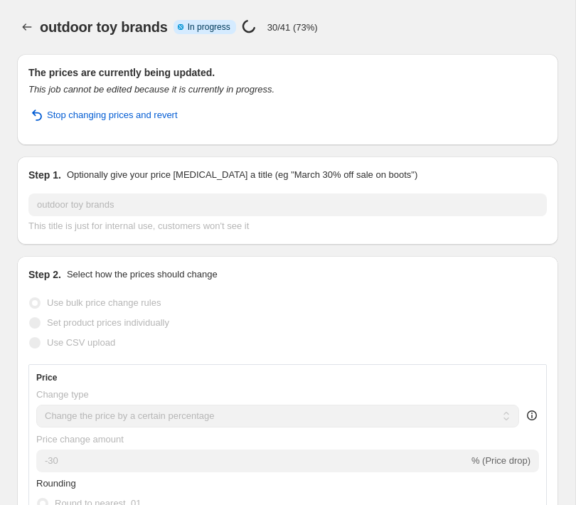
scroll to position [0, 0]
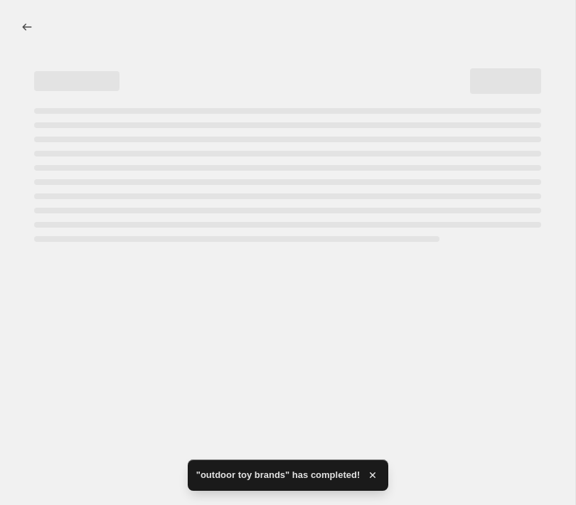
select select "percentage"
select select "vendor"
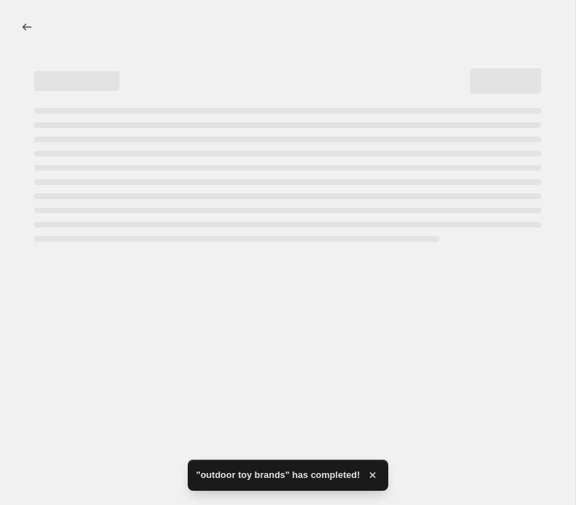
select select "vendor"
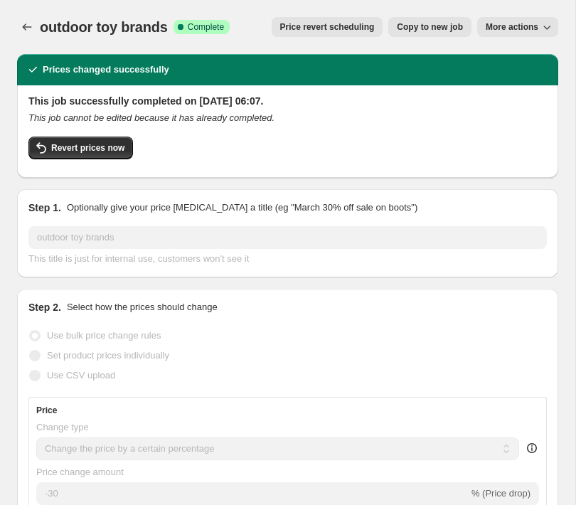
click at [508, 28] on span "More actions" at bounding box center [512, 26] width 53 height 11
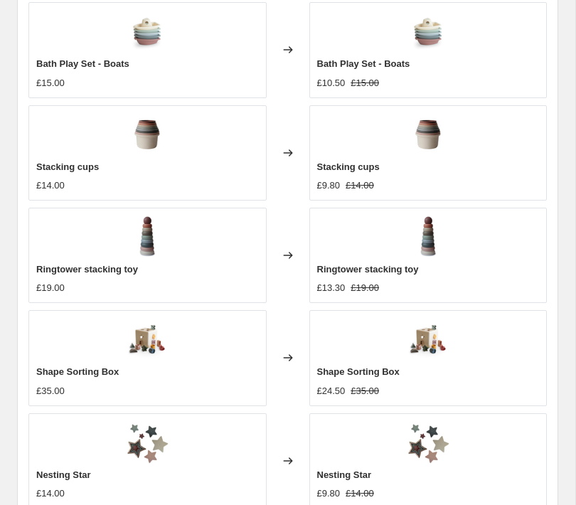
scroll to position [1689, 0]
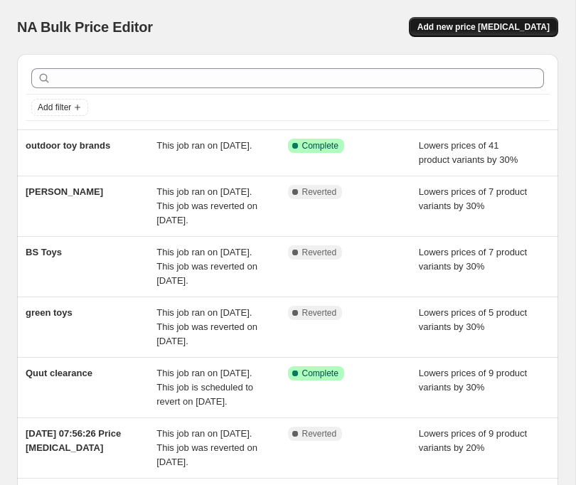
click at [489, 30] on span "Add new price [MEDICAL_DATA]" at bounding box center [483, 26] width 132 height 11
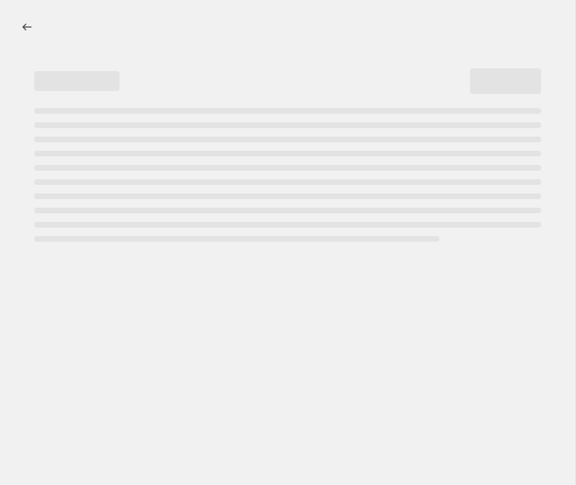
select select "percentage"
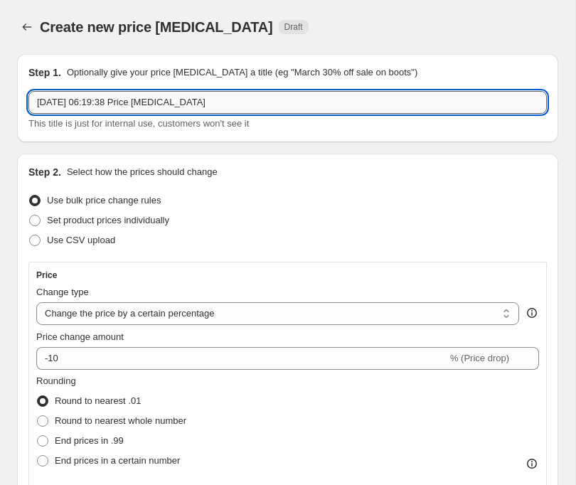
click at [208, 104] on input "28 Aug 2025 at 06:19:38 Price change job" at bounding box center [287, 102] width 518 height 23
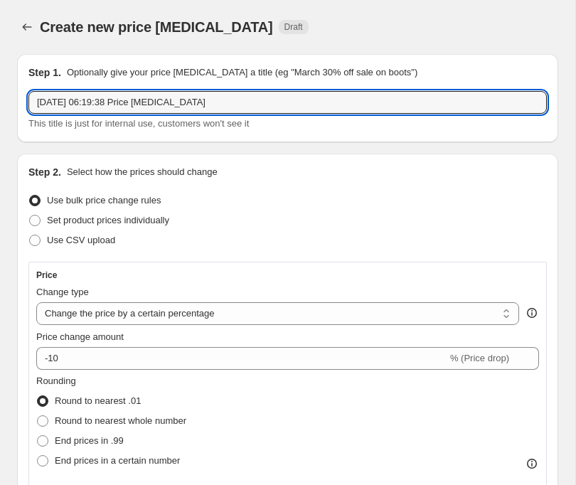
drag, startPoint x: 237, startPoint y: 97, endPoint x: -32, endPoint y: 87, distance: 269.7
click at [0, 87] on html "Home Settings Plans Skip to content Create new price change job. This page is r…" at bounding box center [288, 242] width 576 height 485
type input "dead brands"
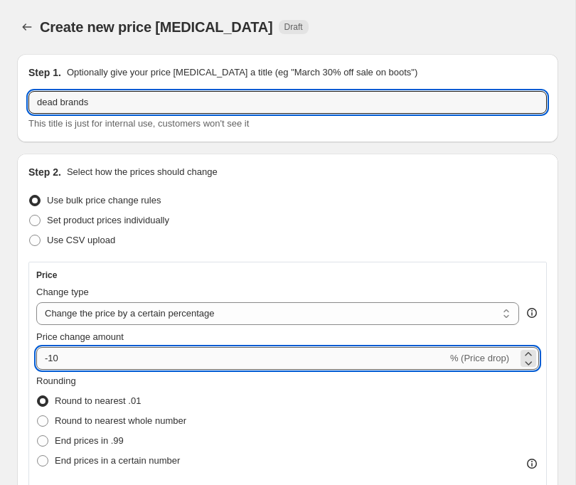
click at [75, 355] on input "-10" at bounding box center [241, 358] width 411 height 23
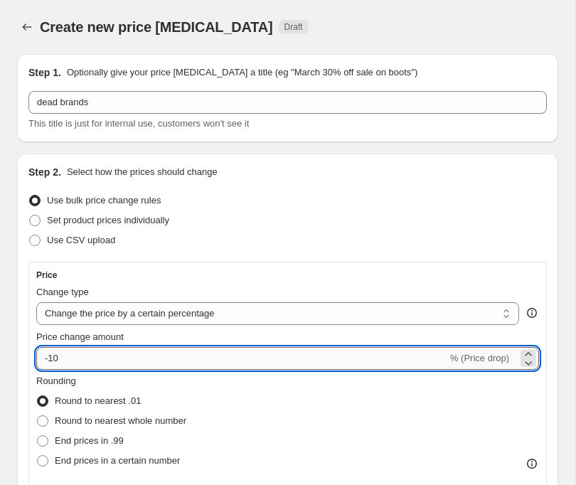
type input "-1"
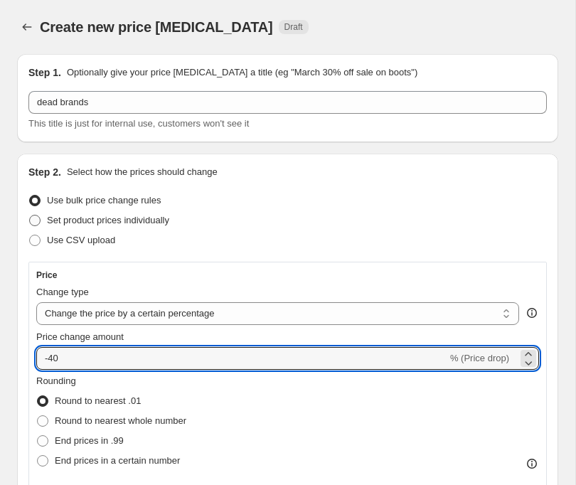
type input "-40"
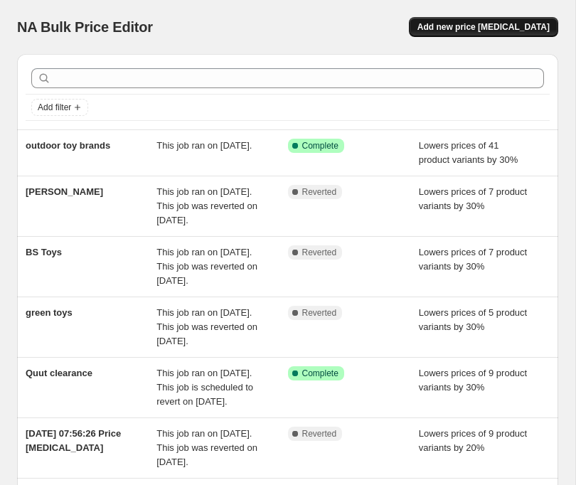
click at [468, 28] on span "Add new price [MEDICAL_DATA]" at bounding box center [483, 26] width 132 height 11
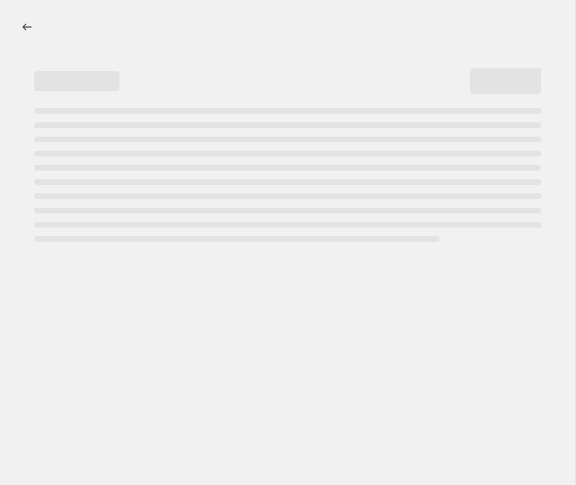
select select "percentage"
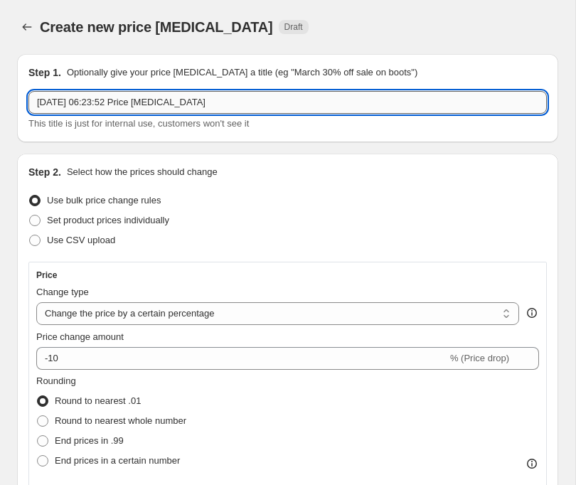
click at [113, 105] on input "[DATE] 06:23:52 Price [MEDICAL_DATA]" at bounding box center [287, 102] width 518 height 23
click at [287, 109] on input "[DATE] at 0Moove6:23:52 Price [MEDICAL_DATA]" at bounding box center [287, 102] width 518 height 23
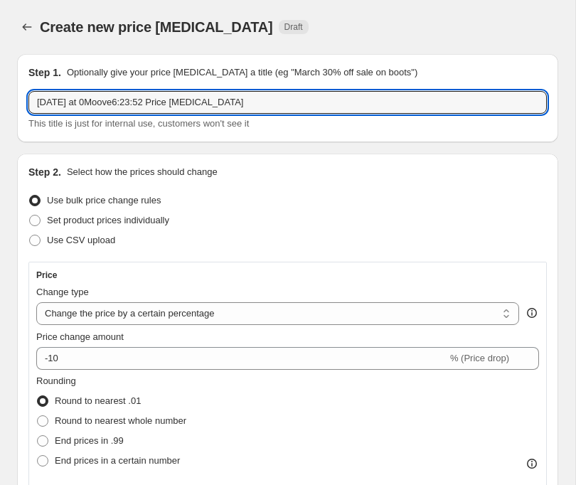
drag, startPoint x: 283, startPoint y: 101, endPoint x: -46, endPoint y: 102, distance: 329.2
click at [0, 102] on html "Home Settings Plans Skip to content Create new price [MEDICAL_DATA]. This page …" at bounding box center [288, 242] width 576 height 485
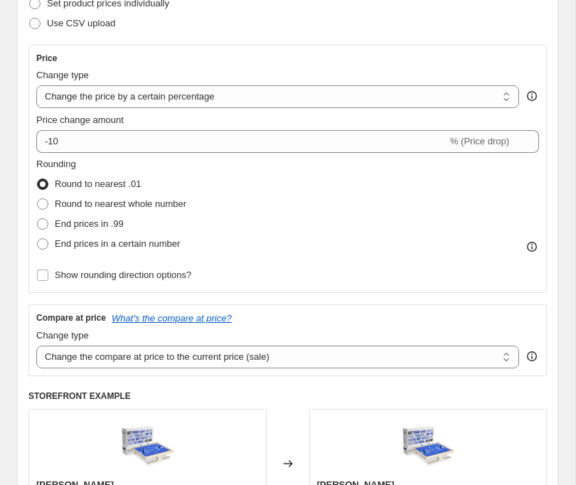
scroll to position [218, 0]
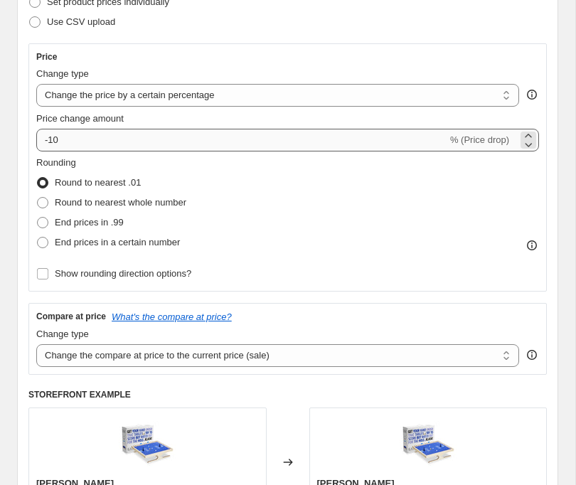
type input "Moover"
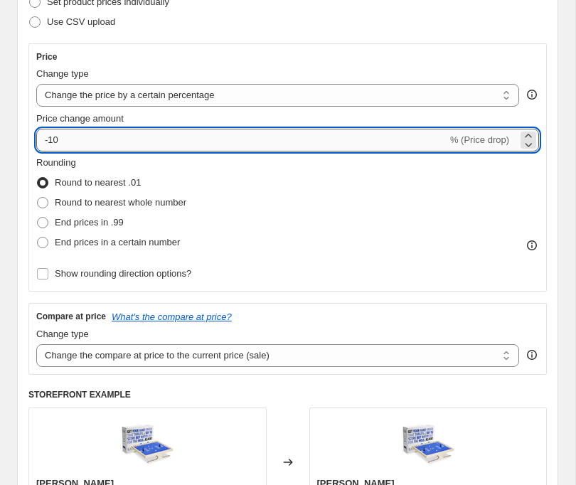
click at [68, 139] on input "-10" at bounding box center [241, 140] width 411 height 23
type input "-1"
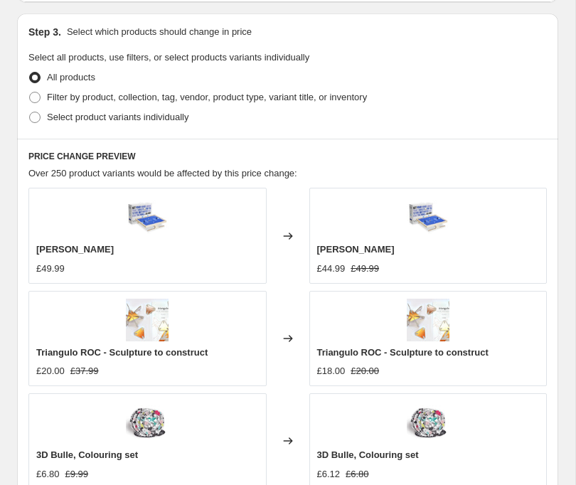
scroll to position [799, 0]
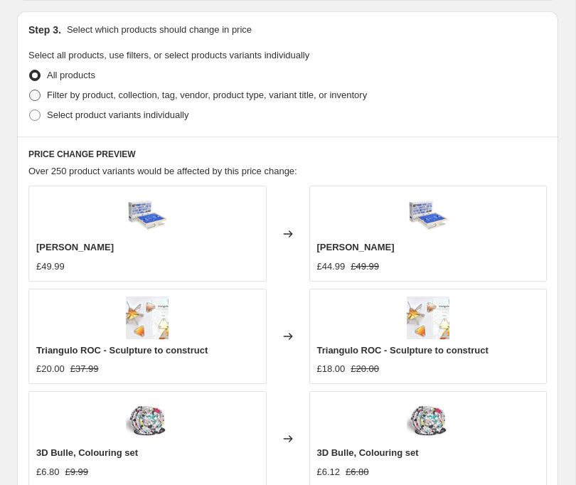
type input "-25"
click at [63, 95] on span "Filter by product, collection, tag, vendor, product type, variant title, or inv…" at bounding box center [207, 95] width 320 height 11
click at [30, 90] on input "Filter by product, collection, tag, vendor, product type, variant title, or inv…" at bounding box center [29, 90] width 1 height 1
radio input "true"
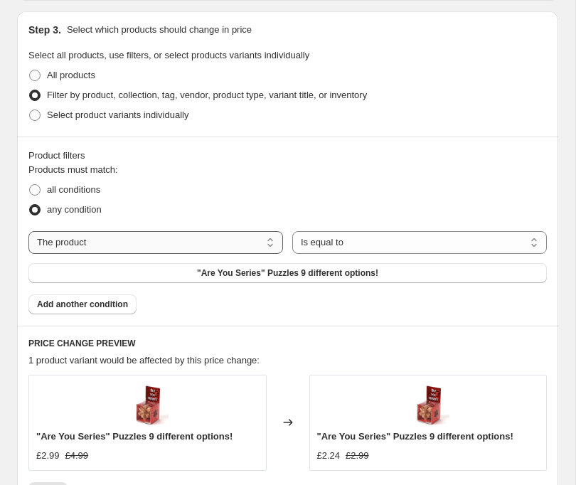
select select "vendor"
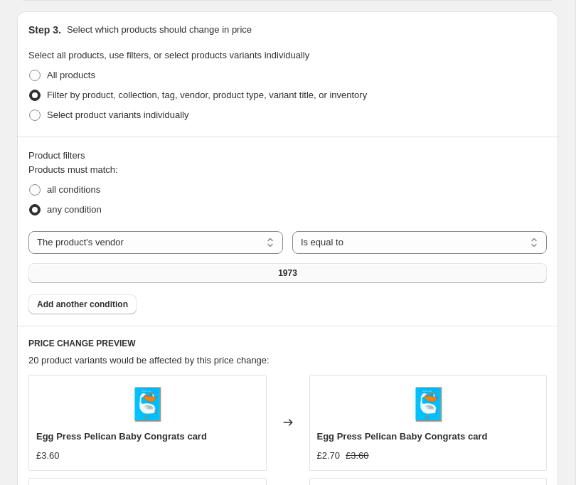
click at [298, 275] on button "1973" at bounding box center [287, 273] width 518 height 20
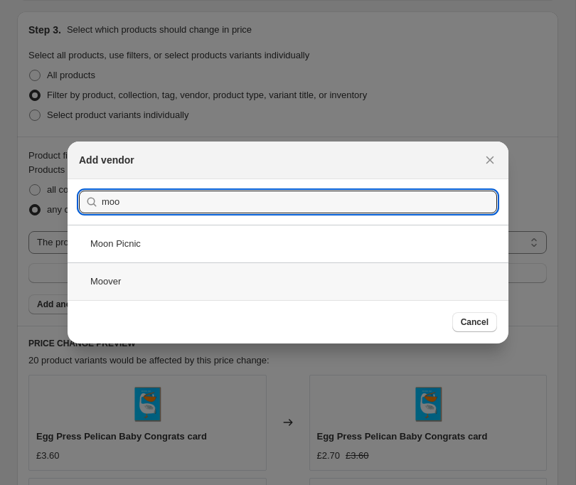
type input "moo"
click at [139, 272] on div "Moover" at bounding box center [288, 281] width 441 height 38
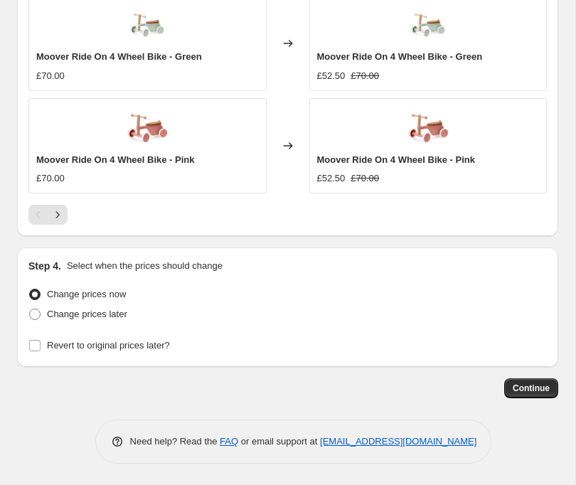
scroll to position [1487, 0]
drag, startPoint x: 33, startPoint y: 344, endPoint x: 46, endPoint y: 347, distance: 13.1
click at [33, 344] on input "Revert to original prices later?" at bounding box center [34, 345] width 11 height 11
checkbox input "true"
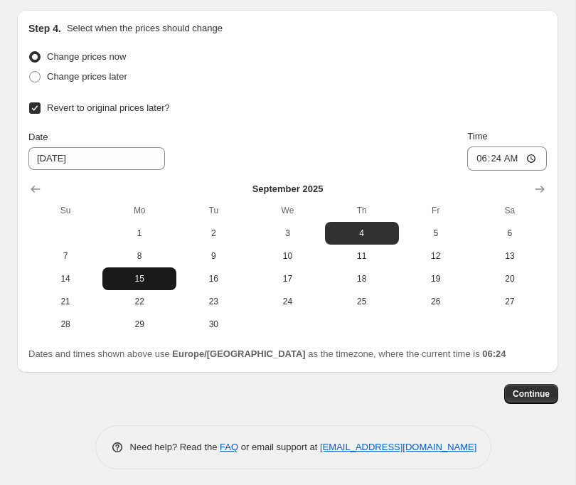
scroll to position [1726, 0]
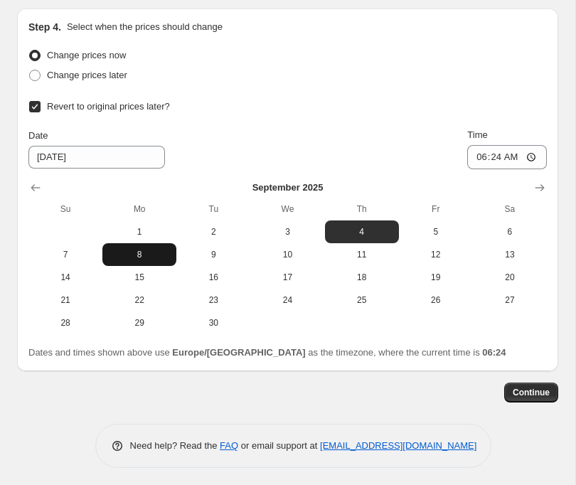
click at [142, 259] on span "8" at bounding box center [139, 254] width 63 height 11
type input "[DATE]"
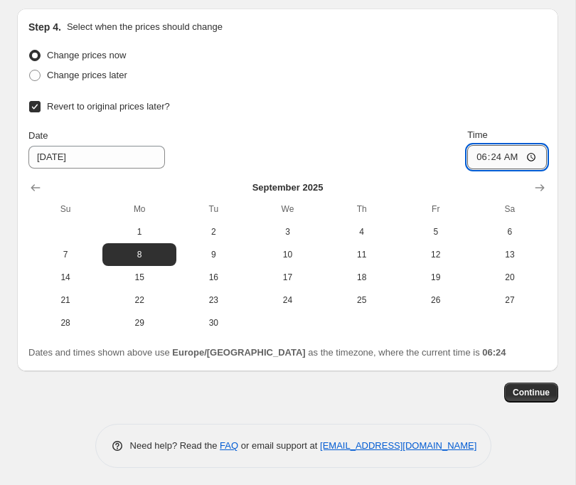
click at [518, 158] on input "06:24" at bounding box center [507, 157] width 80 height 24
click at [530, 160] on input "23:24" at bounding box center [507, 157] width 80 height 24
type input "23:57"
click at [528, 395] on span "Continue" at bounding box center [531, 392] width 37 height 11
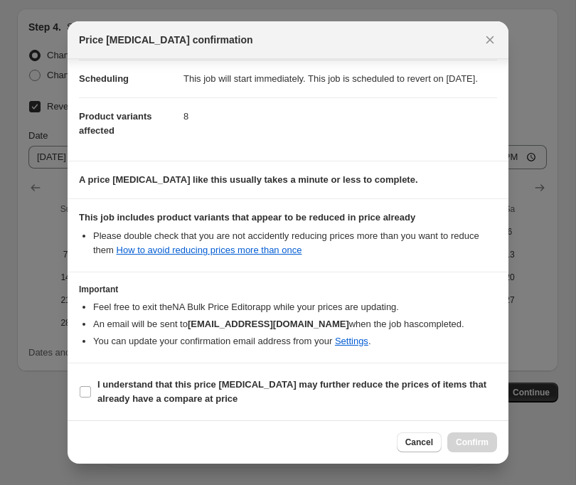
scroll to position [128, 0]
drag, startPoint x: 491, startPoint y: 38, endPoint x: 465, endPoint y: 42, distance: 26.7
click at [491, 38] on icon "Close" at bounding box center [490, 40] width 8 height 8
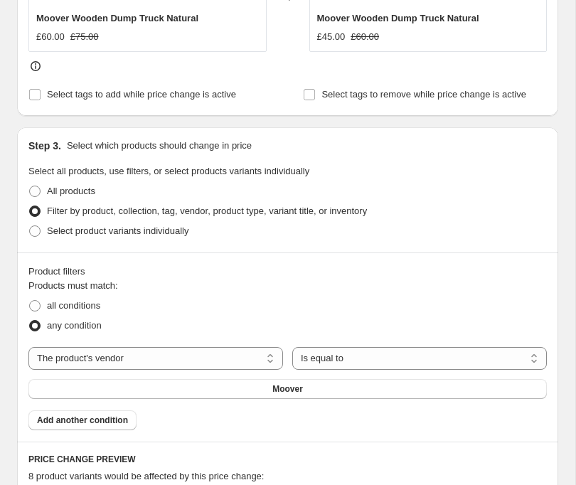
scroll to position [661, 0]
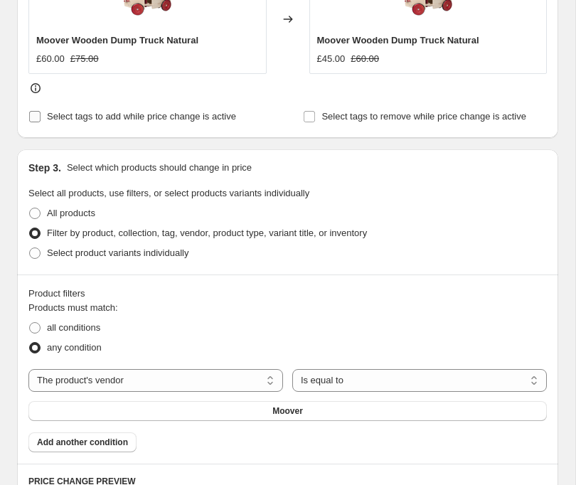
click at [38, 115] on input "Select tags to add while price change is active" at bounding box center [34, 116] width 11 height 11
checkbox input "true"
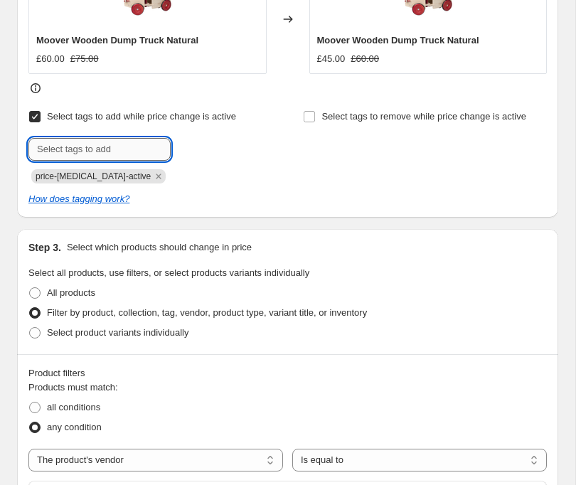
click at [74, 150] on input "text" at bounding box center [99, 149] width 142 height 23
type input "sale"
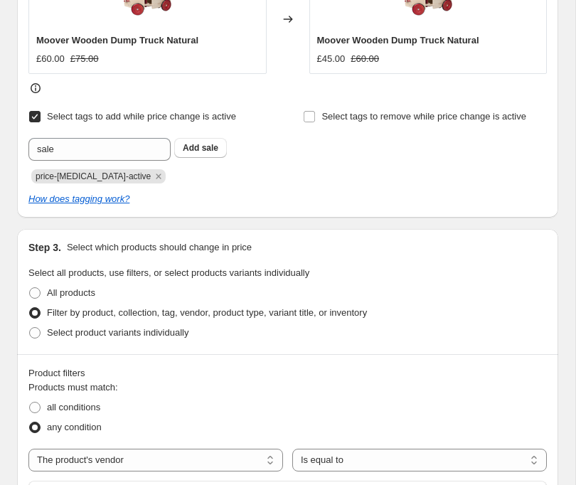
drag, startPoint x: 208, startPoint y: 146, endPoint x: 208, endPoint y: 167, distance: 21.3
click at [208, 146] on span "sale" at bounding box center [210, 148] width 16 height 10
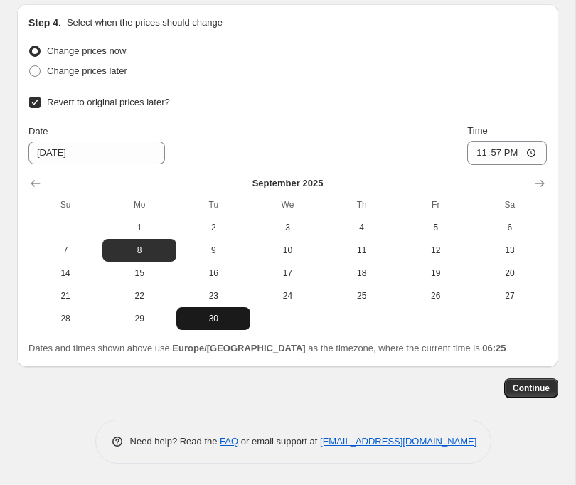
scroll to position [1811, 0]
click at [530, 388] on span "Continue" at bounding box center [531, 388] width 37 height 11
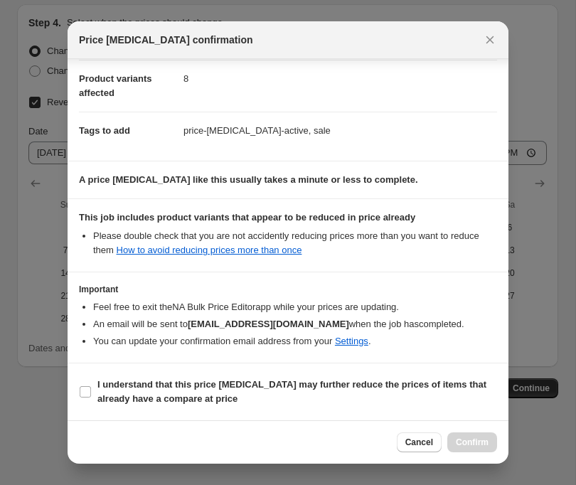
scroll to position [166, 0]
drag, startPoint x: 125, startPoint y: 390, endPoint x: 151, endPoint y: 399, distance: 27.7
click at [126, 391] on span "I understand that this price [MEDICAL_DATA] may further reduce the prices of it…" at bounding box center [297, 392] width 400 height 28
click at [91, 391] on input "I understand that this price [MEDICAL_DATA] may further reduce the prices of it…" at bounding box center [85, 391] width 11 height 11
checkbox input "true"
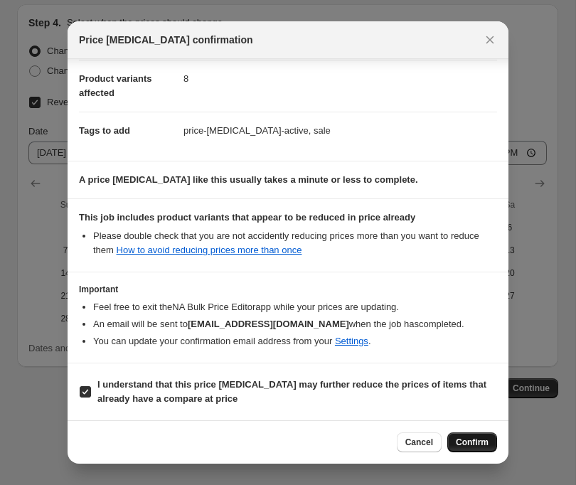
click at [468, 446] on span "Confirm" at bounding box center [472, 442] width 33 height 11
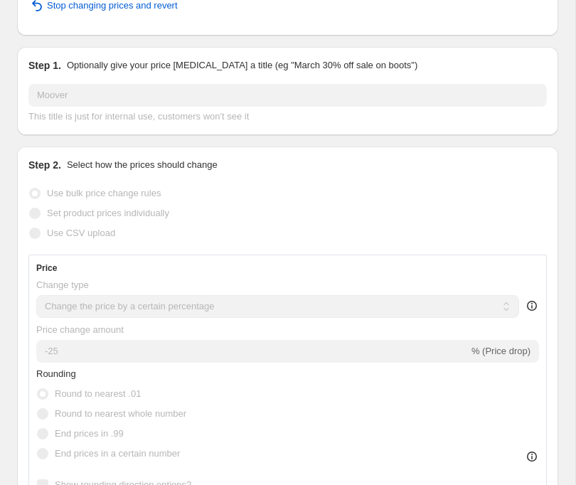
scroll to position [-28, 0]
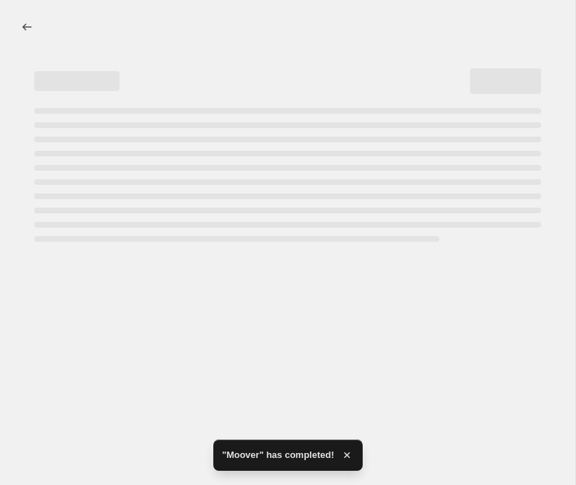
select select "percentage"
select select "vendor"
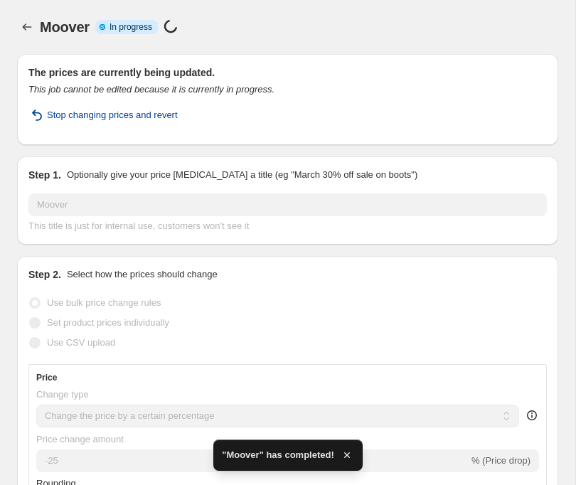
scroll to position [0, 0]
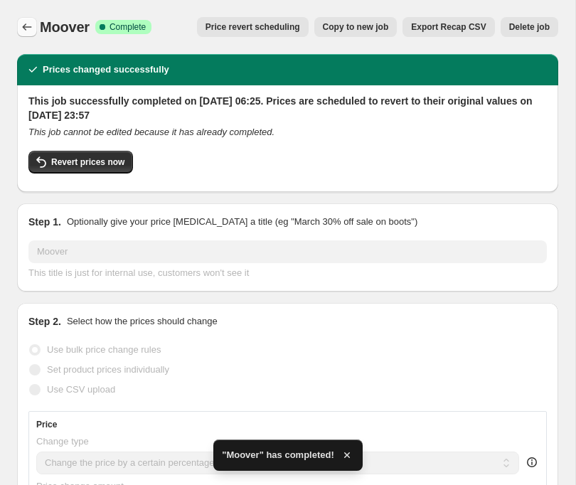
click at [27, 26] on icon "Price change jobs" at bounding box center [27, 27] width 14 height 14
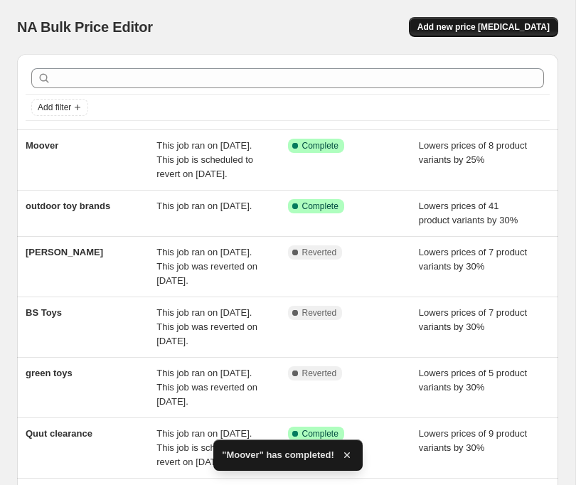
click at [486, 25] on span "Add new price [MEDICAL_DATA]" at bounding box center [483, 26] width 132 height 11
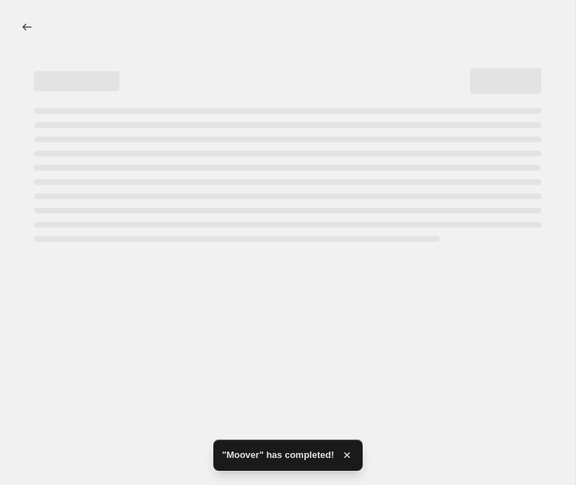
select select "percentage"
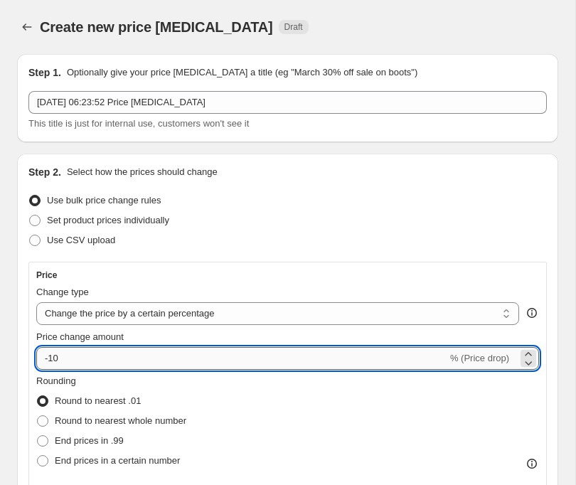
click at [73, 356] on input "-10" at bounding box center [241, 358] width 411 height 23
type input "-1"
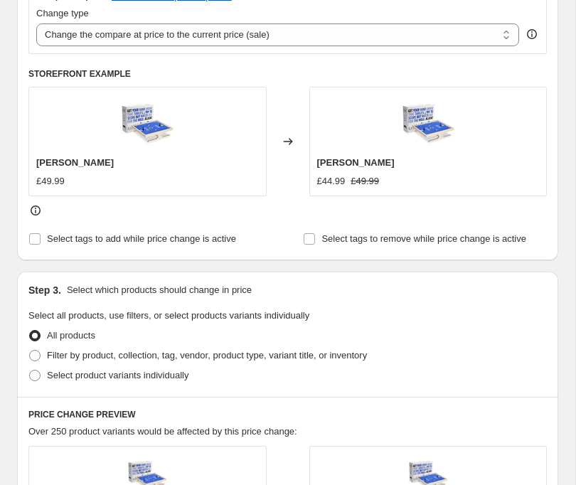
scroll to position [572, 0]
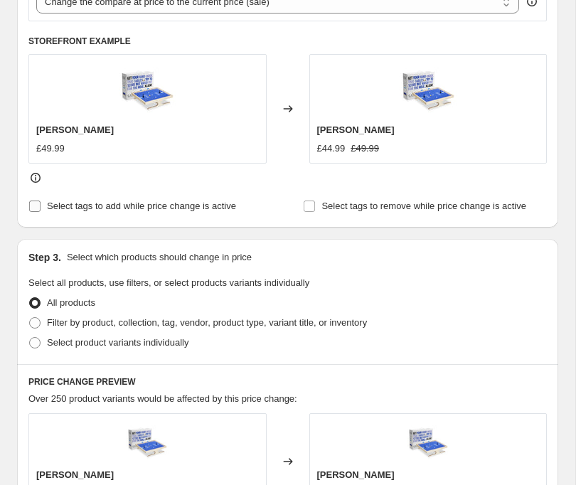
type input "-20"
click at [38, 209] on input "Select tags to add while price change is active" at bounding box center [34, 206] width 11 height 11
checkbox input "true"
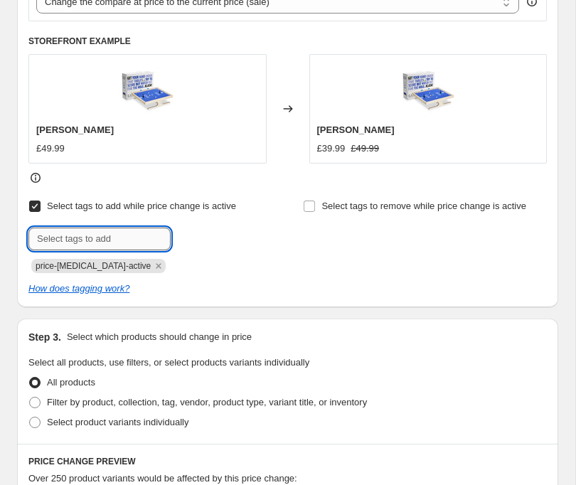
click at [85, 242] on input "text" at bounding box center [99, 239] width 142 height 23
type input "Sale"
click at [202, 237] on span "Sale" at bounding box center [211, 238] width 18 height 10
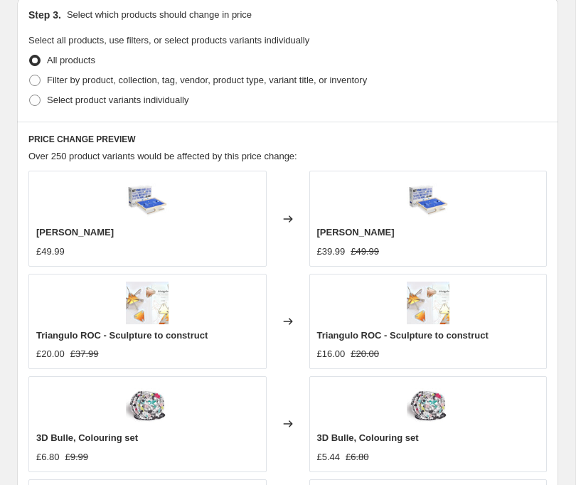
scroll to position [895, 0]
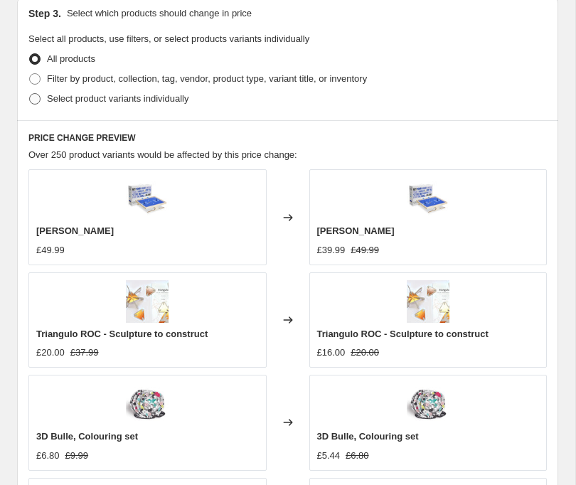
click at [65, 100] on span "Select product variants individually" at bounding box center [117, 98] width 141 height 11
click at [30, 94] on input "Select product variants individually" at bounding box center [29, 93] width 1 height 1
radio input "true"
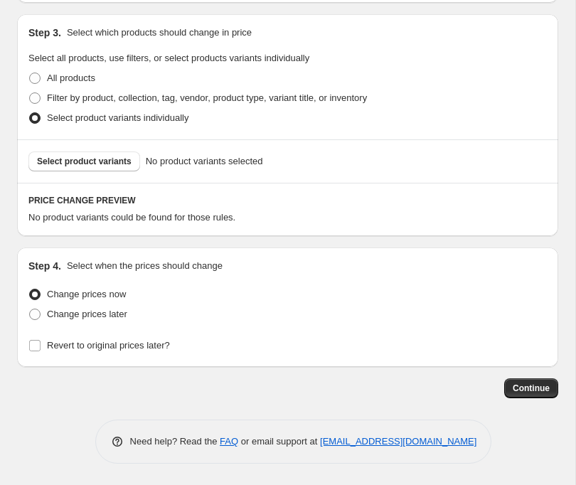
scroll to position [876, 0]
click at [75, 159] on span "Select product variants" at bounding box center [84, 161] width 95 height 11
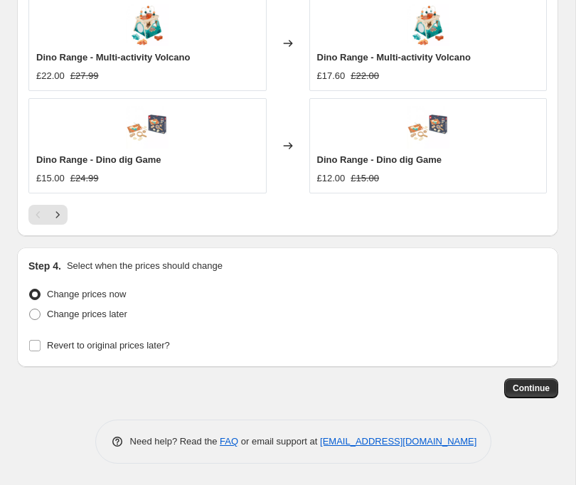
scroll to position [1421, 0]
click at [101, 346] on span "Revert to original prices later?" at bounding box center [108, 345] width 123 height 11
click at [41, 346] on input "Revert to original prices later?" at bounding box center [34, 345] width 11 height 11
checkbox input "true"
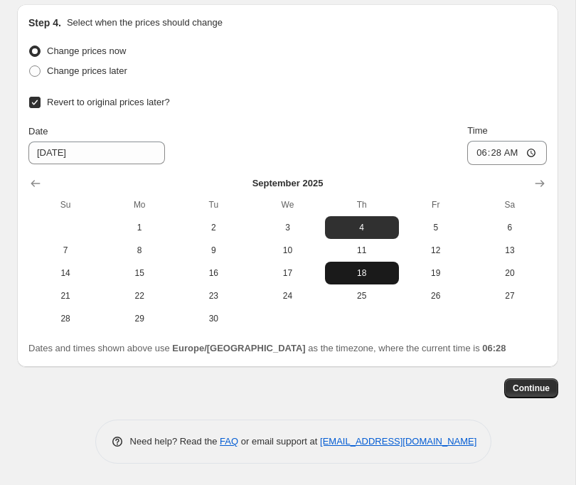
scroll to position [1665, 0]
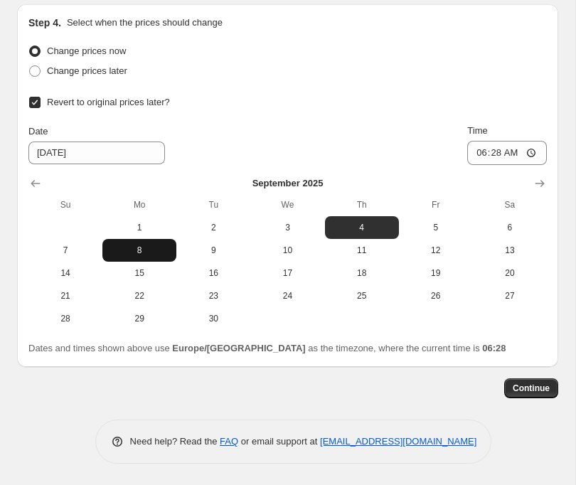
click at [131, 252] on span "8" at bounding box center [139, 250] width 63 height 11
type input "[DATE]"
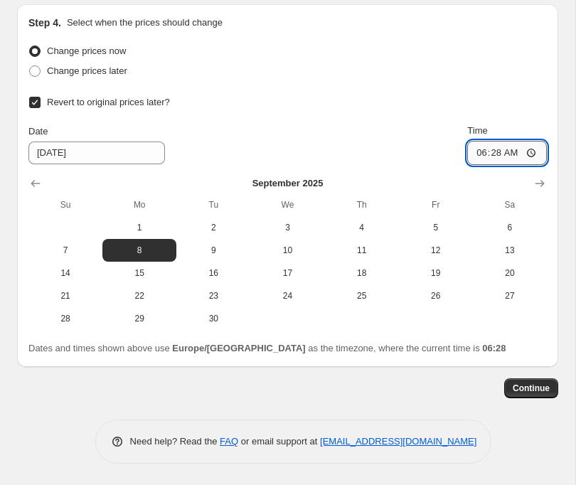
click at [513, 155] on input "06:28" at bounding box center [507, 153] width 80 height 24
click at [509, 153] on input "03:28" at bounding box center [507, 153] width 80 height 24
click at [513, 154] on input "03:28" at bounding box center [507, 153] width 80 height 24
click at [527, 158] on input "23:28" at bounding box center [507, 153] width 80 height 24
type input "23:56"
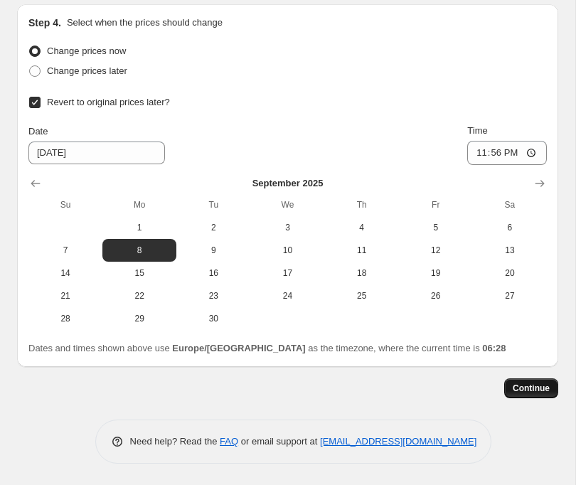
click at [530, 388] on span "Continue" at bounding box center [531, 388] width 37 height 11
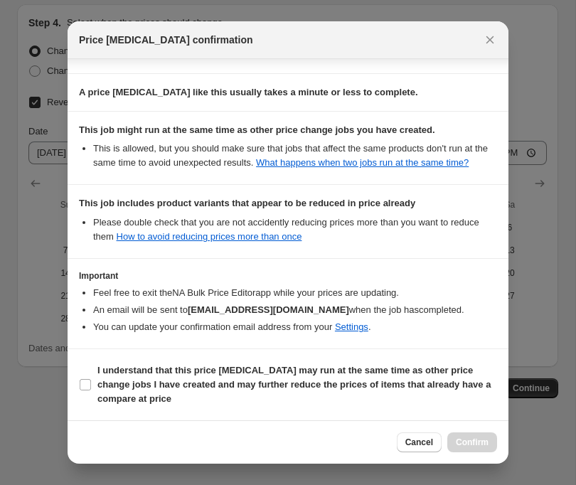
scroll to position [267, 0]
drag, startPoint x: 418, startPoint y: 447, endPoint x: 302, endPoint y: 388, distance: 130.4
click at [417, 447] on span "Cancel" at bounding box center [419, 442] width 28 height 11
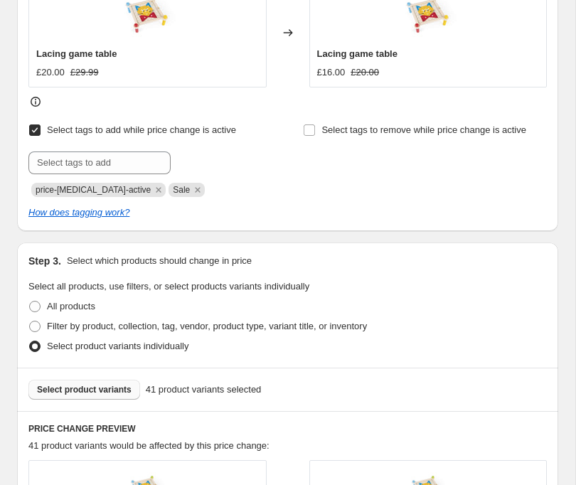
scroll to position [561, 0]
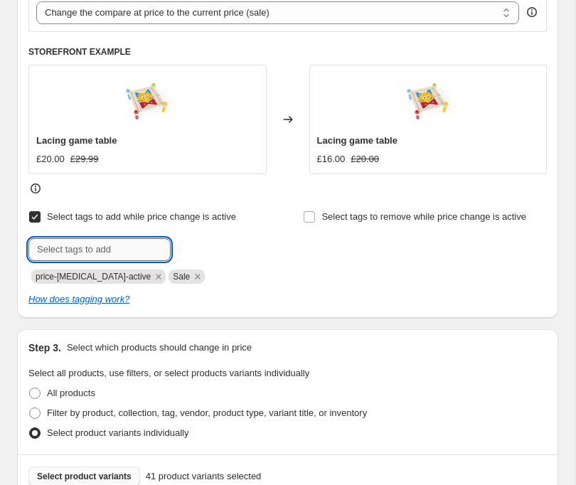
click at [84, 240] on input "text" at bounding box center [99, 249] width 142 height 23
drag, startPoint x: 304, startPoint y: 273, endPoint x: 351, endPoint y: 334, distance: 77.5
click at [304, 273] on div "Select tags to remove while price change is active" at bounding box center [425, 245] width 244 height 77
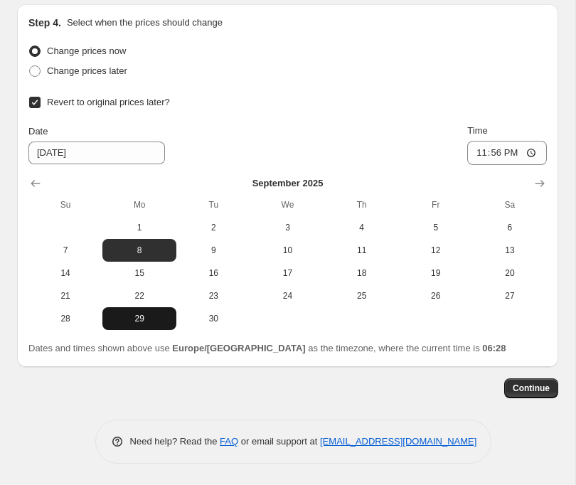
scroll to position [1665, 0]
click at [526, 389] on span "Continue" at bounding box center [531, 388] width 37 height 11
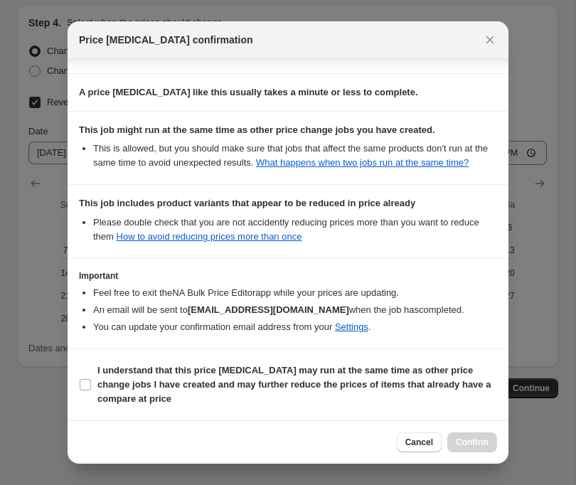
scroll to position [267, 0]
drag, startPoint x: 97, startPoint y: 386, endPoint x: 148, endPoint y: 390, distance: 51.4
click at [96, 385] on label "I understand that this price [MEDICAL_DATA] may run at the same time as other p…" at bounding box center [288, 384] width 418 height 48
click at [91, 385] on input "I understand that this price [MEDICAL_DATA] may run at the same time as other p…" at bounding box center [85, 384] width 11 height 11
checkbox input "true"
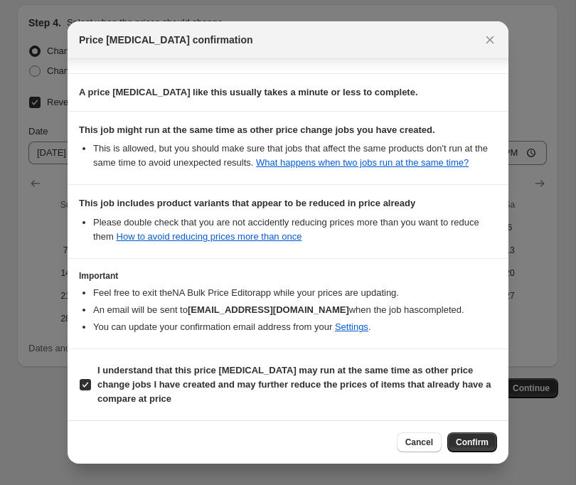
click at [456, 439] on span "Confirm" at bounding box center [472, 442] width 33 height 11
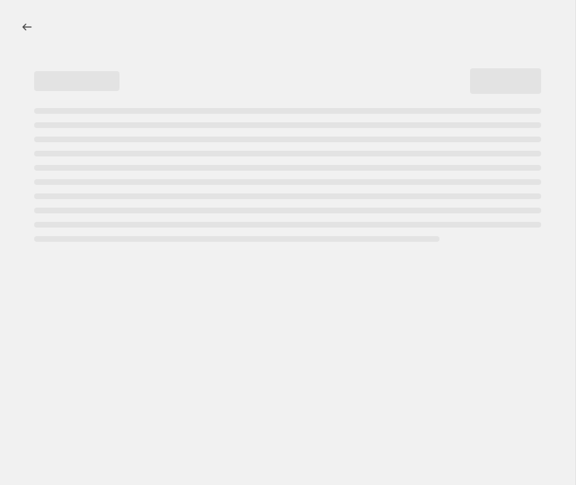
select select "percentage"
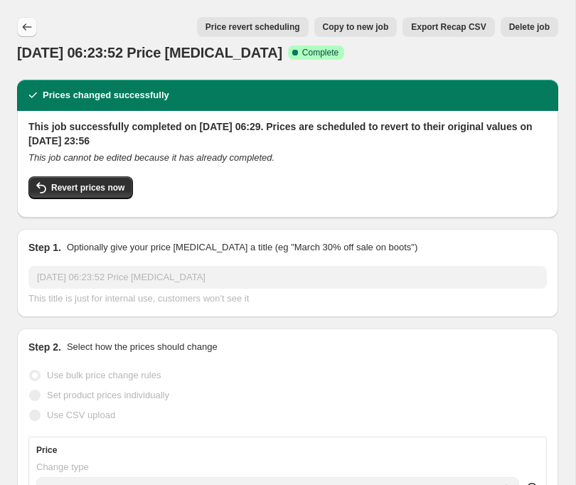
click at [27, 27] on icon "Price change jobs" at bounding box center [27, 27] width 14 height 14
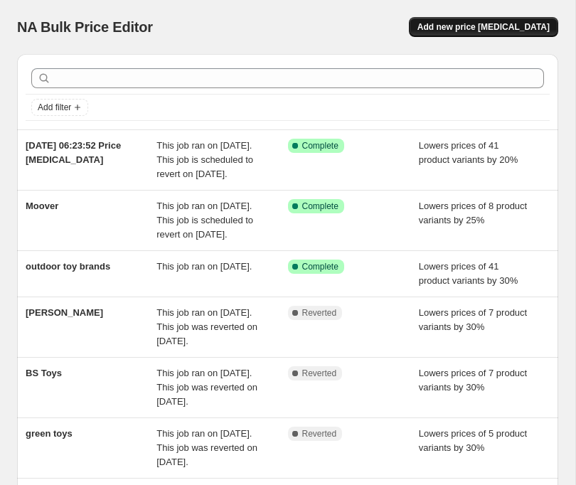
click at [472, 26] on span "Add new price [MEDICAL_DATA]" at bounding box center [483, 26] width 132 height 11
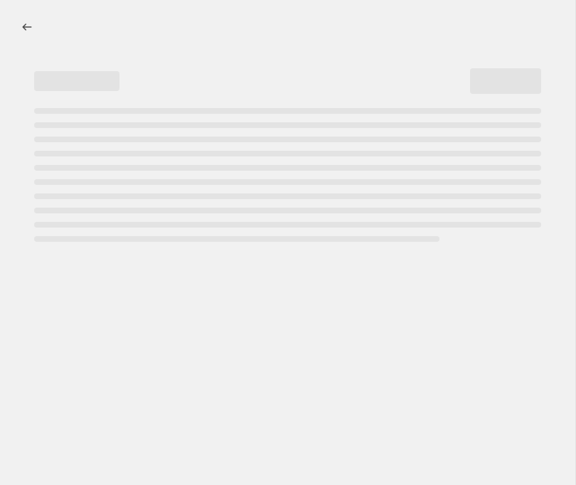
select select "percentage"
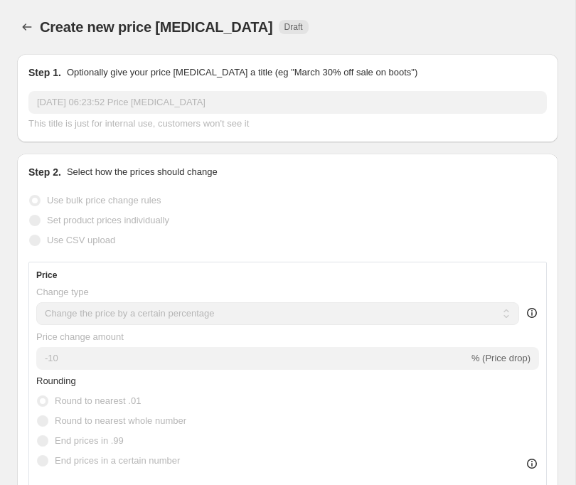
scroll to position [9, 0]
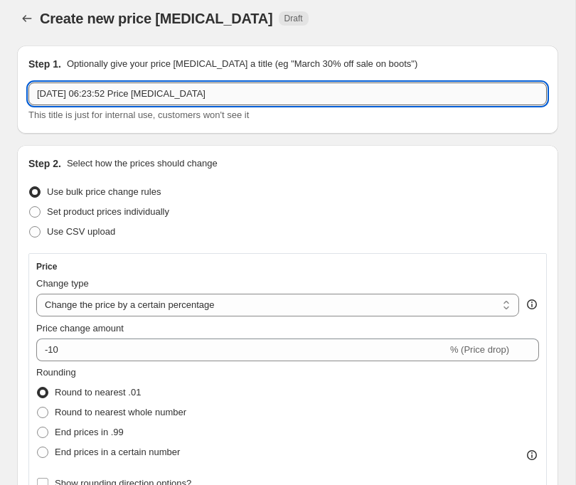
click at [301, 95] on input "[DATE] 06:23:52 Price [MEDICAL_DATA]" at bounding box center [287, 93] width 518 height 23
drag, startPoint x: 245, startPoint y: 96, endPoint x: 32, endPoint y: 90, distance: 212.7
click at [32, 90] on input "[DATE] 06:23:52 Price [MEDICAL_DATA]" at bounding box center [287, 93] width 518 height 23
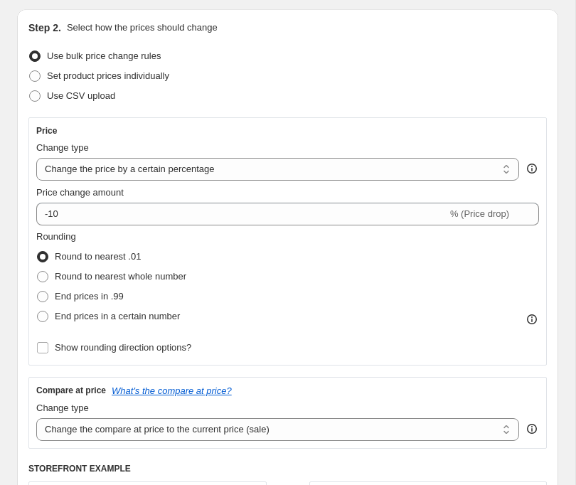
scroll to position [150, 0]
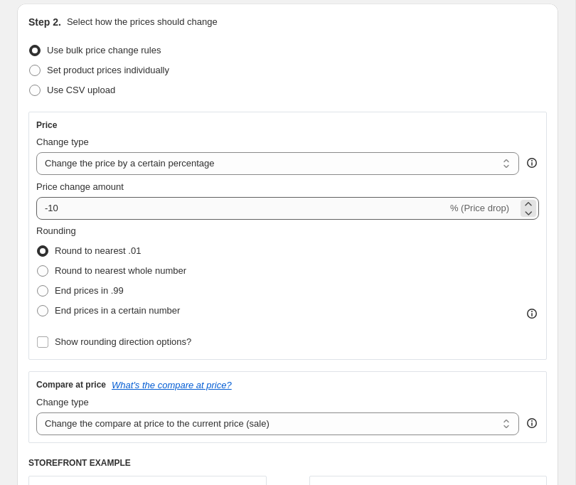
type input "More Sale"
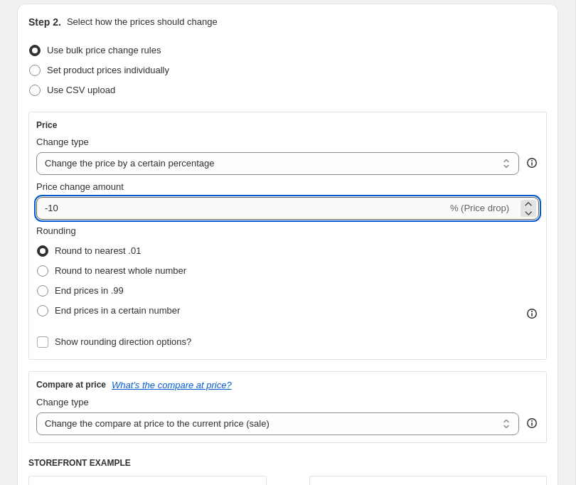
click at [67, 210] on input "-10" at bounding box center [241, 208] width 411 height 23
type input "-1"
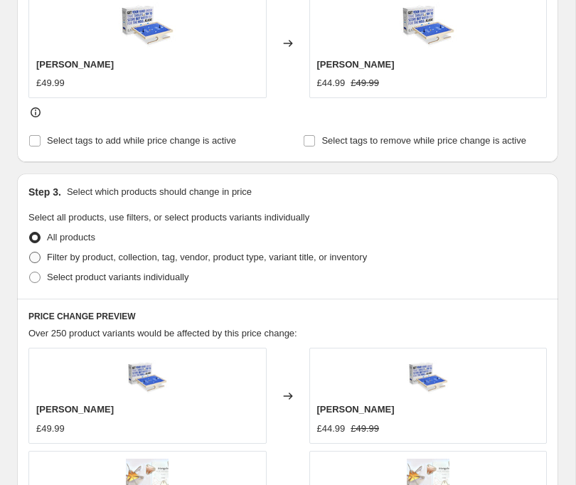
scroll to position [638, 0]
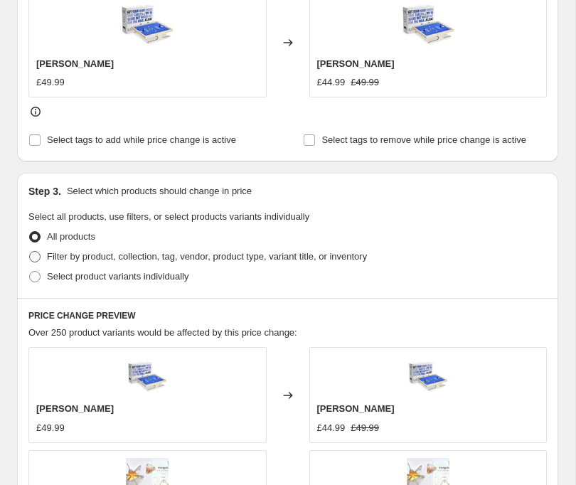
type input "-20"
click at [73, 260] on span "Filter by product, collection, tag, vendor, product type, variant title, or inv…" at bounding box center [207, 256] width 320 height 11
click at [30, 252] on input "Filter by product, collection, tag, vendor, product type, variant title, or inv…" at bounding box center [29, 251] width 1 height 1
radio input "true"
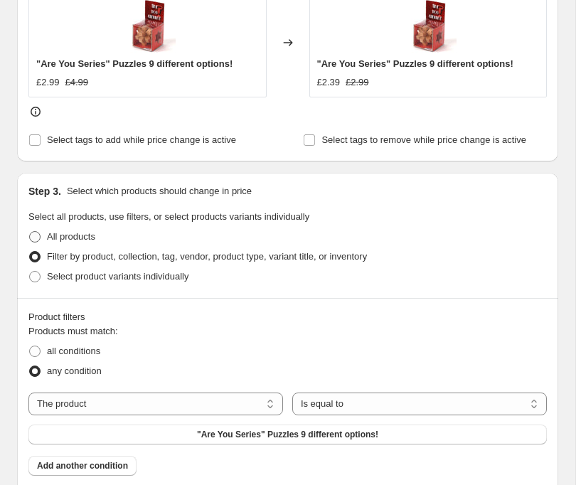
click at [40, 235] on span at bounding box center [34, 236] width 11 height 11
click at [30, 232] on input "All products" at bounding box center [29, 231] width 1 height 1
radio input "true"
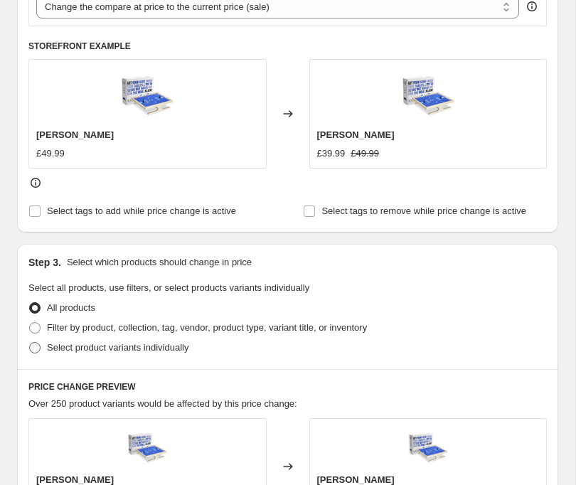
scroll to position [569, 0]
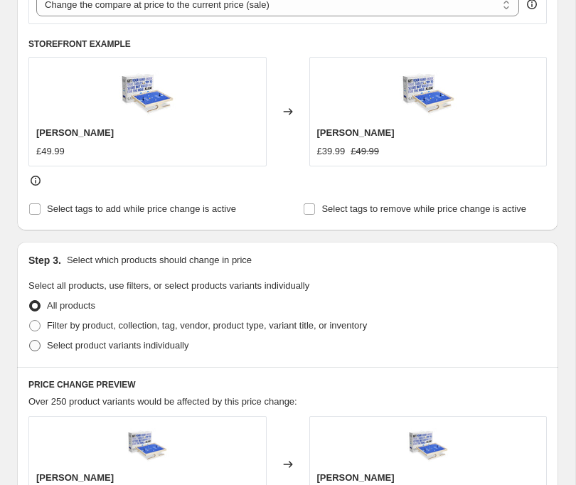
click at [39, 347] on span at bounding box center [34, 345] width 11 height 11
click at [30, 341] on input "Select product variants individually" at bounding box center [29, 340] width 1 height 1
radio input "true"
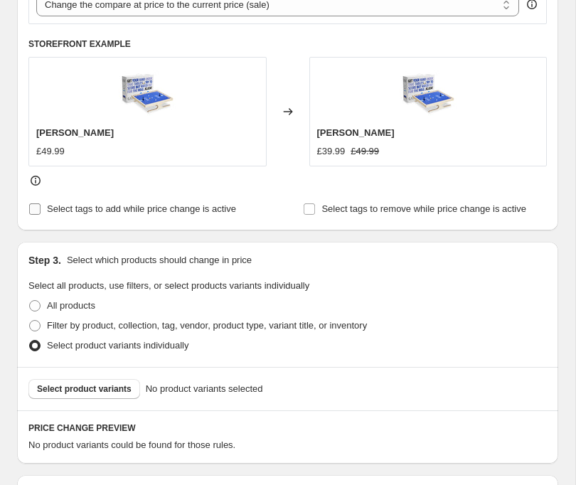
click at [45, 211] on label "Select tags to add while price change is active" at bounding box center [132, 209] width 208 height 20
click at [41, 211] on input "Select tags to add while price change is active" at bounding box center [34, 208] width 11 height 11
checkbox input "true"
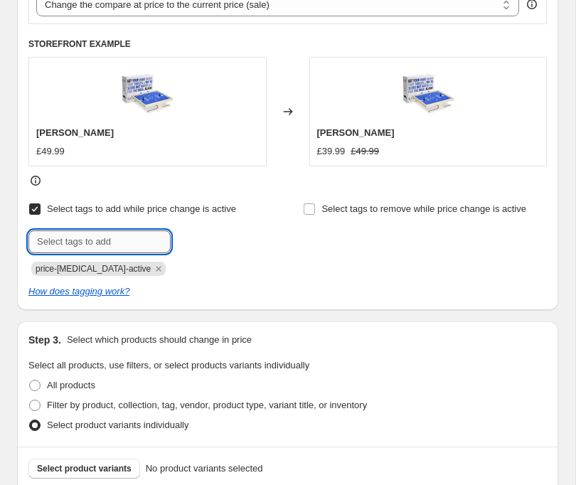
click at [85, 245] on input "text" at bounding box center [99, 241] width 142 height 23
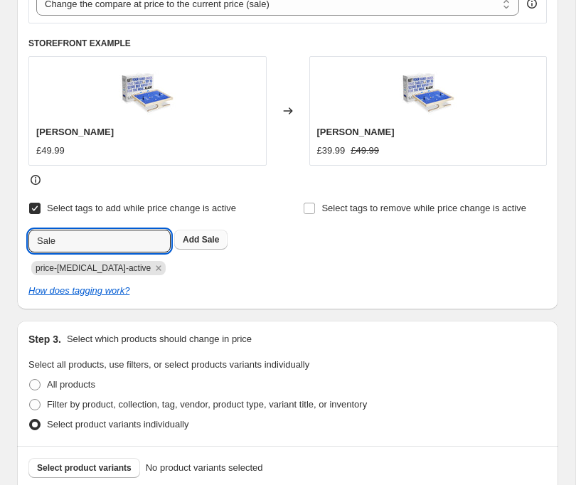
type input "Sale"
drag, startPoint x: 191, startPoint y: 244, endPoint x: 181, endPoint y: 283, distance: 40.4
click at [191, 245] on b "Add" at bounding box center [191, 240] width 16 height 10
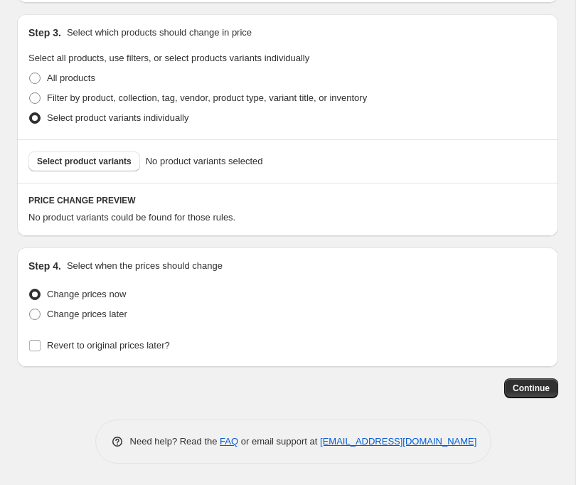
scroll to position [876, 0]
click at [58, 159] on span "Select product variants" at bounding box center [84, 161] width 95 height 11
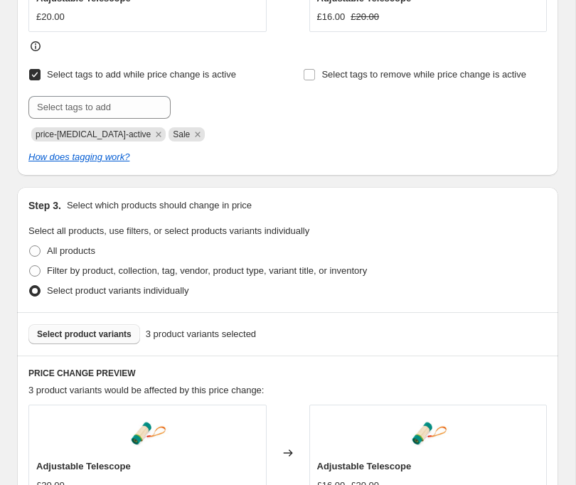
scroll to position [709, 0]
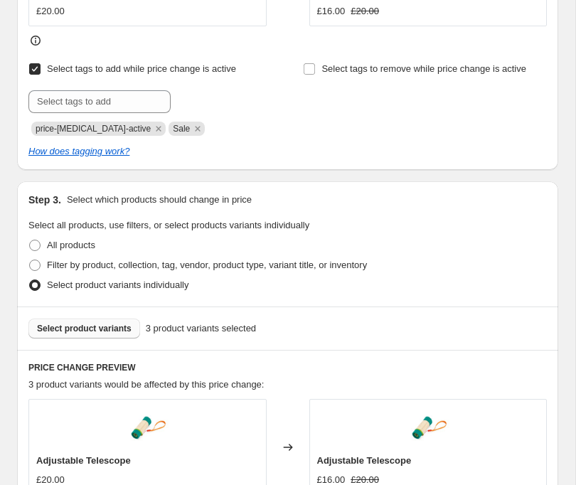
click at [81, 321] on button "Select product variants" at bounding box center [84, 329] width 112 height 20
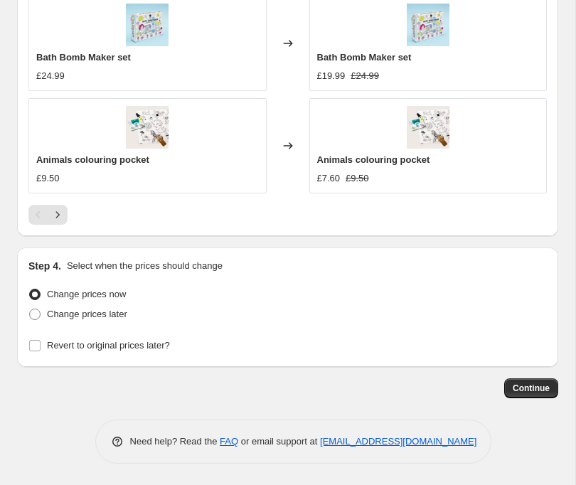
scroll to position [1421, 0]
drag, startPoint x: 119, startPoint y: 345, endPoint x: 144, endPoint y: 348, distance: 25.1
click at [119, 345] on span "Revert to original prices later?" at bounding box center [108, 345] width 123 height 11
click at [41, 345] on input "Revert to original prices later?" at bounding box center [34, 345] width 11 height 11
checkbox input "true"
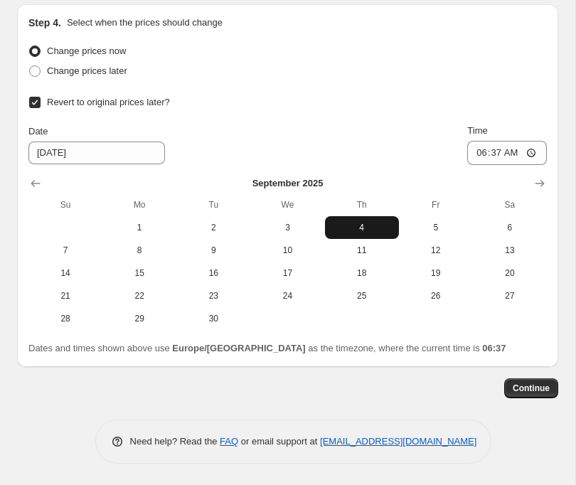
scroll to position [1665, 0]
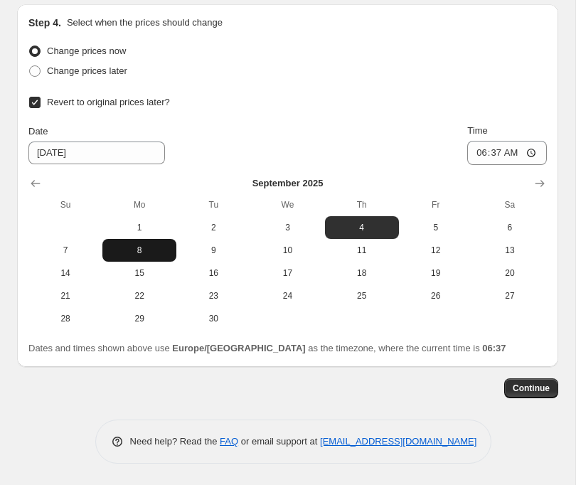
click at [141, 252] on span "8" at bounding box center [139, 250] width 63 height 11
type input "[DATE]"
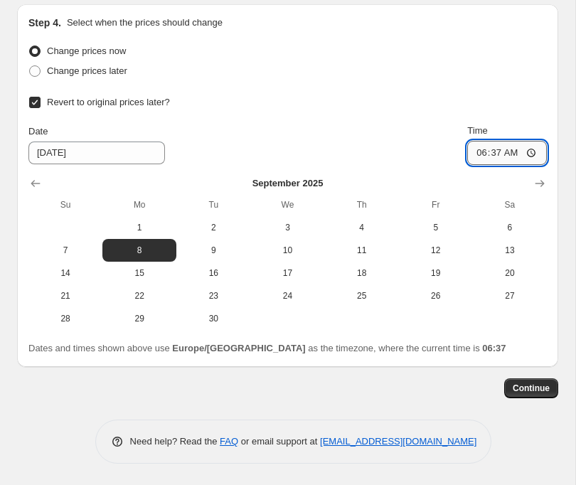
click at [518, 154] on input "06:37" at bounding box center [507, 153] width 80 height 24
type input "23:37"
click at [524, 388] on span "Continue" at bounding box center [531, 388] width 37 height 11
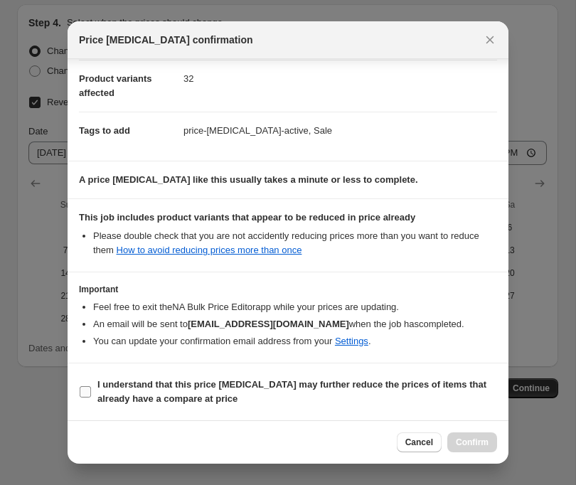
scroll to position [166, 0]
drag, startPoint x: 181, startPoint y: 397, endPoint x: 250, endPoint y: 407, distance: 70.5
click at [181, 397] on b "I understand that this price [MEDICAL_DATA] may further reduce the prices of it…" at bounding box center [291, 391] width 389 height 25
click at [91, 397] on input "I understand that this price [MEDICAL_DATA] may further reduce the prices of it…" at bounding box center [85, 391] width 11 height 11
checkbox input "true"
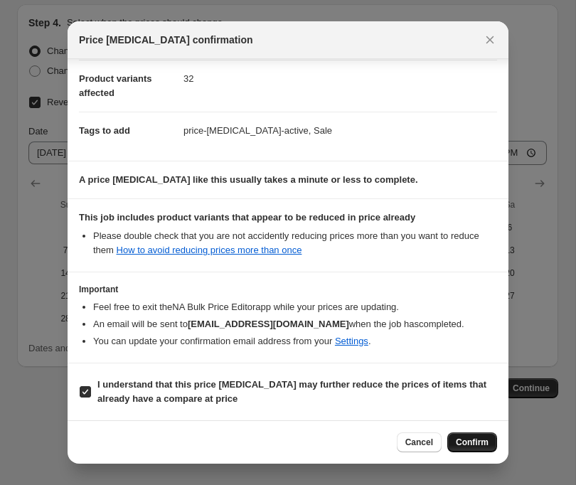
click at [467, 446] on span "Confirm" at bounding box center [472, 442] width 33 height 11
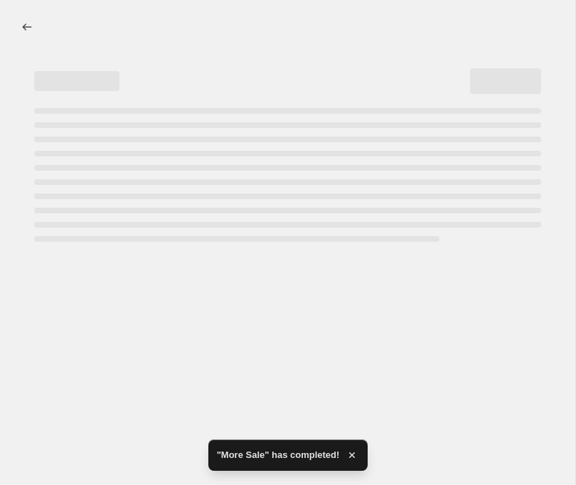
select select "percentage"
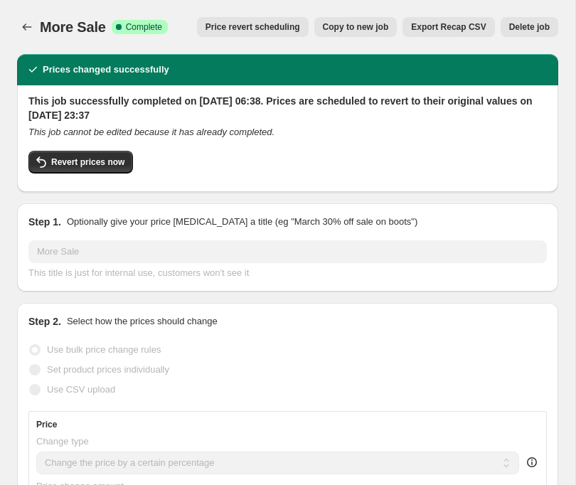
click at [447, 23] on span "Export Recap CSV" at bounding box center [448, 26] width 75 height 11
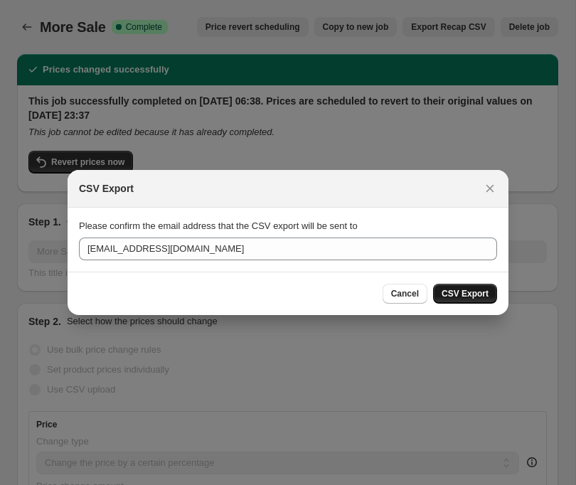
click at [464, 296] on span "CSV Export" at bounding box center [465, 293] width 47 height 11
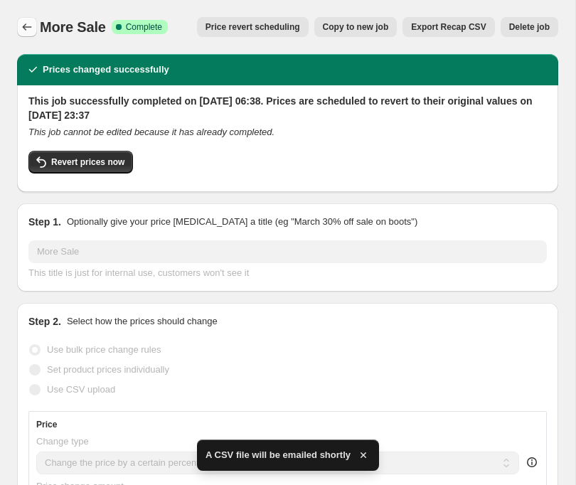
click at [26, 26] on icon "Price change jobs" at bounding box center [27, 27] width 14 height 14
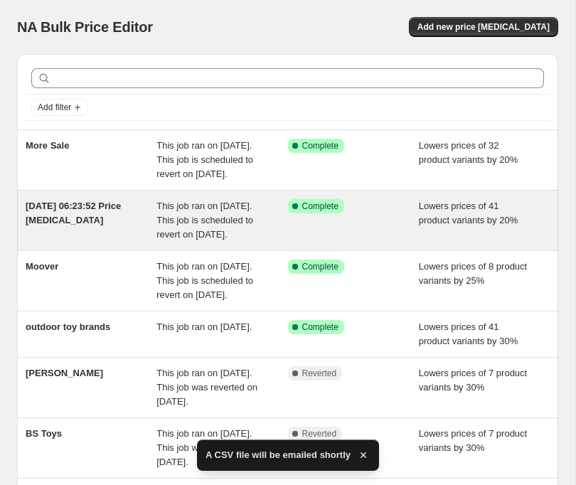
click at [196, 240] on span "This job ran on [DATE]. This job is scheduled to revert on [DATE]." at bounding box center [204, 220] width 97 height 39
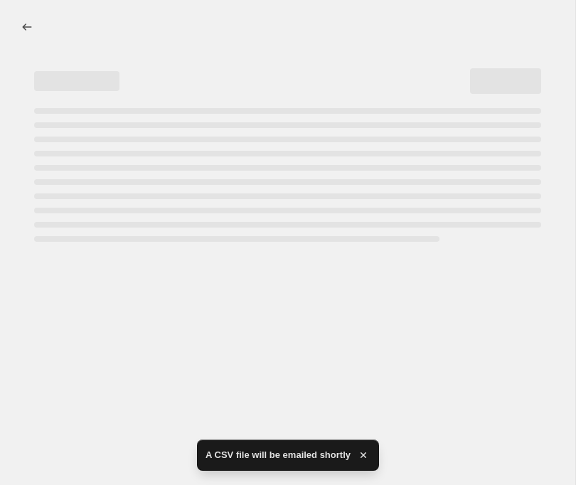
select select "percentage"
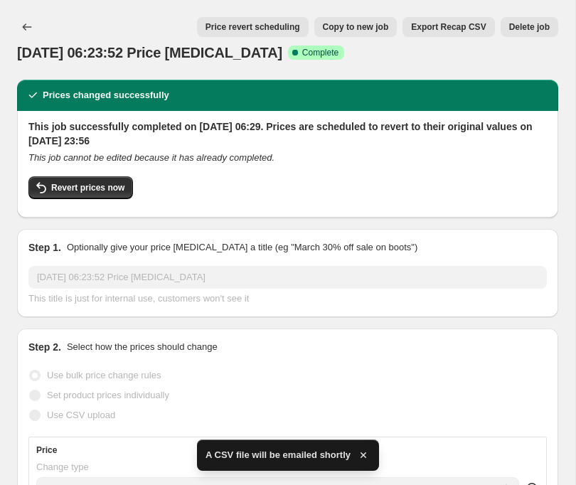
click at [442, 28] on span "Export Recap CSV" at bounding box center [448, 26] width 75 height 11
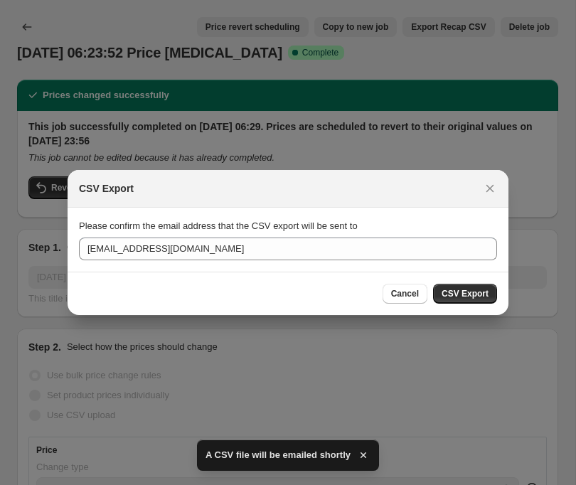
drag, startPoint x: 458, startPoint y: 296, endPoint x: 416, endPoint y: 282, distance: 44.3
click at [457, 296] on span "CSV Export" at bounding box center [465, 293] width 47 height 11
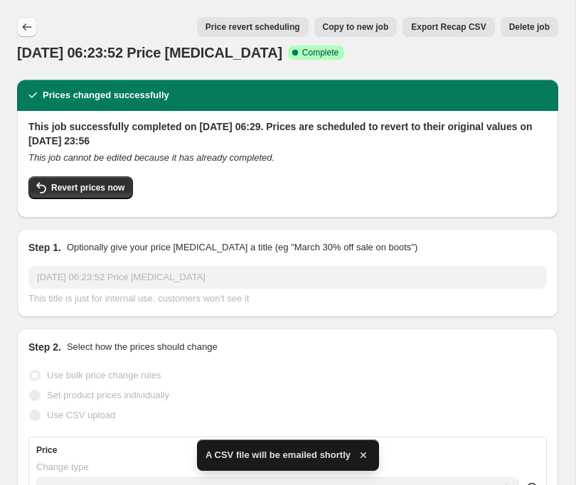
click at [25, 31] on icon "Price change jobs" at bounding box center [27, 27] width 14 height 14
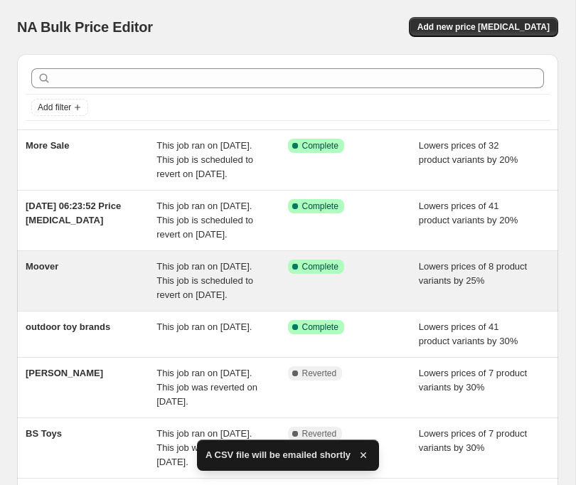
click at [161, 302] on div "This job ran on [DATE]. This job is scheduled to revert on [DATE]." at bounding box center [221, 281] width 131 height 43
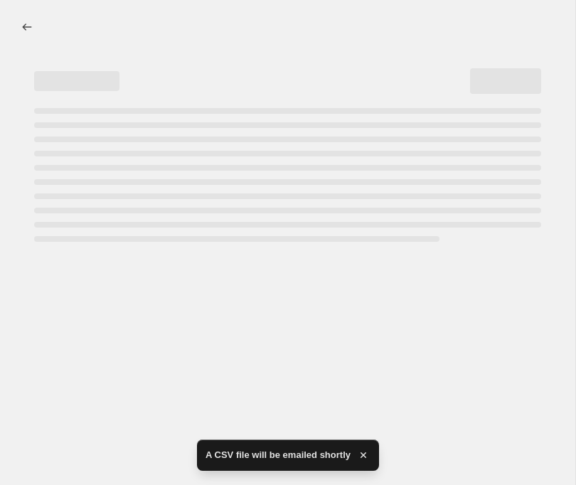
select select "percentage"
select select "vendor"
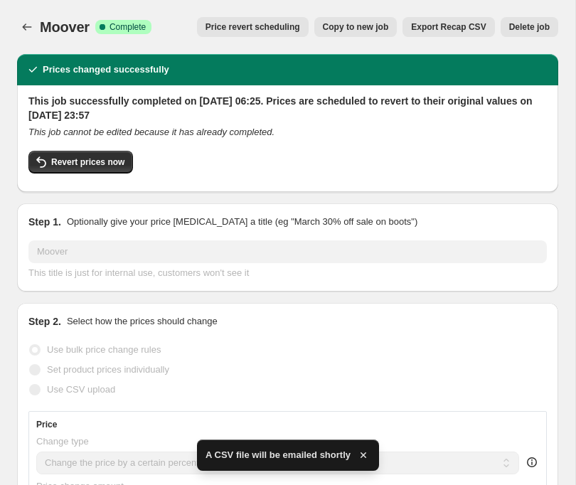
click at [437, 22] on span "Export Recap CSV" at bounding box center [448, 26] width 75 height 11
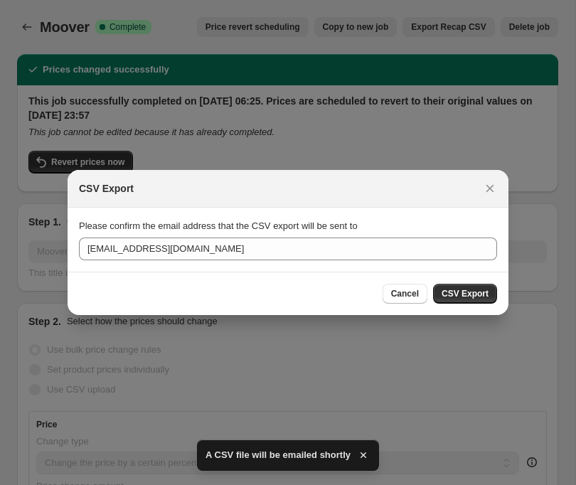
drag, startPoint x: 453, startPoint y: 293, endPoint x: 361, endPoint y: 230, distance: 111.4
click at [446, 289] on span "CSV Export" at bounding box center [465, 293] width 47 height 11
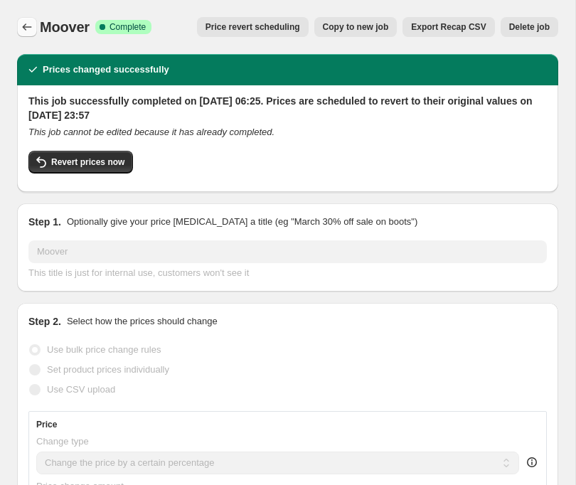
click at [23, 23] on icon "Price change jobs" at bounding box center [27, 27] width 14 height 14
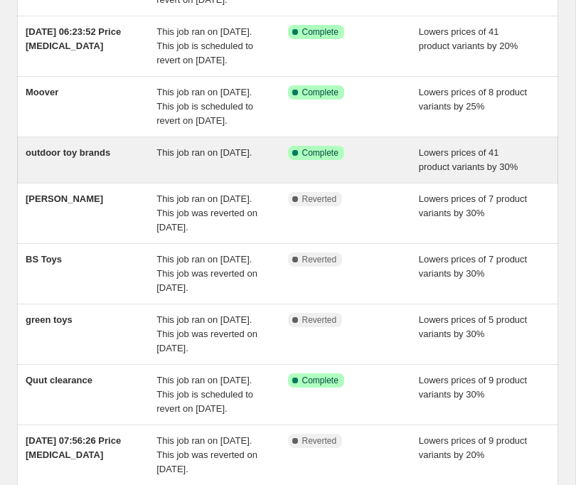
scroll to position [180, 0]
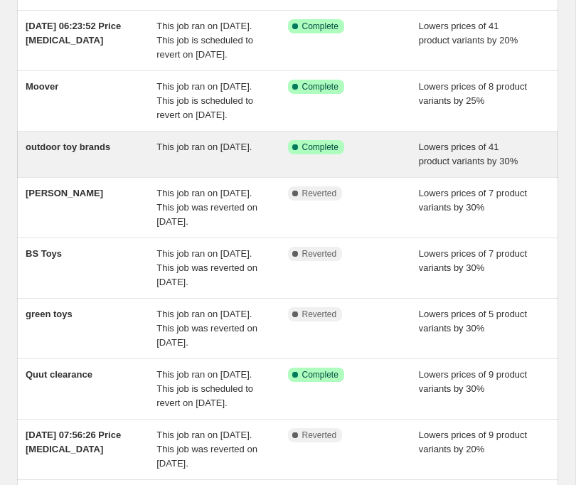
click at [138, 169] on div "outdoor toy brands" at bounding box center [91, 154] width 131 height 28
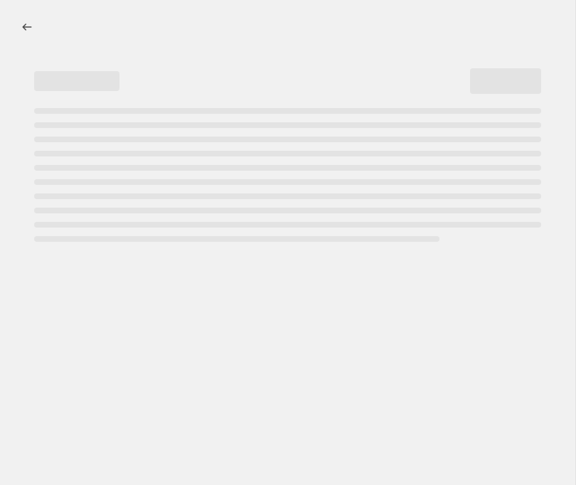
select select "percentage"
select select "vendor"
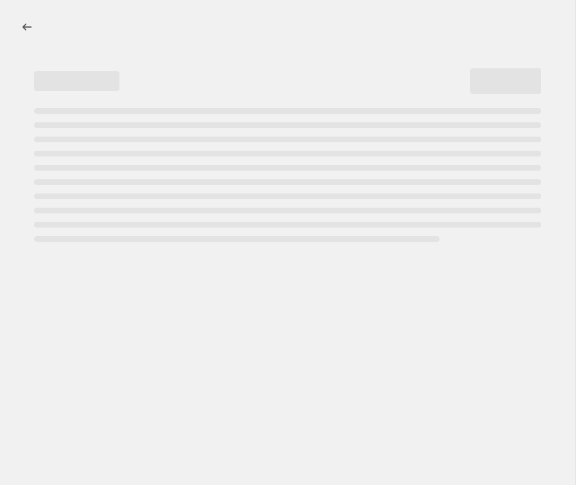
select select "vendor"
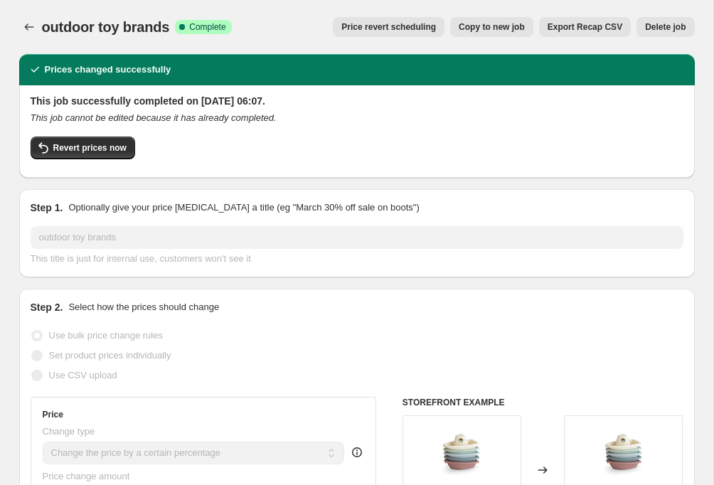
click at [571, 20] on button "Export Recap CSV" at bounding box center [585, 27] width 92 height 20
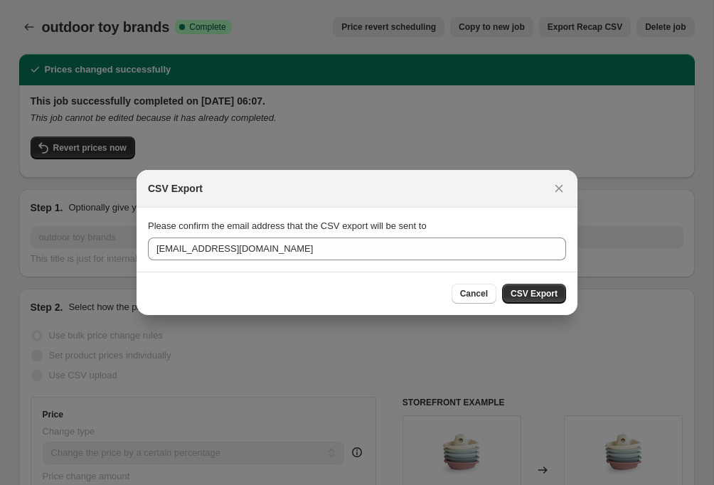
drag, startPoint x: 524, startPoint y: 291, endPoint x: 440, endPoint y: 276, distance: 85.2
click at [523, 290] on span "CSV Export" at bounding box center [534, 293] width 47 height 11
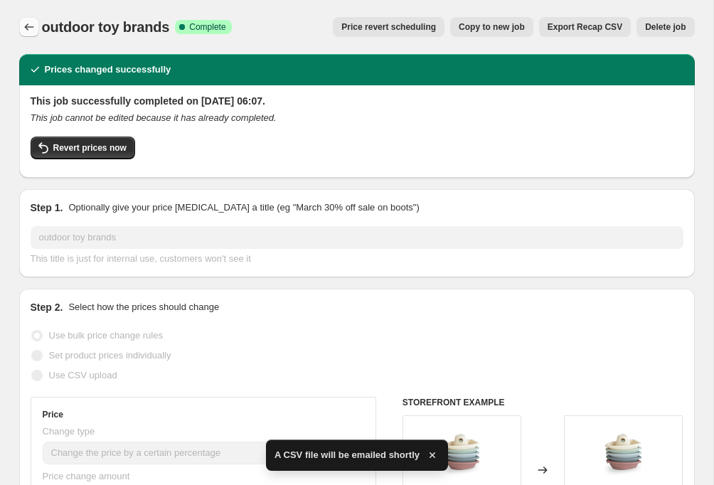
click at [32, 28] on icon "Price change jobs" at bounding box center [29, 27] width 14 height 14
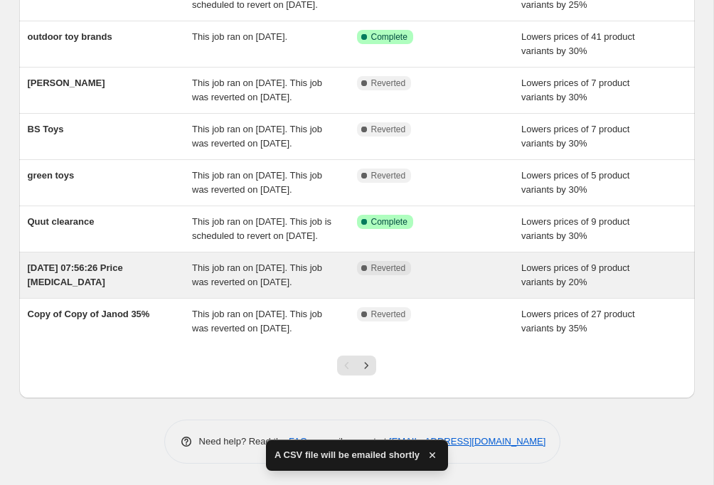
scroll to position [366, 0]
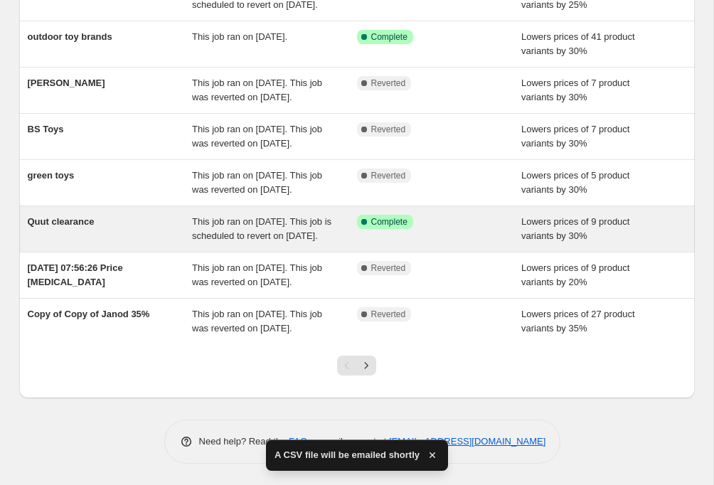
click at [103, 215] on div "Quut clearance" at bounding box center [110, 229] width 165 height 28
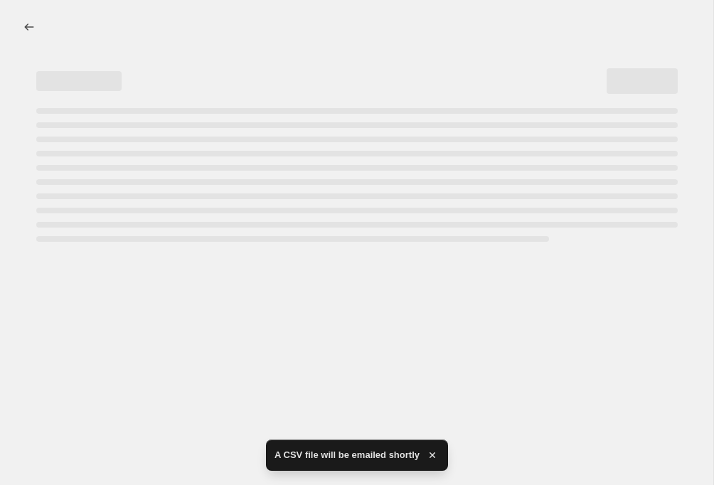
select select "percentage"
select select "vendor"
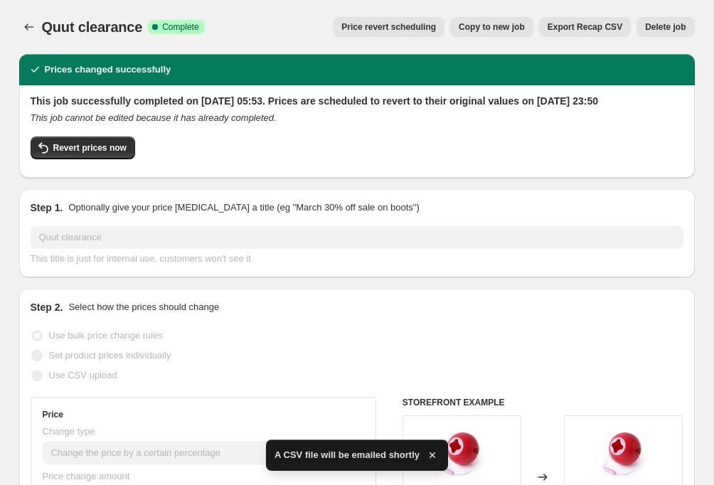
click at [575, 33] on span "Export Recap CSV" at bounding box center [584, 26] width 75 height 11
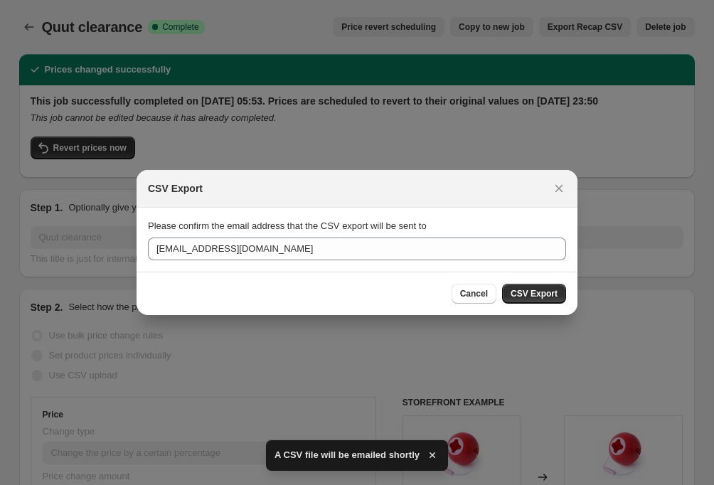
drag, startPoint x: 531, startPoint y: 289, endPoint x: 203, endPoint y: 206, distance: 338.0
click at [530, 289] on button "CSV Export" at bounding box center [534, 294] width 64 height 20
